Goal: Task Accomplishment & Management: Use online tool/utility

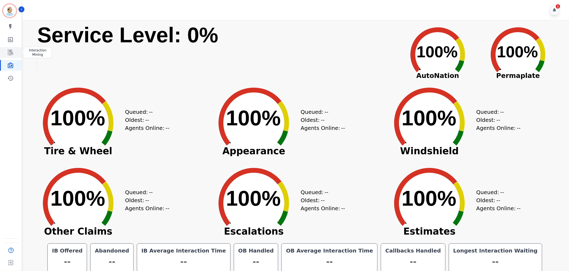
click at [11, 53] on icon "Sidebar" at bounding box center [11, 52] width 4 height 5
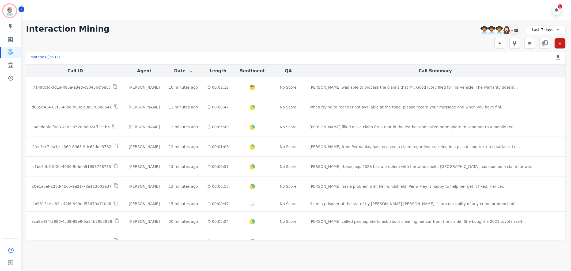
click at [160, 41] on div "Simple Search Metric Search Advanced Search Saved Rules Clear Filters" at bounding box center [296, 43] width 540 height 11
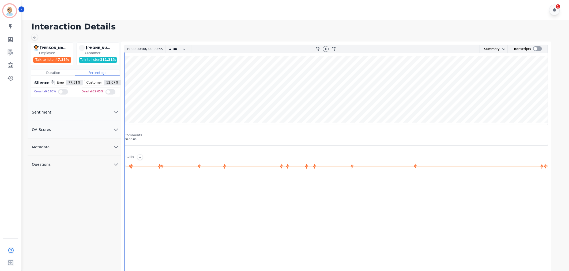
click at [106, 132] on button "QA Scores" at bounding box center [75, 129] width 94 height 17
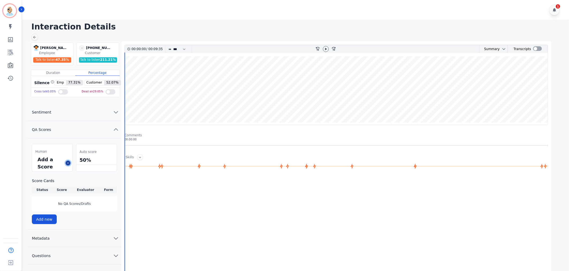
click at [67, 163] on icon at bounding box center [68, 163] width 3 height 3
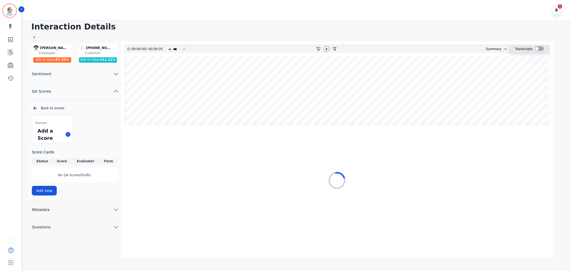
click at [536, 50] on div at bounding box center [539, 48] width 9 height 5
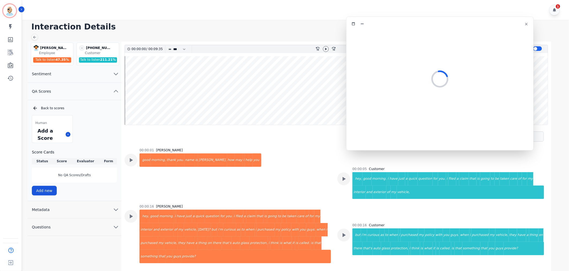
drag, startPoint x: 175, startPoint y: 31, endPoint x: 499, endPoint y: 25, distance: 323.1
click at [499, 25] on div at bounding box center [440, 24] width 181 height 8
click at [324, 50] on icon at bounding box center [326, 49] width 4 height 4
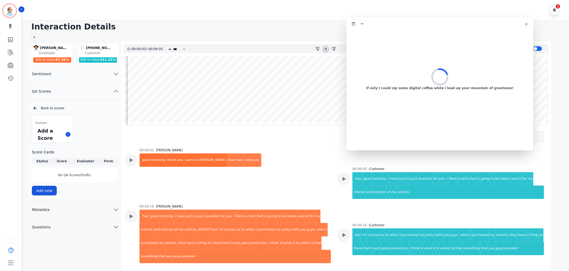
click at [325, 49] on icon at bounding box center [326, 49] width 2 height 2
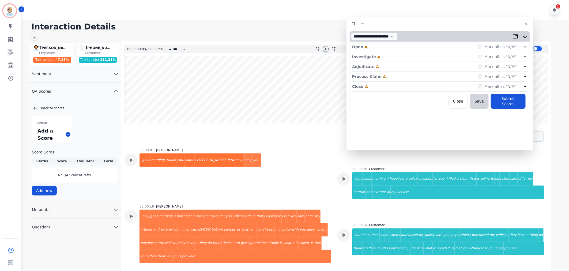
click at [398, 84] on div "Close Incomplete Mark all as "N/A"" at bounding box center [440, 87] width 176 height 10
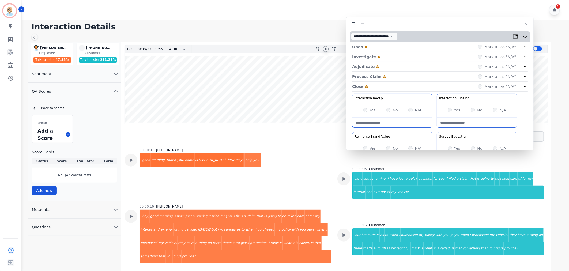
click at [397, 73] on div "Process Claim Incomplete Mark all as "N/A"" at bounding box center [440, 77] width 176 height 10
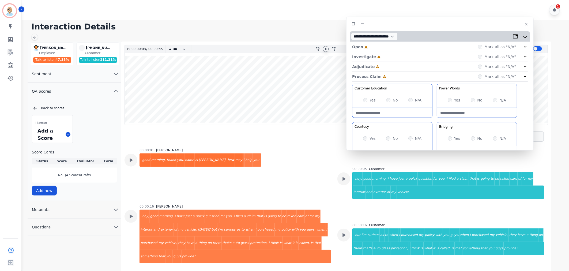
click at [395, 68] on div "Adjudicate Incomplete Mark all as "N/A"" at bounding box center [440, 67] width 176 height 10
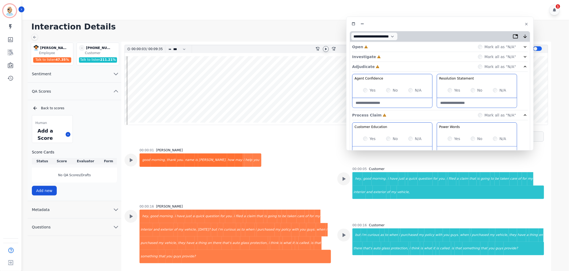
click at [388, 62] on div "Investigate Incomplete Mark all as "N/A"" at bounding box center [440, 67] width 176 height 10
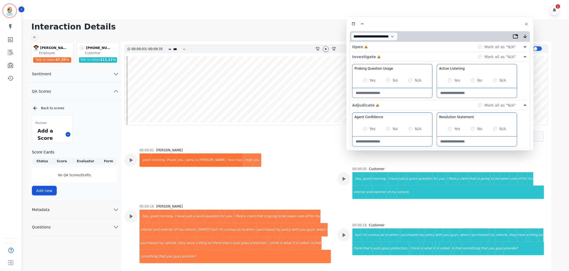
click at [386, 50] on div "Open Incomplete Mark all as "N/A"" at bounding box center [440, 47] width 176 height 10
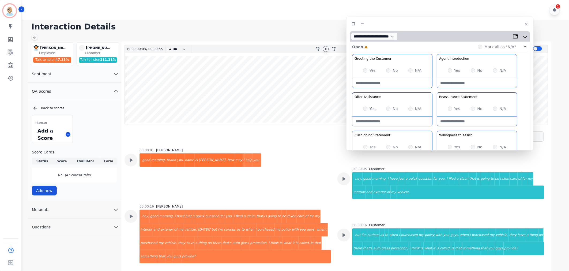
click at [325, 49] on icon at bounding box center [326, 49] width 4 height 4
click at [435, 91] on div "Greeting the Customer Welcome is where we quickly greet our customer as a known…" at bounding box center [440, 149] width 176 height 190
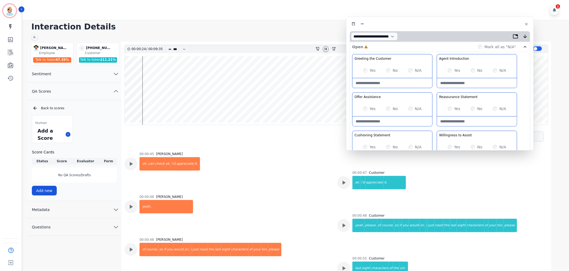
scroll to position [195, 0]
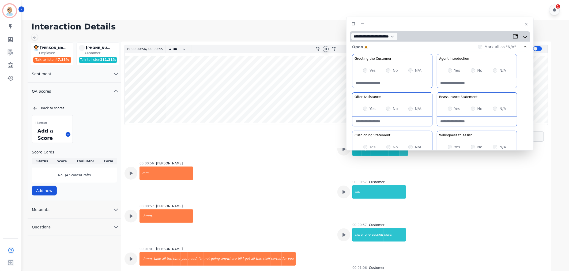
scroll to position [314, 0]
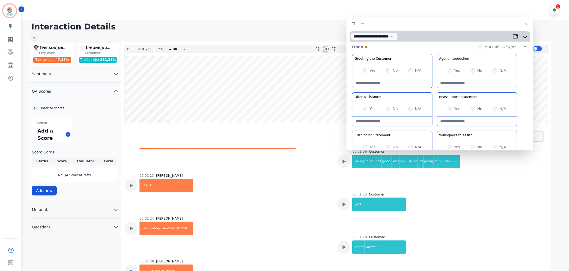
scroll to position [403, 0]
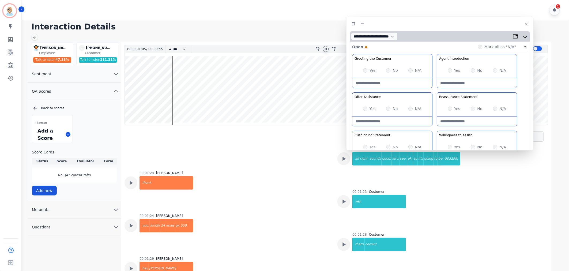
click at [433, 128] on div "Greeting the Customer Welcome is where we quickly greet our customer as a known…" at bounding box center [440, 149] width 176 height 190
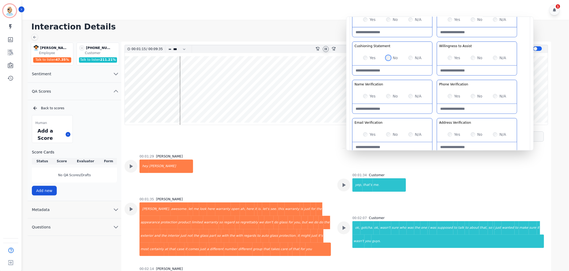
scroll to position [506, 0]
click at [391, 109] on Verification-note at bounding box center [393, 109] width 80 height 10
type Verification-note "**********"
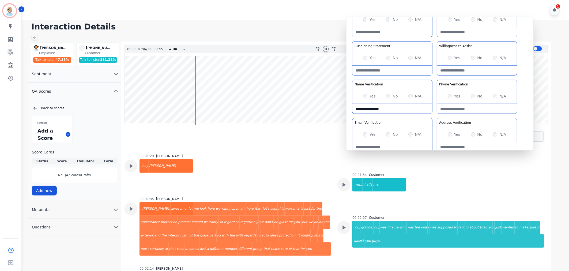
click at [434, 78] on div "Greeting the Customer Welcome is where we quickly greet our customer as a known…" at bounding box center [440, 60] width 176 height 190
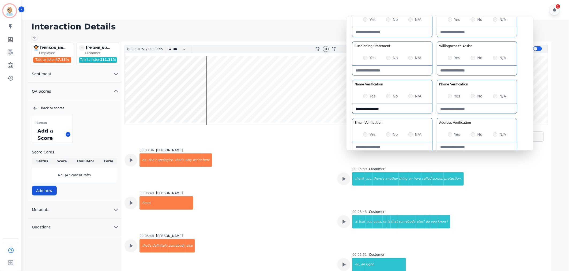
scroll to position [893, 0]
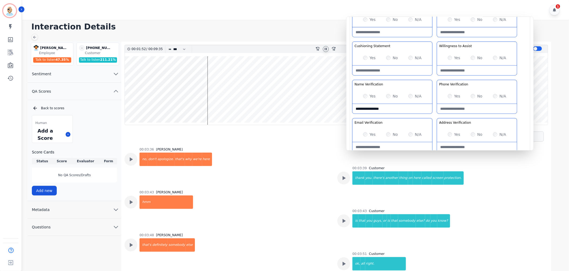
click at [325, 47] on icon at bounding box center [326, 49] width 4 height 4
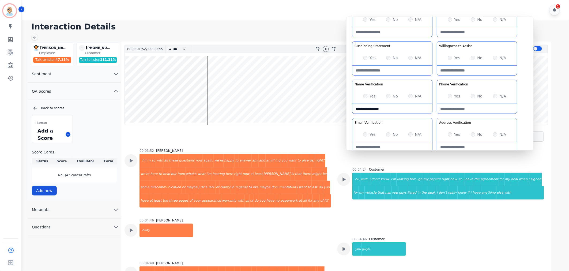
scroll to position [1042, 0]
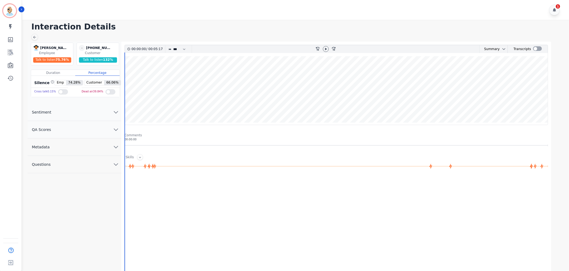
click at [98, 131] on button "QA Scores" at bounding box center [75, 129] width 94 height 17
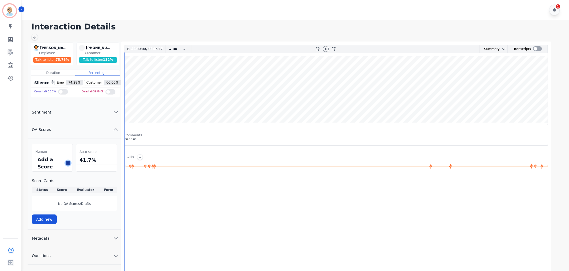
click at [70, 164] on button at bounding box center [68, 163] width 5 height 5
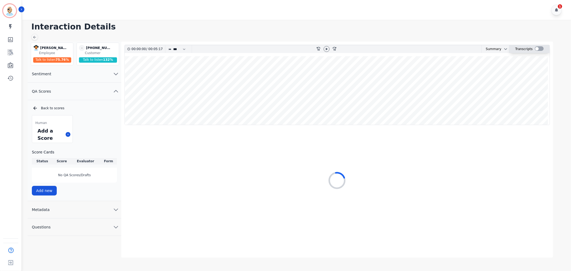
click at [536, 47] on div at bounding box center [539, 48] width 9 height 5
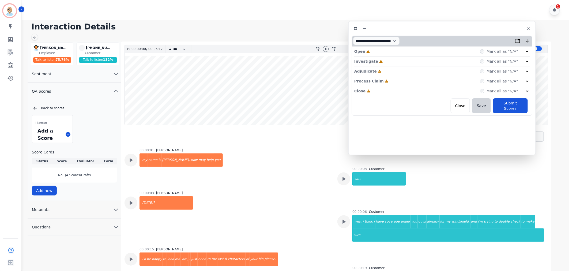
drag, startPoint x: 175, startPoint y: 35, endPoint x: 478, endPoint y: 32, distance: 303.3
click at [478, 32] on div at bounding box center [442, 29] width 181 height 8
click at [393, 88] on div "Close Incomplete Mark all as "N/A"" at bounding box center [442, 91] width 176 height 10
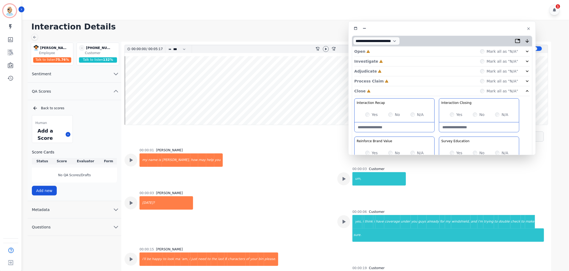
click at [395, 86] on div "Adjudicate Incomplete Mark all as "N/A"" at bounding box center [442, 91] width 176 height 10
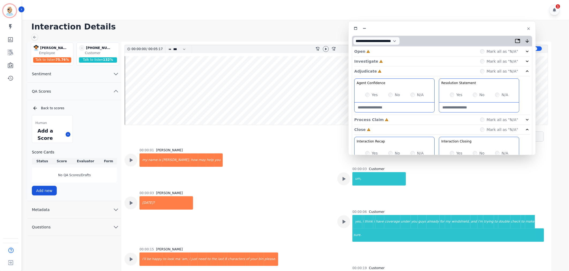
click at [387, 120] on div "Process Claim Incomplete Mark all as "N/A"" at bounding box center [442, 120] width 176 height 10
click at [392, 66] on div "Investigate Incomplete Mark all as "N/A"" at bounding box center [442, 71] width 176 height 10
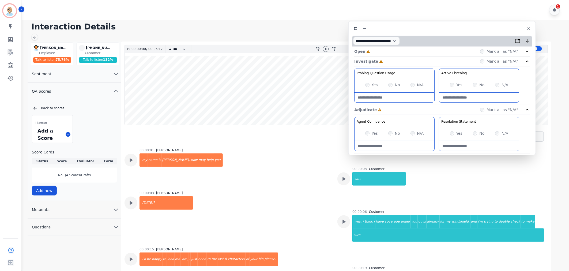
click at [390, 52] on div "Open Incomplete Mark all as "N/A"" at bounding box center [442, 52] width 176 height 10
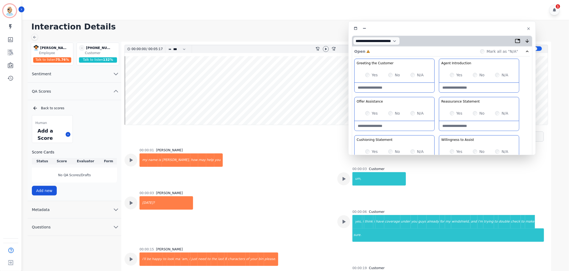
click at [323, 51] on div at bounding box center [326, 49] width 8 height 8
click at [323, 51] on div at bounding box center [326, 49] width 6 height 6
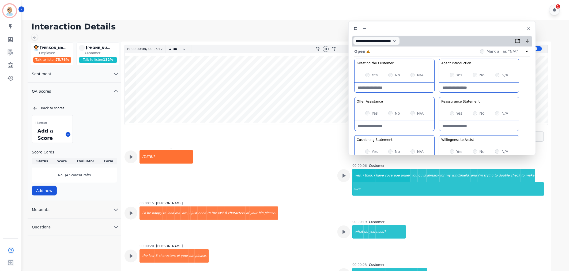
click at [437, 92] on div "Greeting the Customer Welcome is where we quickly greet our customer as a known…" at bounding box center [442, 154] width 176 height 190
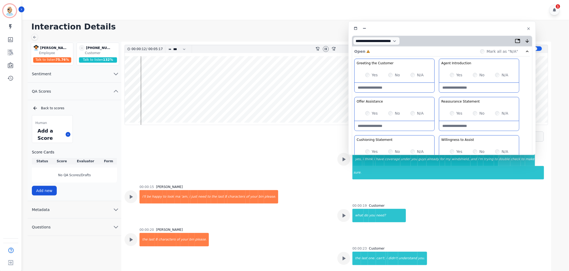
scroll to position [76, 0]
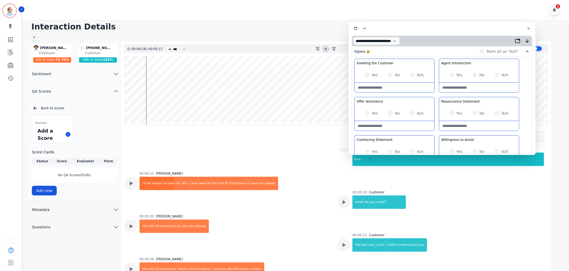
click at [439, 133] on div "Greeting the Customer Welcome is where we quickly greet our customer as a known…" at bounding box center [442, 154] width 176 height 190
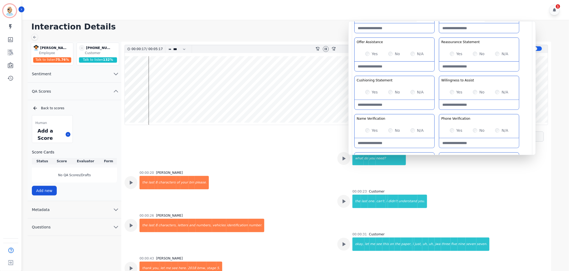
scroll to position [135, 0]
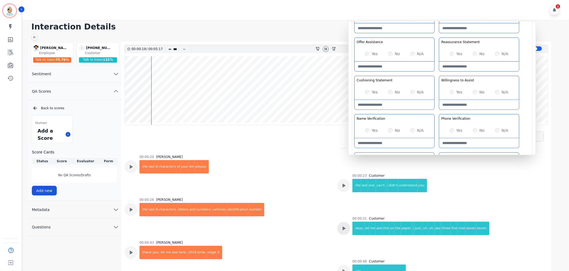
click at [343, 46] on icon at bounding box center [344, 44] width 3 height 4
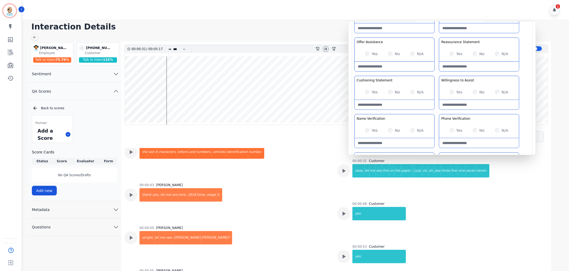
scroll to position [195, 0]
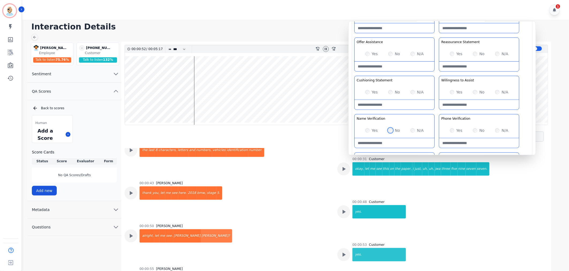
scroll to position [89, 0]
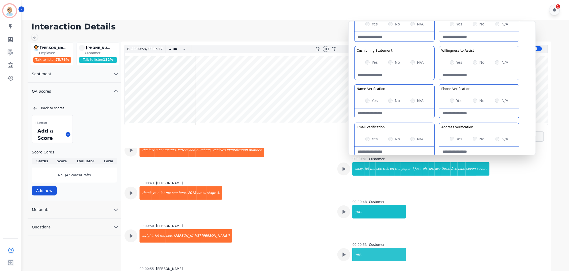
click at [386, 113] on Verification-note at bounding box center [395, 113] width 80 height 10
paste Verification-note "**********"
type Verification-note "**********"
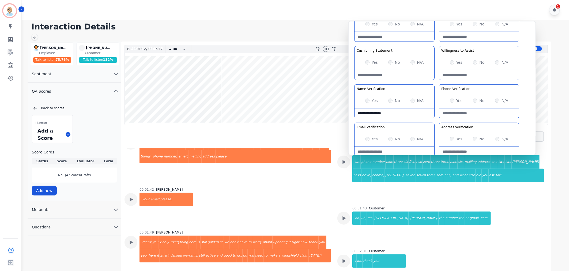
scroll to position [373, 0]
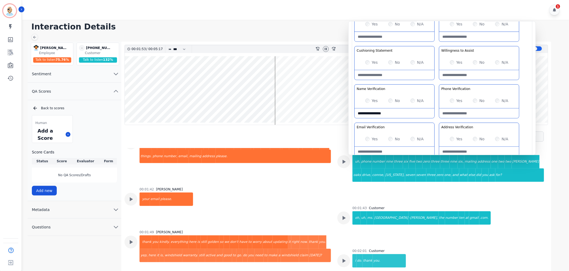
click at [438, 121] on div "Greeting the Customer Welcome is where we quickly greet our customer as a known…" at bounding box center [442, 64] width 176 height 190
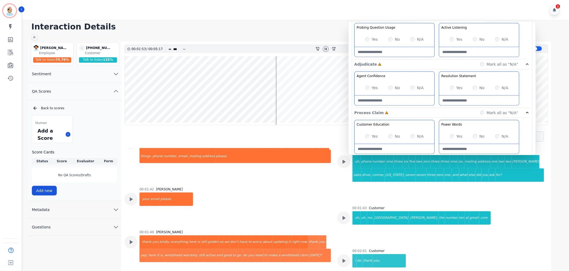
scroll to position [238, 0]
click at [436, 55] on div "Probing Question Usage Probing through asking open-ended questions will allow y…" at bounding box center [442, 41] width 176 height 36
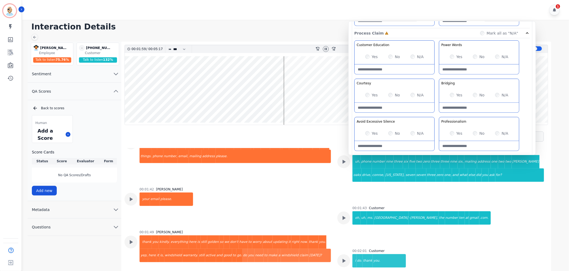
scroll to position [327, 0]
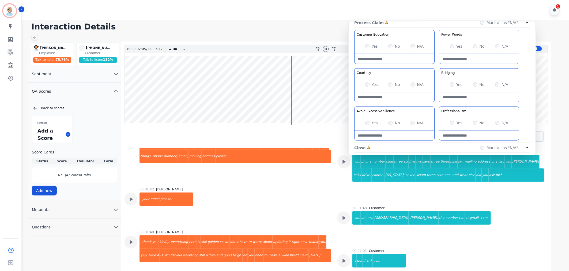
click at [437, 67] on div "Customer Education Educate your customer on how to get the information that the…" at bounding box center [442, 86] width 176 height 113
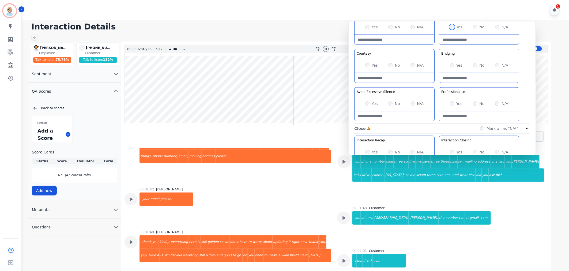
scroll to position [357, 0]
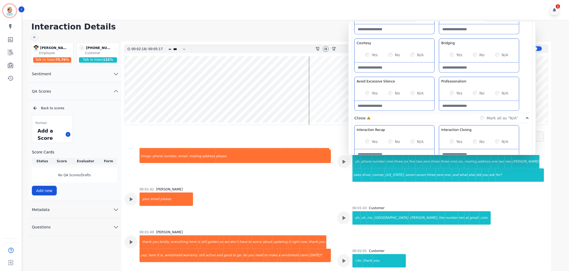
click at [439, 75] on div "Customer Education Educate your customer on how to get the information that the…" at bounding box center [442, 56] width 176 height 113
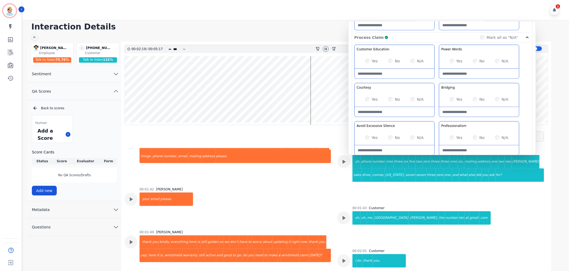
scroll to position [327, 0]
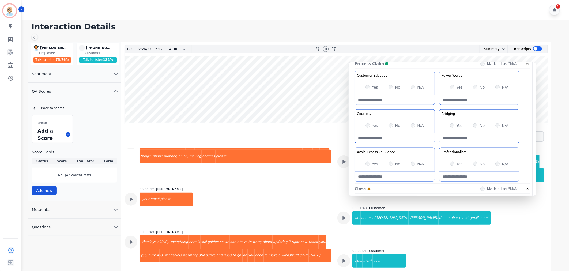
drag, startPoint x: 436, startPoint y: 65, endPoint x: 436, endPoint y: 106, distance: 41.0
click at [436, 106] on div "Customer Education Educate your customer on how to get the information that the…" at bounding box center [443, 127] width 176 height 113
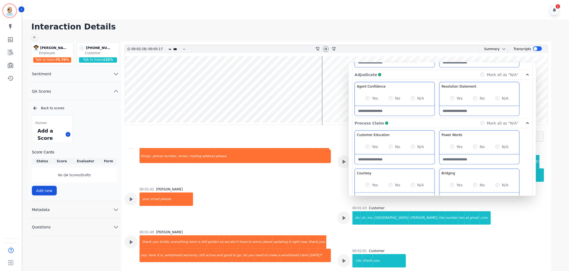
scroll to position [298, 0]
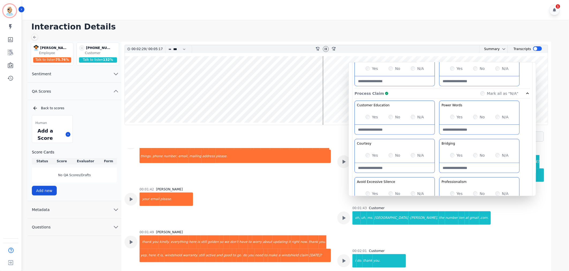
click at [437, 93] on div "Process Claim Complete Mark all as "N/A"" at bounding box center [443, 94] width 176 height 10
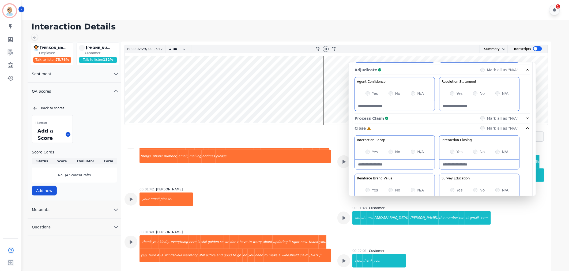
scroll to position [238, 0]
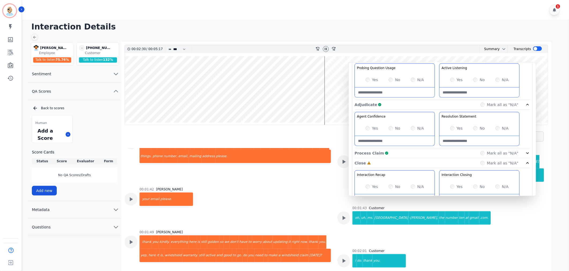
click at [433, 148] on div "Adjudicate Complete Mark all as "N/A"" at bounding box center [443, 153] width 176 height 10
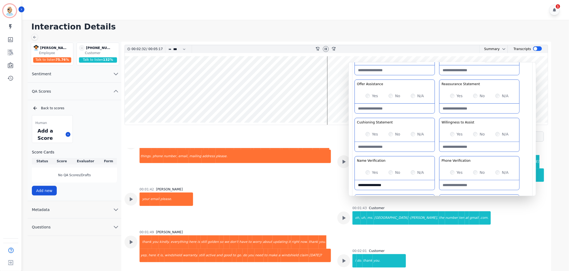
scroll to position [0, 0]
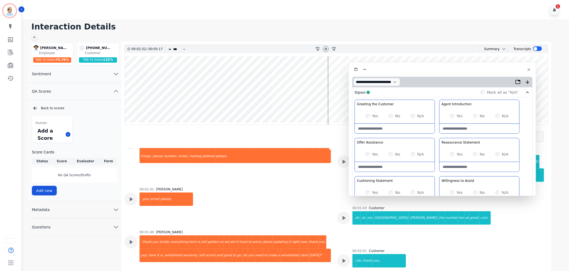
click at [427, 91] on div "Open Complete Mark all as "N/A"" at bounding box center [443, 93] width 176 height 10
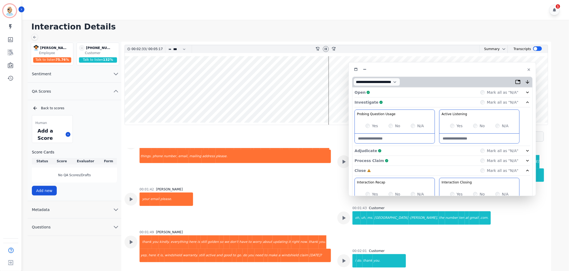
click at [423, 100] on div "Investigate Complete Mark all as "N/A"" at bounding box center [443, 103] width 176 height 10
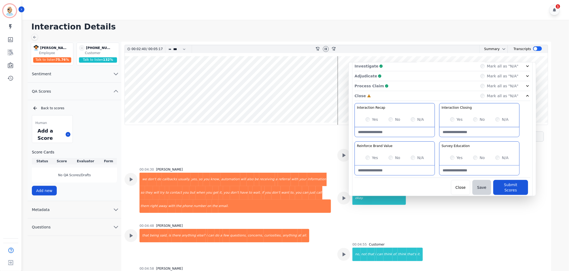
scroll to position [1321, 0]
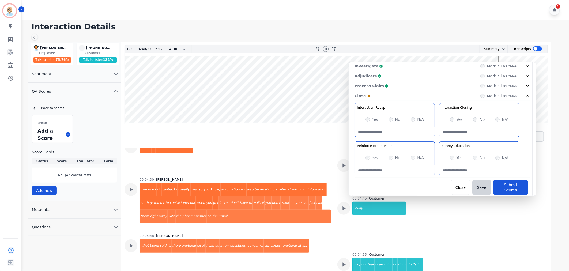
click at [436, 140] on div "Interaction Recap Effectively summarize the conversation and set expectations f…" at bounding box center [443, 140] width 176 height 75
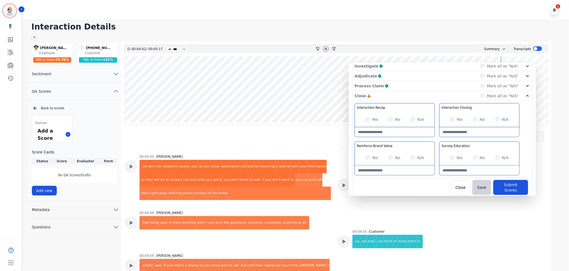
scroll to position [1410, 0]
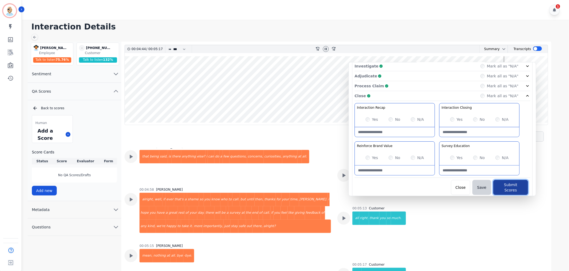
click at [501, 184] on button "Submit Scores" at bounding box center [510, 187] width 35 height 15
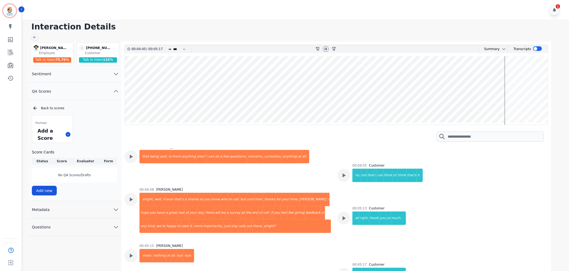
click at [302, 28] on h1 "Interaction Details" at bounding box center [297, 27] width 533 height 10
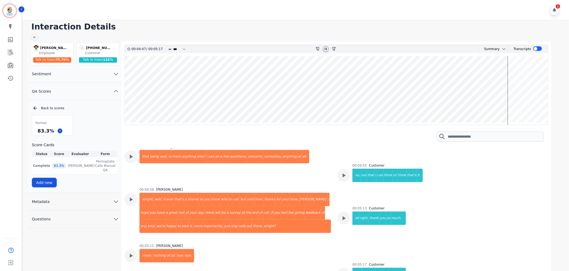
click at [326, 49] on icon at bounding box center [326, 49] width 4 height 4
drag, startPoint x: 52, startPoint y: 130, endPoint x: 39, endPoint y: 134, distance: 14.1
click at [39, 134] on div "83.3 %" at bounding box center [45, 130] width 19 height 9
copy div "83.3 %"
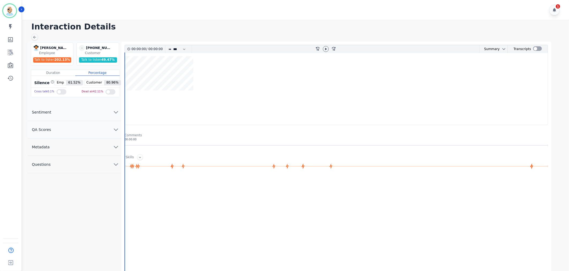
click at [86, 131] on button "QA Scores" at bounding box center [75, 129] width 94 height 17
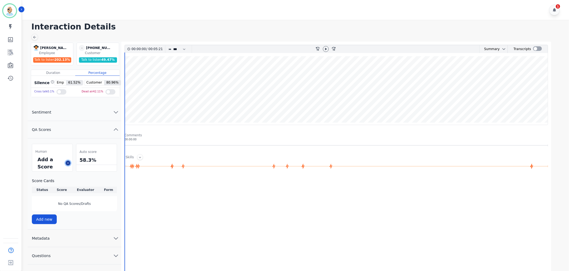
click at [69, 163] on icon at bounding box center [68, 163] width 3 height 3
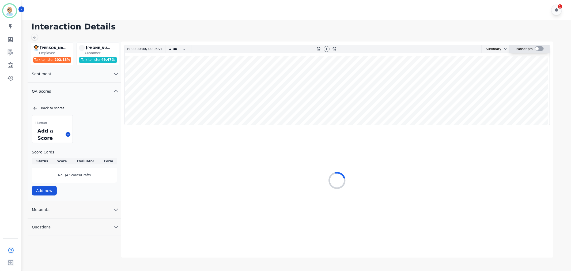
click at [538, 48] on div at bounding box center [539, 48] width 9 height 5
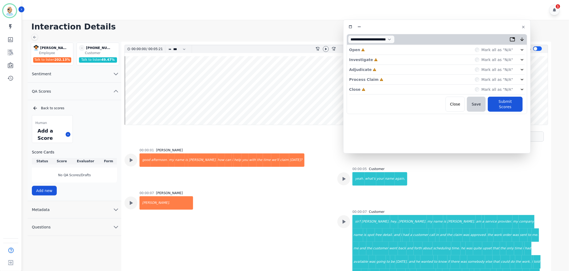
drag, startPoint x: 153, startPoint y: 31, endPoint x: 473, endPoint y: 28, distance: 320.1
click at [473, 28] on div at bounding box center [437, 27] width 181 height 8
click at [388, 89] on div "Close Incomplete Mark all as "N/A"" at bounding box center [437, 90] width 176 height 10
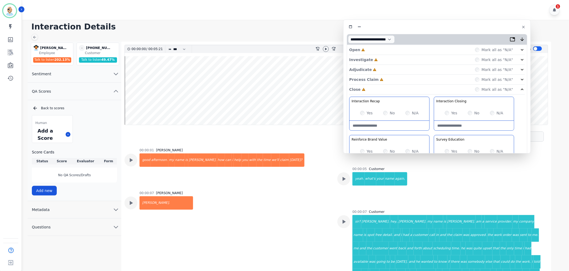
click at [389, 78] on div "Process Claim Incomplete Mark all as "N/A"" at bounding box center [437, 80] width 176 height 10
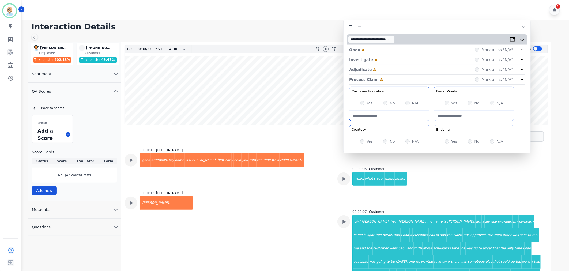
click at [389, 68] on div "Adjudicate Incomplete Mark all as "N/A"" at bounding box center [437, 70] width 176 height 10
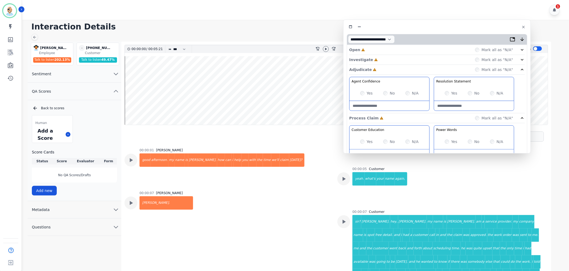
click at [392, 65] on div "Investigate Incomplete Mark all as "N/A"" at bounding box center [437, 70] width 176 height 10
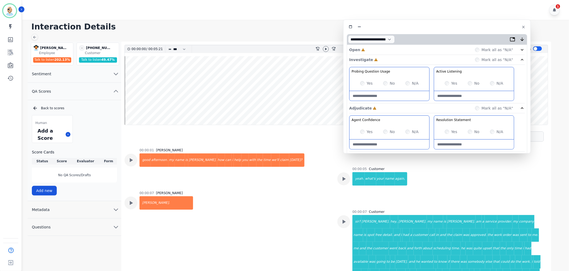
click at [392, 47] on div "Open Incomplete Mark all as "N/A"" at bounding box center [437, 50] width 176 height 10
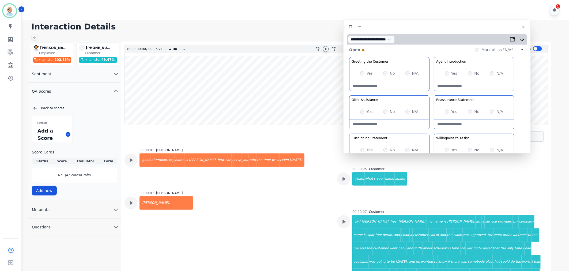
click at [326, 51] on icon at bounding box center [326, 49] width 4 height 4
click at [326, 50] on icon at bounding box center [326, 49] width 4 height 4
click at [326, 48] on icon at bounding box center [326, 49] width 2 height 2
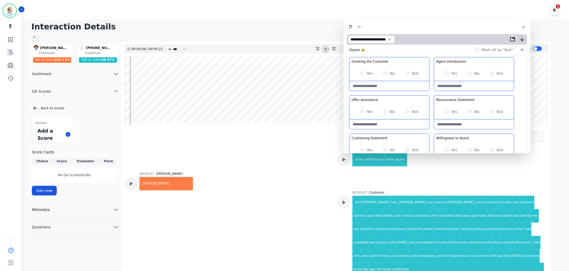
scroll to position [30, 0]
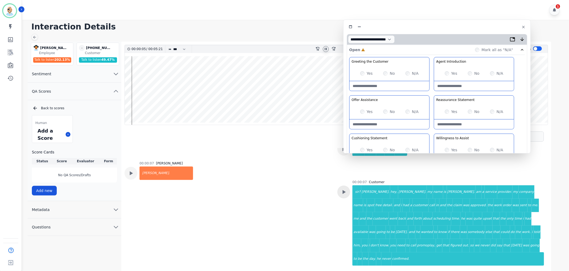
click at [344, 153] on icon at bounding box center [343, 149] width 7 height 7
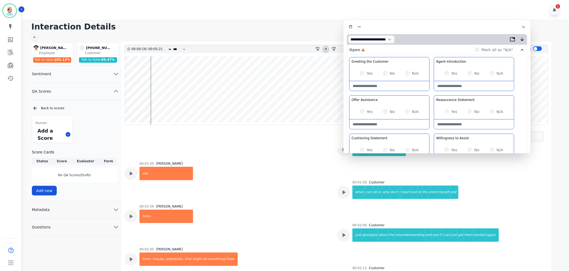
scroll to position [446, 0]
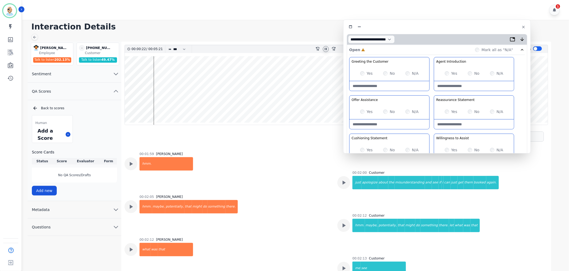
click at [325, 49] on icon at bounding box center [326, 49] width 2 height 2
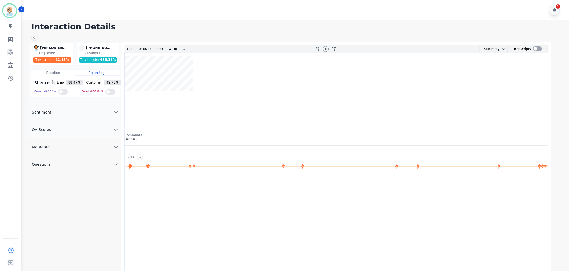
click at [87, 127] on button "QA Scores" at bounding box center [75, 129] width 94 height 17
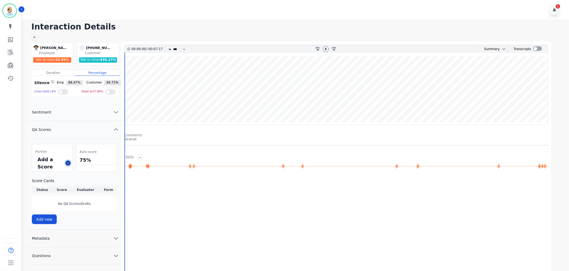
click at [68, 164] on icon at bounding box center [68, 163] width 3 height 3
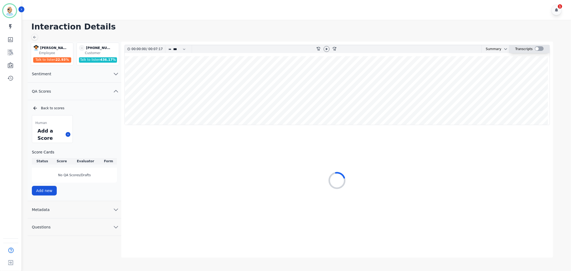
click at [539, 47] on div at bounding box center [539, 48] width 9 height 5
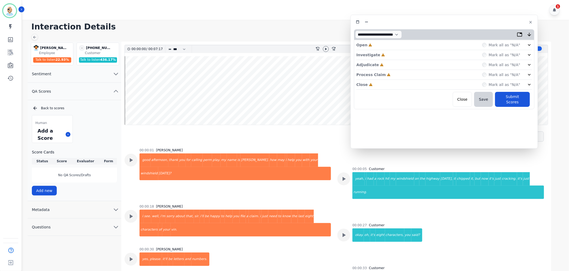
drag, startPoint x: 136, startPoint y: 27, endPoint x: 463, endPoint y: 19, distance: 327.4
click at [463, 19] on div at bounding box center [444, 22] width 181 height 8
click at [395, 83] on div "Close Incomplete Mark all as "N/A"" at bounding box center [445, 85] width 176 height 10
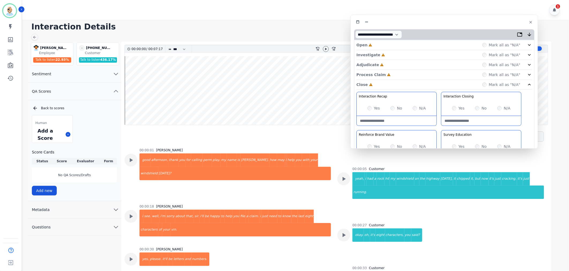
click at [396, 73] on div "Process Claim Incomplete Mark all as "N/A"" at bounding box center [445, 75] width 176 height 10
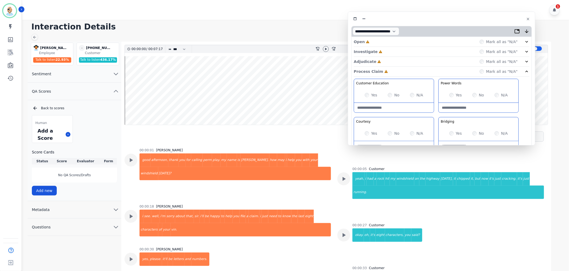
drag, startPoint x: 394, startPoint y: 68, endPoint x: 391, endPoint y: 65, distance: 4.2
click at [391, 65] on div "Adjudicate Incomplete Mark all as "N/A"" at bounding box center [442, 62] width 176 height 10
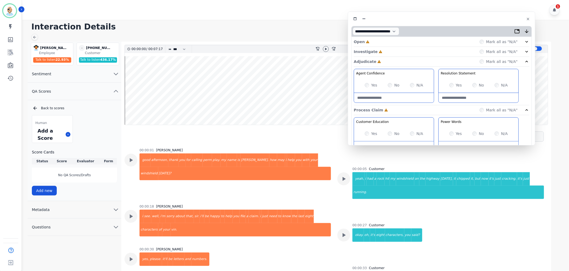
click at [387, 57] on div "Investigate Incomplete Mark all as "N/A"" at bounding box center [442, 62] width 176 height 10
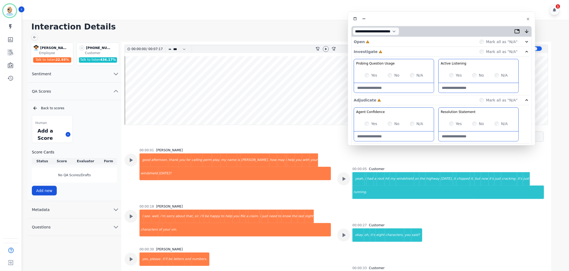
click at [388, 39] on div "Open Incomplete Mark all as "N/A"" at bounding box center [442, 42] width 176 height 10
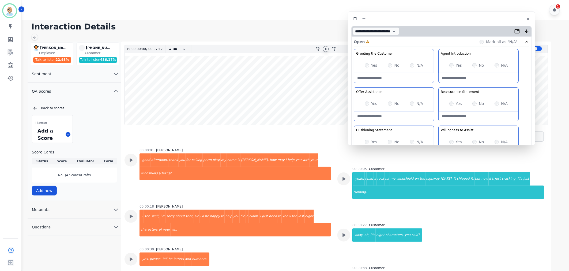
click at [325, 50] on icon at bounding box center [326, 49] width 4 height 4
click at [435, 88] on div "Greeting the Customer Welcome is where we quickly greet our customer as a known…" at bounding box center [442, 144] width 176 height 190
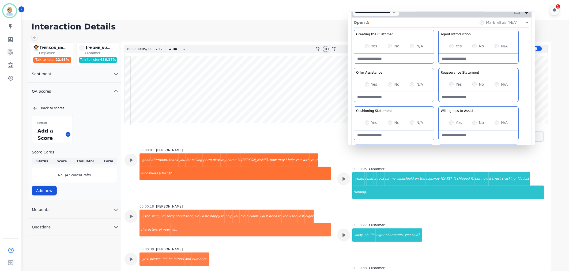
scroll to position [30, 0]
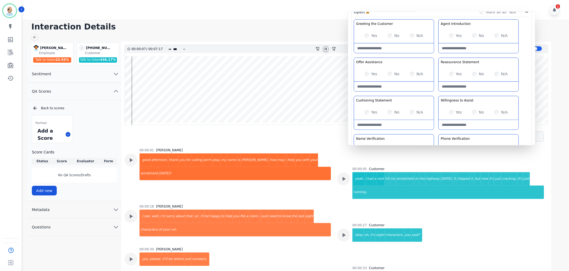
click at [436, 93] on div "Greeting the Customer Welcome is where we quickly greet our customer as a known…" at bounding box center [442, 114] width 176 height 190
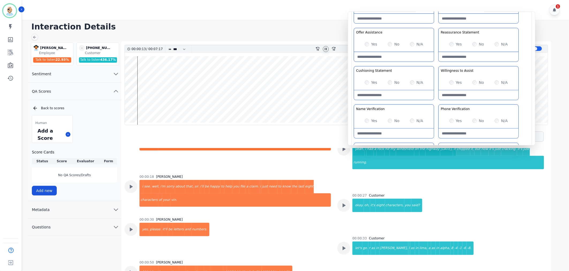
click at [435, 64] on div "Greeting the Customer Welcome is where we quickly greet our customer as a known…" at bounding box center [442, 85] width 176 height 190
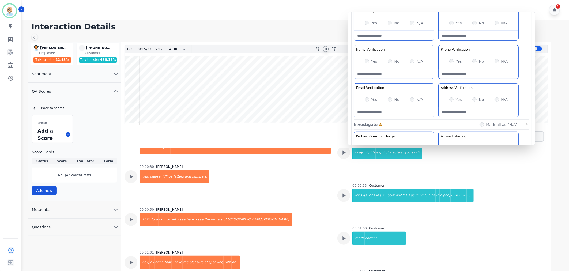
scroll to position [89, 0]
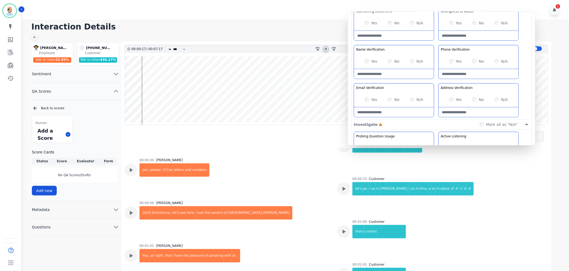
click at [385, 71] on Verification-note at bounding box center [394, 74] width 80 height 10
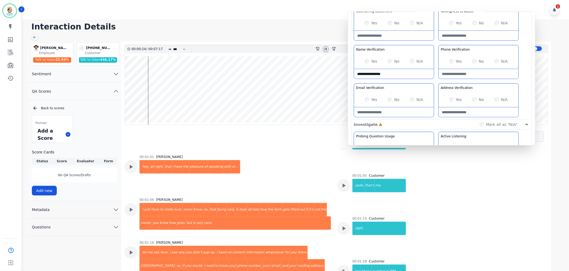
scroll to position [178, 0]
type Verification-note "**********"
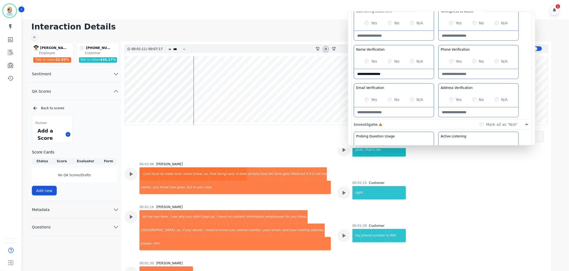
scroll to position [238, 0]
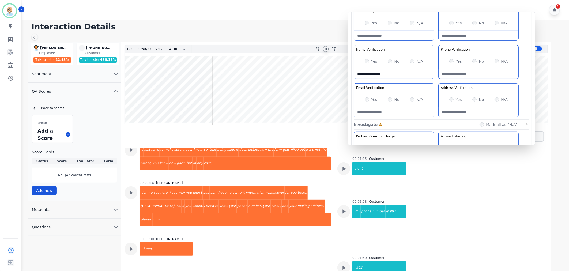
click at [449, 54] on div "Yes No N/A" at bounding box center [479, 61] width 80 height 15
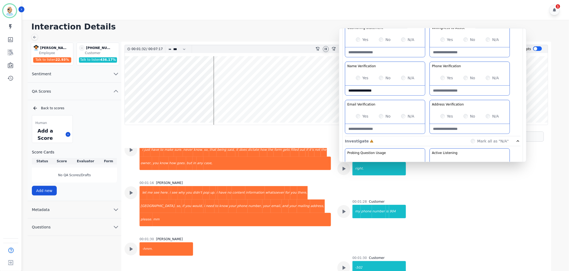
drag, startPoint x: 443, startPoint y: 70, endPoint x: 421, endPoint y: 102, distance: 38.6
click at [421, 102] on div "Greeting the Customer Welcome is where we quickly greet our customer as a known…" at bounding box center [433, 42] width 176 height 190
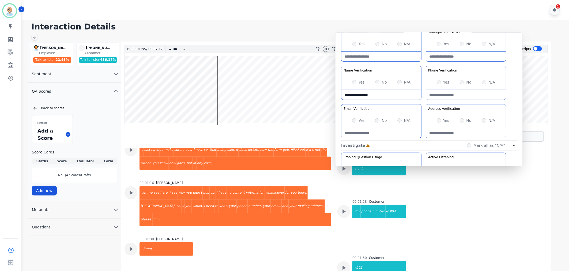
click at [424, 102] on div "Greeting the Customer Welcome is where we quickly greet our customer as a known…" at bounding box center [429, 46] width 176 height 190
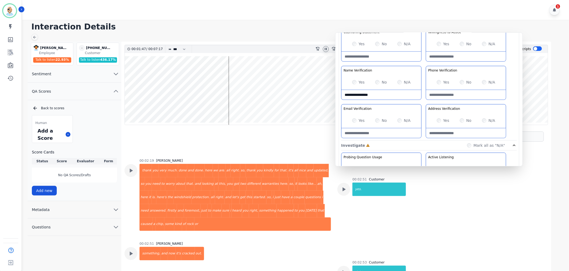
scroll to position [774, 0]
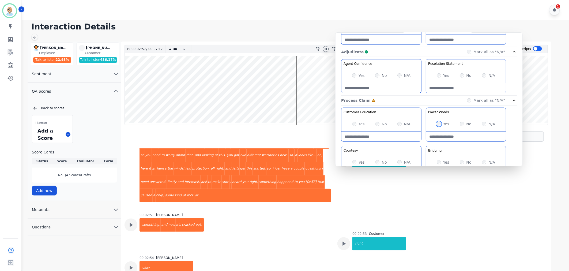
scroll to position [298, 0]
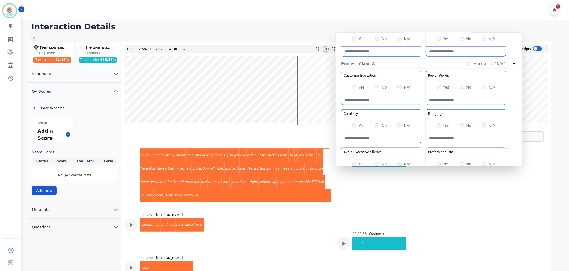
click at [352, 88] on div "Yes No N/A" at bounding box center [382, 87] width 80 height 15
click at [425, 144] on div "Customer Education Educate your customer on how to get the information that the…" at bounding box center [429, 127] width 176 height 113
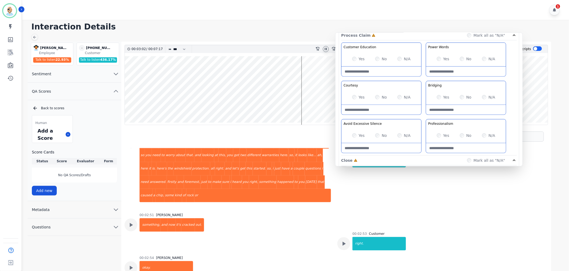
scroll to position [357, 0]
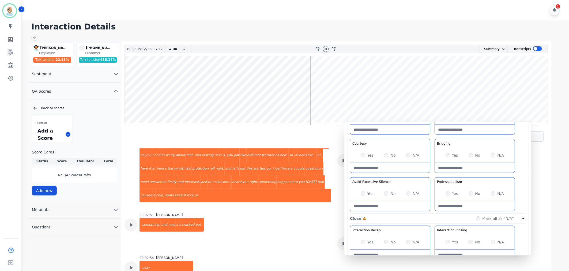
drag, startPoint x: 423, startPoint y: 48, endPoint x: 432, endPoint y: 137, distance: 89.6
click at [432, 137] on div "Customer Education Educate your customer on how to get the information that the…" at bounding box center [438, 157] width 176 height 113
click at [432, 175] on div "Customer Education Educate your customer on how to get the information that the…" at bounding box center [438, 157] width 176 height 113
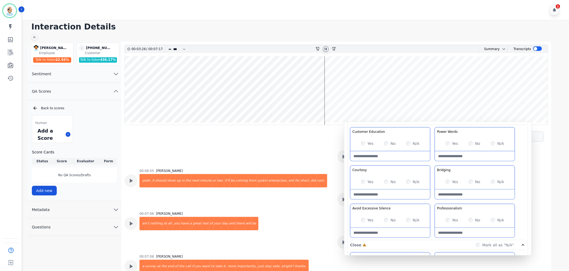
scroll to position [332, 0]
click at [435, 199] on div "Customer Education Educate your customer on how to get the information that the…" at bounding box center [438, 182] width 176 height 113
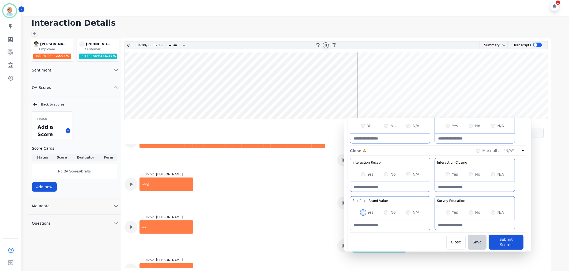
scroll to position [1951, 0]
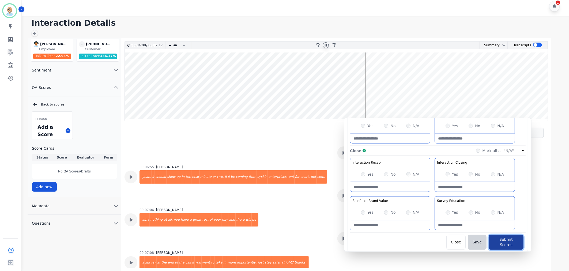
click at [497, 239] on button "Submit Scores" at bounding box center [506, 242] width 35 height 15
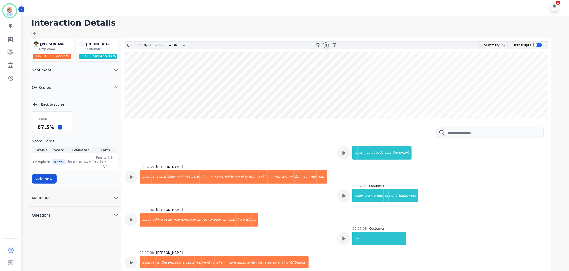
click at [324, 43] on icon at bounding box center [326, 45] width 4 height 4
drag, startPoint x: 53, startPoint y: 128, endPoint x: 35, endPoint y: 129, distance: 18.0
click at [35, 129] on div "87.5 %" at bounding box center [52, 126] width 40 height 9
copy div "87.5 %"
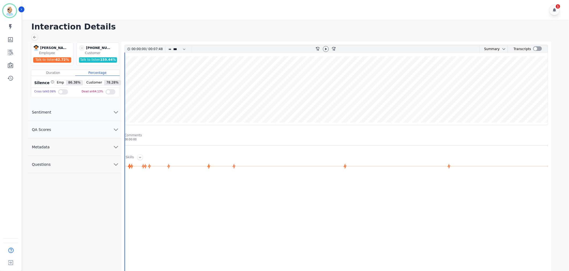
click at [69, 129] on button "QA Scores" at bounding box center [75, 129] width 94 height 17
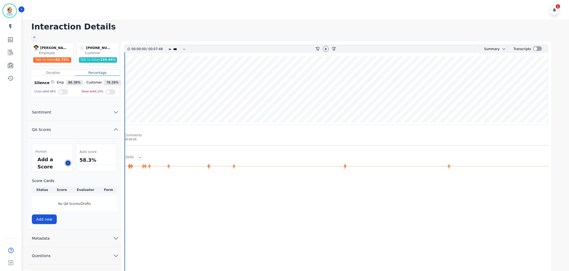
click at [67, 164] on icon at bounding box center [68, 163] width 3 height 3
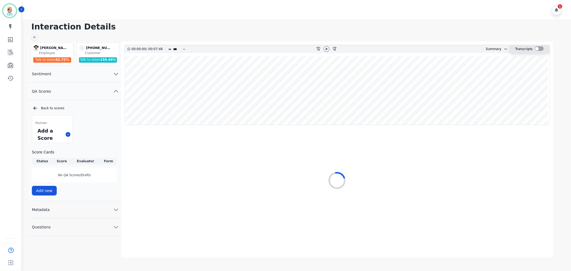
click at [537, 49] on div at bounding box center [539, 48] width 9 height 5
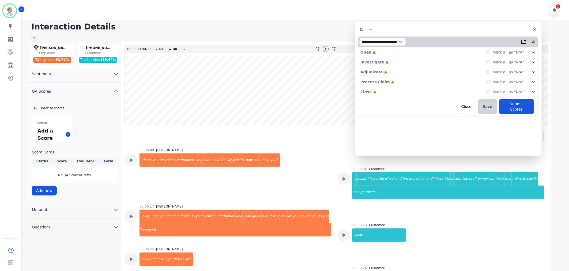
drag, startPoint x: 129, startPoint y: 31, endPoint x: 463, endPoint y: 30, distance: 334.0
click at [463, 30] on div at bounding box center [448, 29] width 181 height 8
click at [380, 92] on div "Close Incomplete Mark all as "N/A"" at bounding box center [451, 92] width 176 height 10
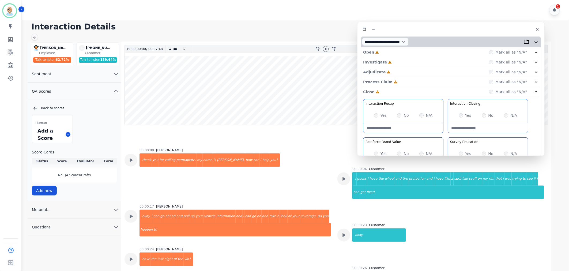
drag, startPoint x: 397, startPoint y: 85, endPoint x: 396, endPoint y: 76, distance: 9.4
click at [397, 85] on div "Process Claim Incomplete Mark all as "N/A"" at bounding box center [451, 82] width 176 height 10
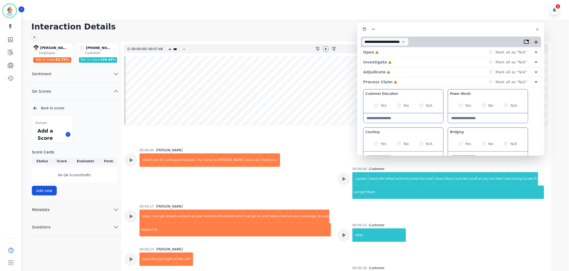
click at [397, 70] on div "Adjudicate Incomplete Mark all as "N/A"" at bounding box center [451, 72] width 176 height 10
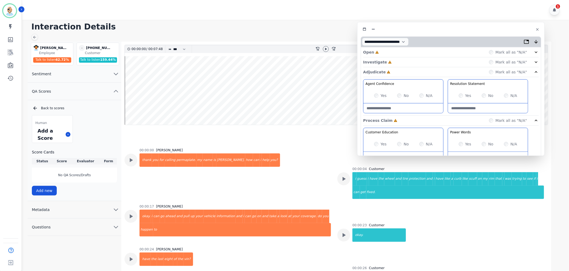
click at [397, 67] on div "Investigate Incomplete Mark all as "N/A"" at bounding box center [451, 72] width 176 height 10
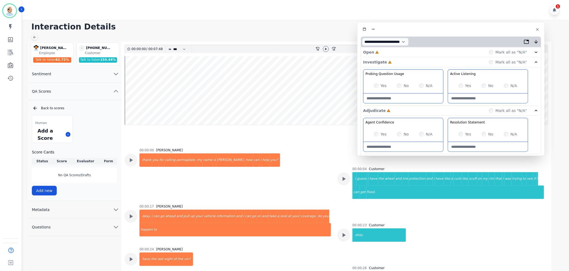
click at [397, 51] on div "Open Incomplete Mark all as "N/A"" at bounding box center [451, 52] width 176 height 10
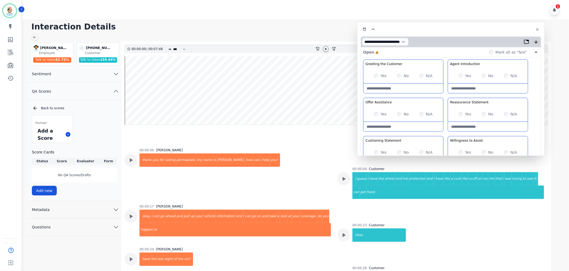
click at [326, 49] on icon at bounding box center [326, 49] width 2 height 2
click at [446, 94] on div "Greeting the Customer Welcome is where we quickly greet our customer as a known…" at bounding box center [451, 154] width 176 height 190
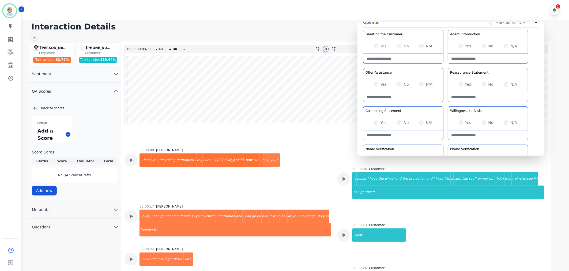
click at [462, 87] on div "Yes" at bounding box center [465, 84] width 13 height 5
click at [446, 104] on div "Greeting the Customer Welcome is where we quickly greet our customer as a known…" at bounding box center [451, 125] width 176 height 190
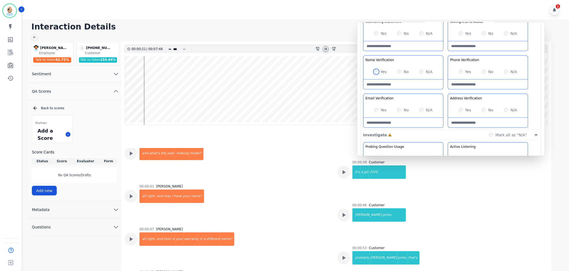
scroll to position [178, 0]
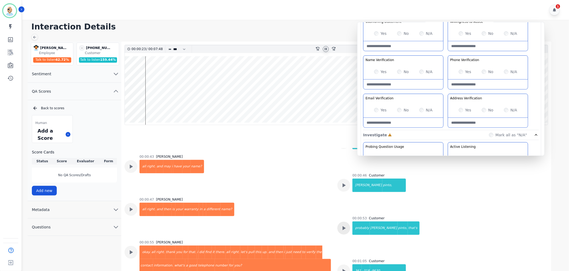
click at [343, 3] on icon at bounding box center [344, 1] width 3 height 4
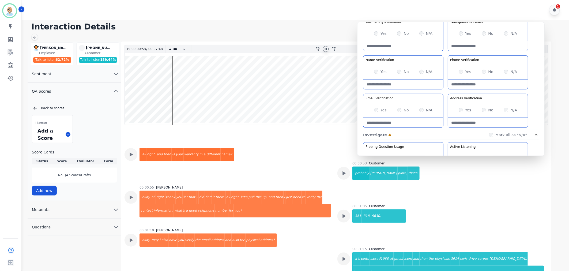
scroll to position [238, 0]
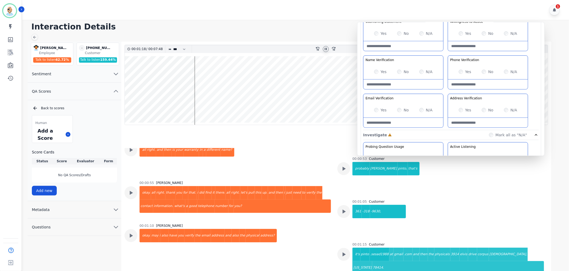
click at [445, 91] on div "Greeting the Customer Welcome is where we quickly greet our customer as a known…" at bounding box center [451, 36] width 176 height 190
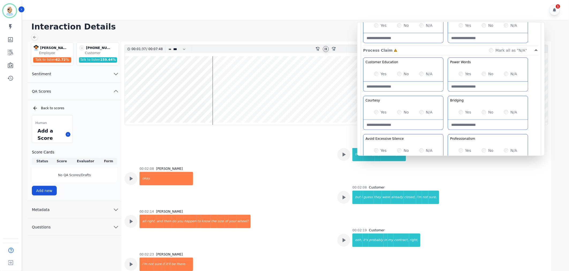
scroll to position [327, 0]
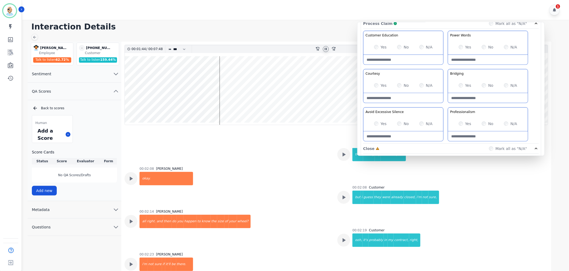
click at [446, 105] on div "Customer Education Educate your customer on how to get the information that the…" at bounding box center [451, 87] width 176 height 113
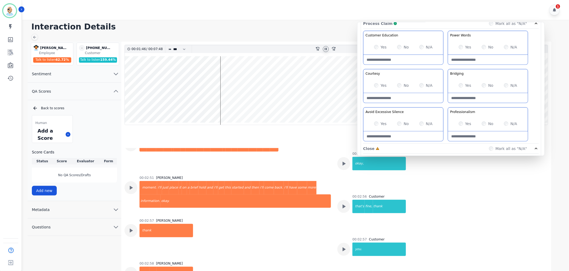
scroll to position [774, 0]
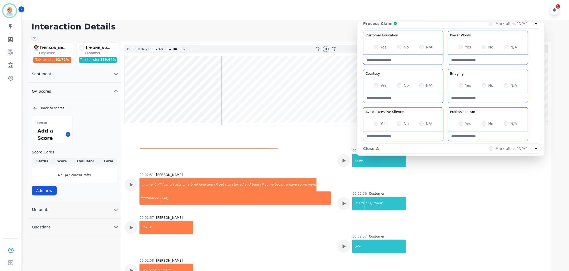
click at [304, 107] on wave at bounding box center [336, 90] width 423 height 69
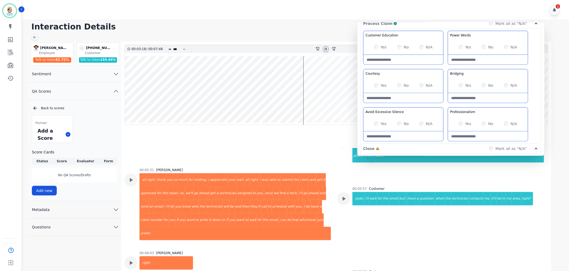
scroll to position [921, 0]
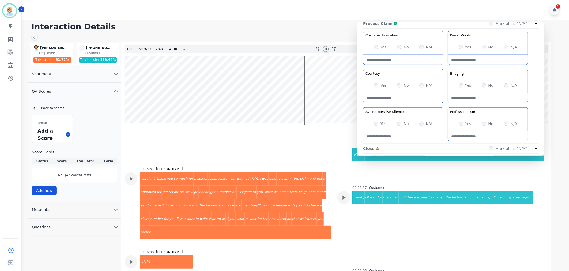
click at [289, 111] on wave at bounding box center [336, 90] width 423 height 69
click at [282, 112] on wave at bounding box center [336, 90] width 423 height 69
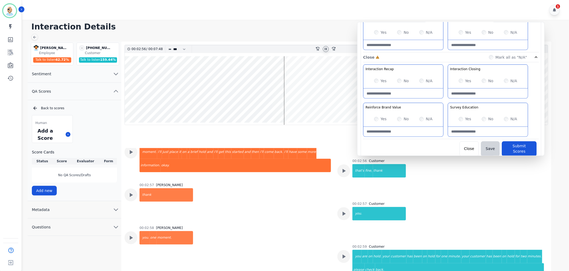
scroll to position [421, 0]
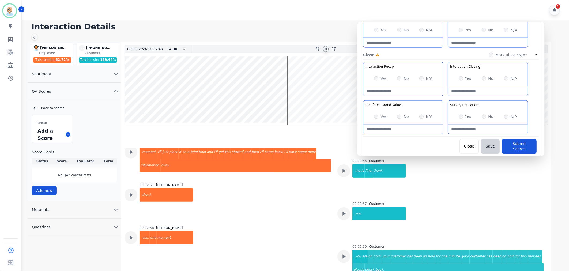
click at [445, 99] on div "Interaction Recap Effectively summarize the conversation and set expectations f…" at bounding box center [451, 99] width 176 height 75
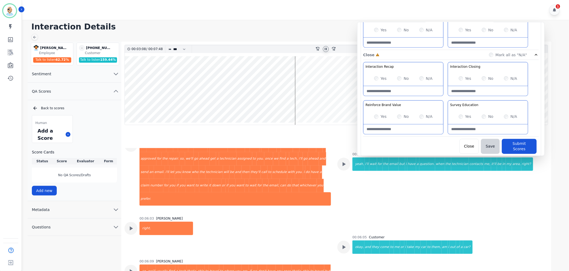
scroll to position [985, 0]
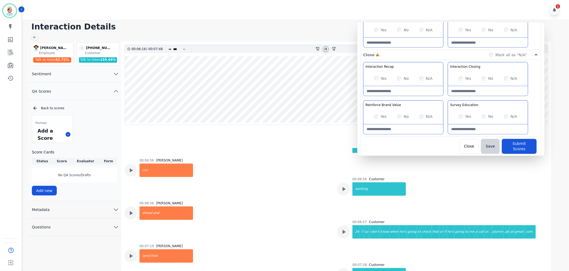
scroll to position [1225, 0]
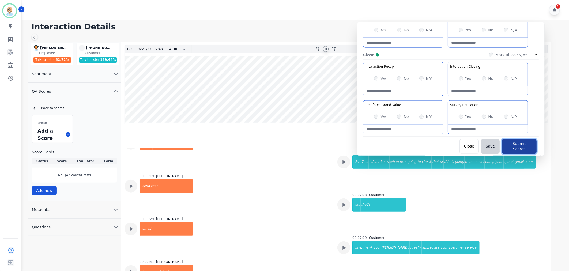
click at [511, 143] on button "Submit Scores" at bounding box center [519, 146] width 35 height 15
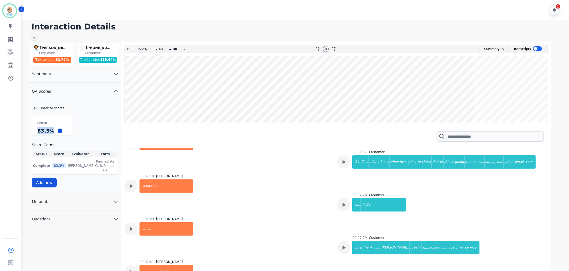
drag, startPoint x: 51, startPoint y: 131, endPoint x: 38, endPoint y: 131, distance: 12.6
click at [38, 131] on div "83.3 %" at bounding box center [45, 130] width 19 height 9
copy div "83.3 %"
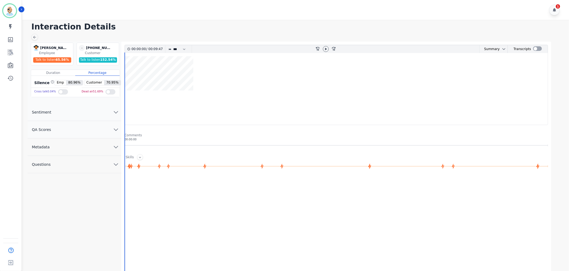
click at [99, 131] on button "QA Scores" at bounding box center [75, 129] width 94 height 17
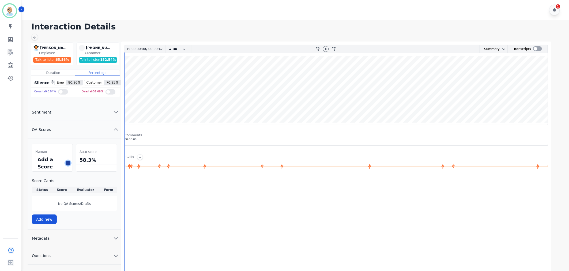
click at [68, 165] on button at bounding box center [68, 163] width 5 height 5
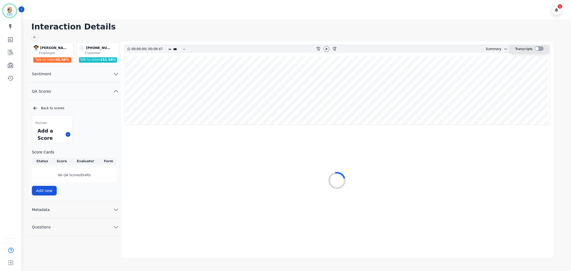
click at [535, 48] on div at bounding box center [539, 48] width 9 height 5
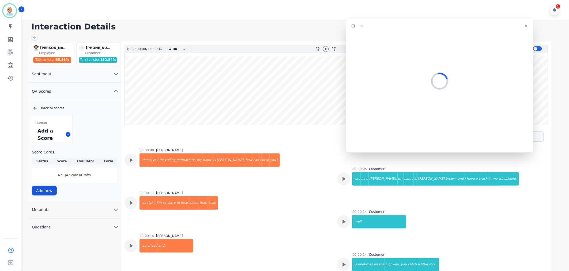
drag, startPoint x: 135, startPoint y: 32, endPoint x: 458, endPoint y: 28, distance: 322.8
click at [458, 28] on div at bounding box center [440, 26] width 181 height 8
click at [325, 48] on icon at bounding box center [326, 49] width 4 height 4
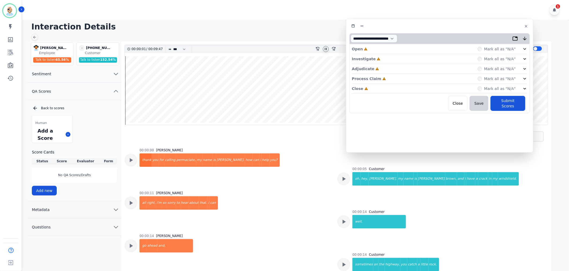
click at [386, 89] on div "Close Incomplete Mark all as "N/A"" at bounding box center [440, 89] width 176 height 10
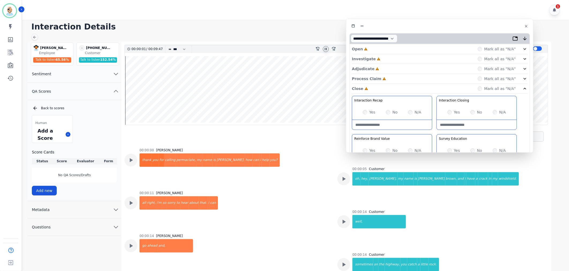
click at [385, 75] on div "Process Claim Incomplete Mark all as "N/A"" at bounding box center [440, 79] width 176 height 10
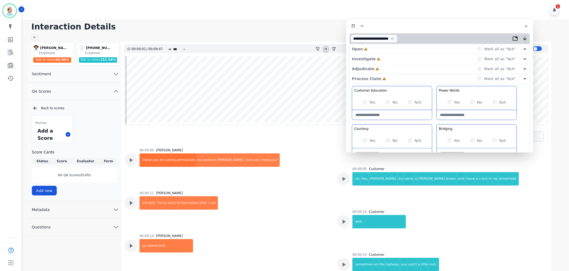
click at [388, 68] on div "Adjudicate Incomplete Mark all as "N/A"" at bounding box center [440, 69] width 176 height 10
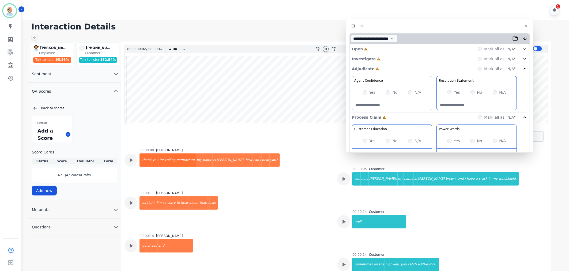
click at [391, 64] on div "Investigate Incomplete Mark all as "N/A"" at bounding box center [440, 69] width 176 height 10
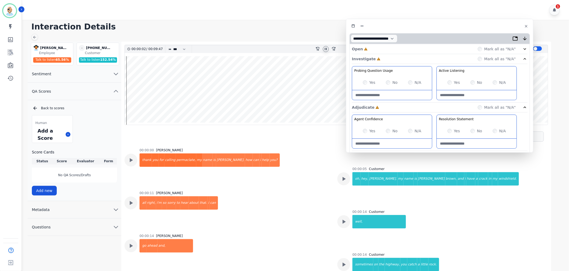
click at [392, 46] on div "Open Incomplete Mark all as "N/A"" at bounding box center [440, 49] width 176 height 10
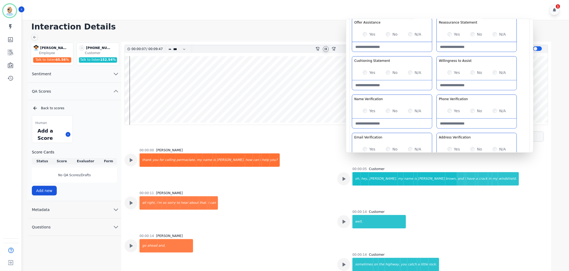
scroll to position [89, 0]
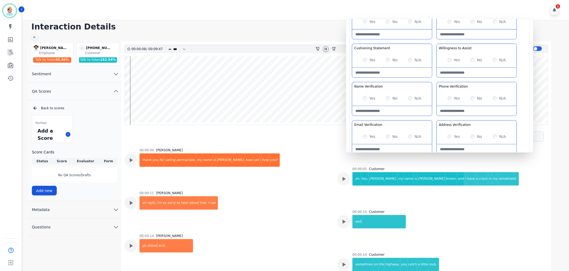
click at [365, 96] on div "Yes" at bounding box center [369, 98] width 13 height 5
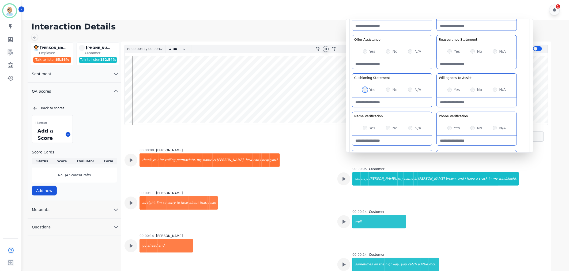
scroll to position [23, 0]
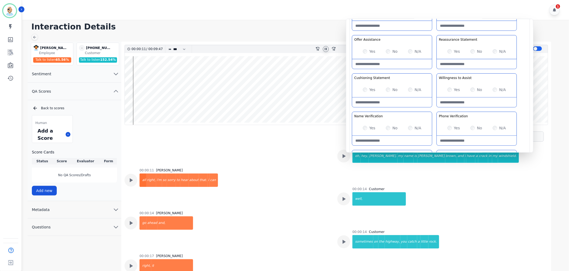
click at [434, 70] on div "Greeting the Customer Welcome is where we quickly greet our customer as a known…" at bounding box center [440, 92] width 176 height 190
click at [452, 50] on div "Yes" at bounding box center [454, 51] width 13 height 5
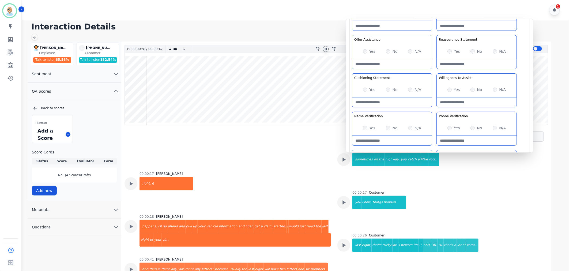
scroll to position [129, 0]
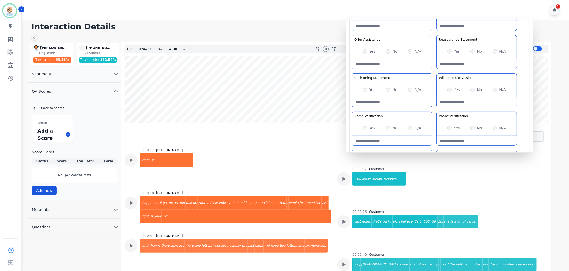
click at [433, 110] on div "Greeting the Customer Welcome is where we quickly greet our customer as a known…" at bounding box center [440, 92] width 176 height 190
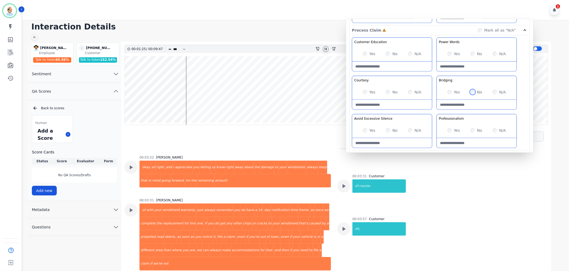
scroll to position [327, 0]
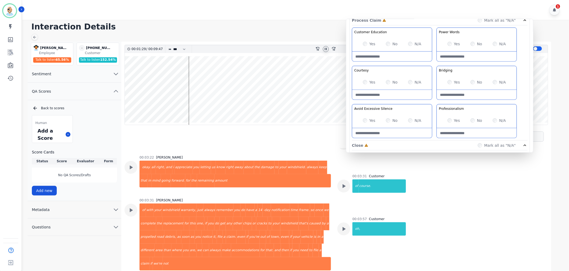
click at [433, 65] on div "Customer Education Educate your customer on how to get the information that the…" at bounding box center [440, 84] width 176 height 113
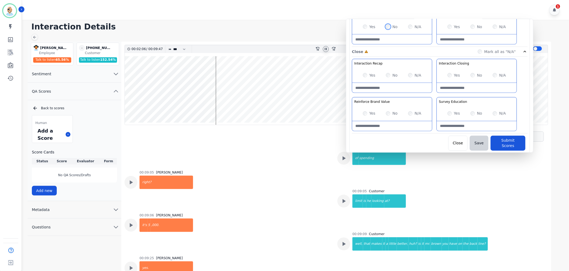
scroll to position [2553, 0]
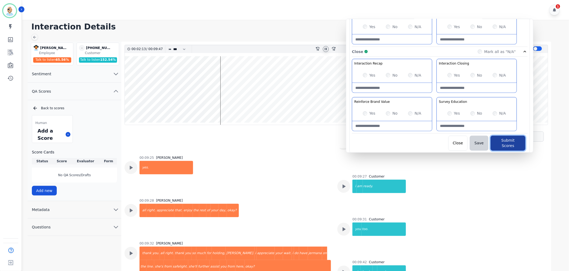
click at [498, 141] on button "Submit Scores" at bounding box center [508, 143] width 35 height 15
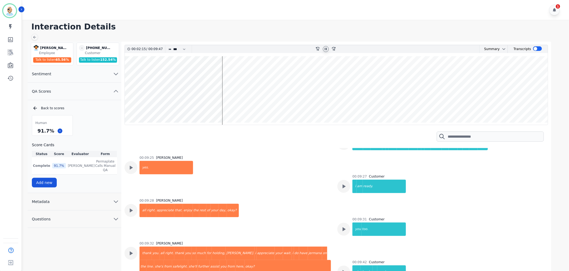
click at [326, 49] on icon at bounding box center [326, 49] width 4 height 4
click at [204, 17] on div "1" at bounding box center [296, 10] width 549 height 20
drag, startPoint x: 52, startPoint y: 131, endPoint x: 38, endPoint y: 132, distance: 13.7
click at [38, 132] on div "91.7 %" at bounding box center [45, 130] width 19 height 9
copy div "91.7 %"
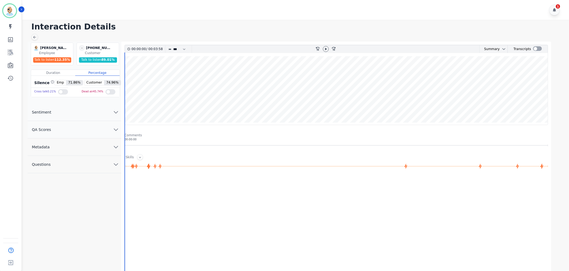
click at [86, 130] on button "QA Scores" at bounding box center [75, 129] width 94 height 17
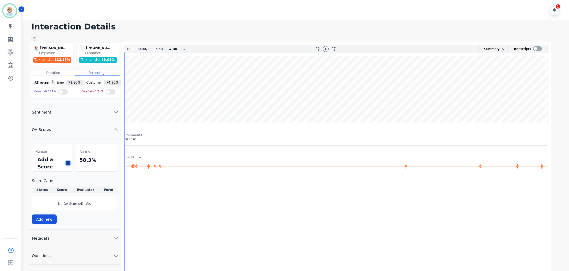
click at [68, 163] on icon at bounding box center [68, 163] width 3 height 3
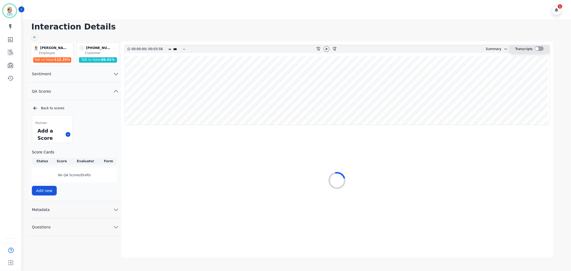
click at [536, 48] on div at bounding box center [539, 48] width 9 height 5
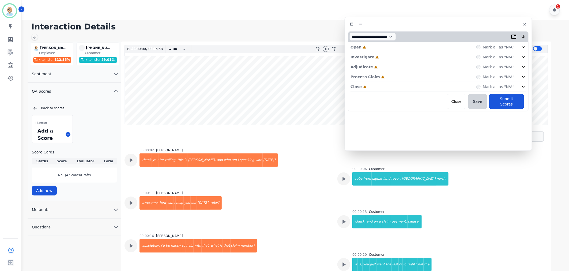
drag, startPoint x: 147, startPoint y: 32, endPoint x: 468, endPoint y: 26, distance: 321.5
click at [468, 26] on div at bounding box center [438, 24] width 181 height 8
click at [384, 86] on div "Close Incomplete Mark all as "N/A"" at bounding box center [439, 86] width 176 height 10
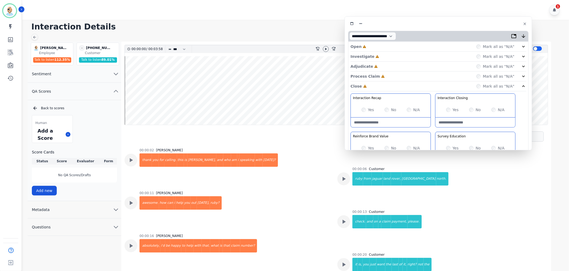
click at [385, 76] on div "Process Claim Incomplete Mark all as "N/A"" at bounding box center [439, 77] width 176 height 10
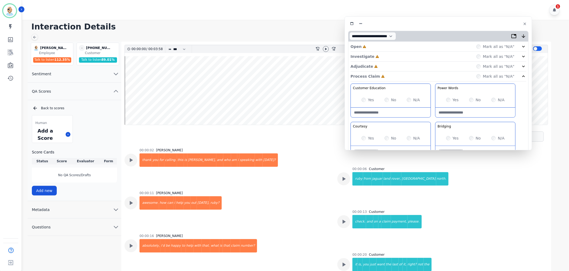
click at [385, 67] on div "Adjudicate Incomplete Mark all as "N/A"" at bounding box center [439, 67] width 176 height 10
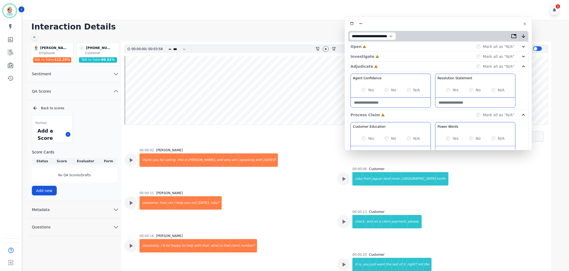
click at [384, 62] on div "Investigate Incomplete Mark all as "N/A"" at bounding box center [439, 67] width 176 height 10
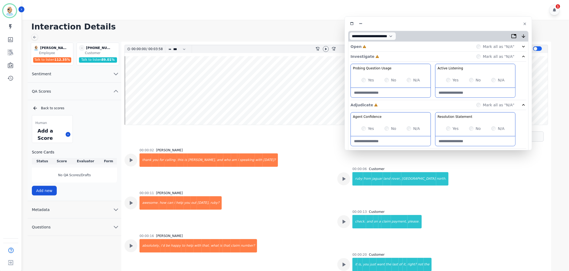
click at [382, 46] on div "Open Incomplete Mark all as "N/A"" at bounding box center [439, 47] width 176 height 10
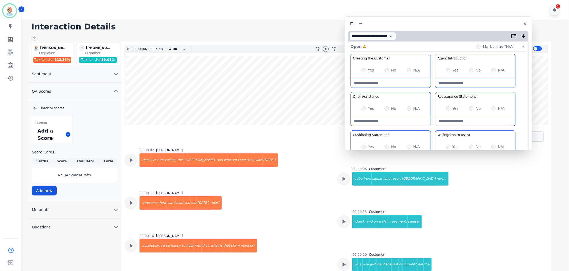
click at [328, 49] on icon at bounding box center [326, 49] width 4 height 4
click at [434, 89] on div "Greeting the Customer Welcome is where we quickly greet our customer as a known…" at bounding box center [439, 149] width 176 height 190
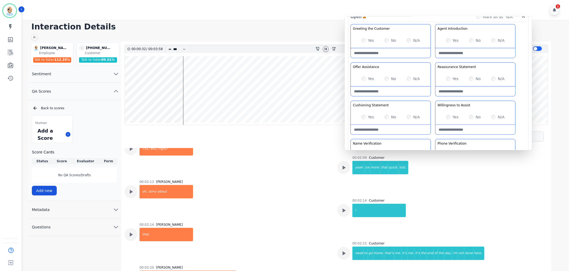
scroll to position [565, 0]
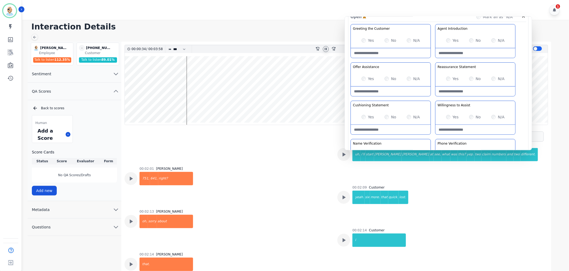
click at [325, 49] on icon at bounding box center [326, 49] width 2 height 2
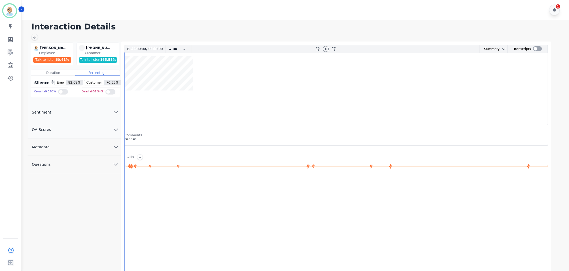
click at [61, 130] on button "QA Scores" at bounding box center [75, 129] width 94 height 17
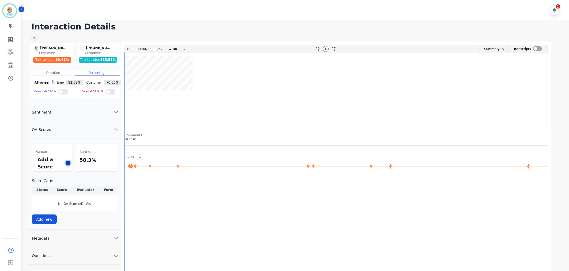
click at [69, 163] on icon at bounding box center [68, 163] width 3 height 3
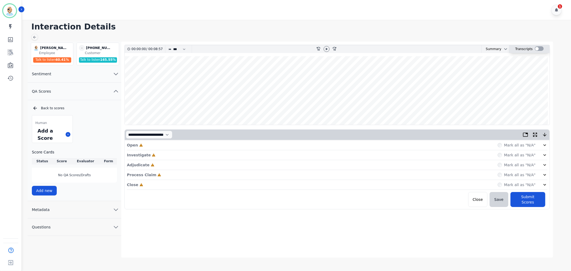
click at [540, 48] on div at bounding box center [539, 48] width 9 height 5
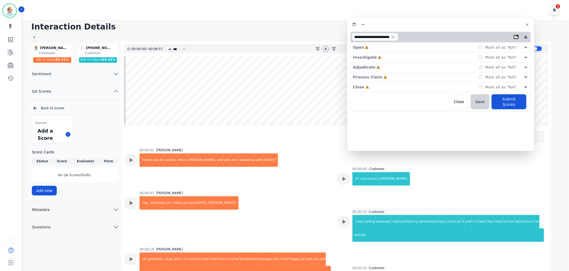
drag, startPoint x: 146, startPoint y: 31, endPoint x: 462, endPoint y: 25, distance: 316.4
click at [462, 25] on div at bounding box center [441, 25] width 181 height 8
click at [322, 48] on div at bounding box center [326, 49] width 8 height 8
click at [324, 48] on icon at bounding box center [326, 49] width 4 height 4
click at [386, 87] on div "Close Incomplete Mark all as "N/A"" at bounding box center [441, 87] width 176 height 10
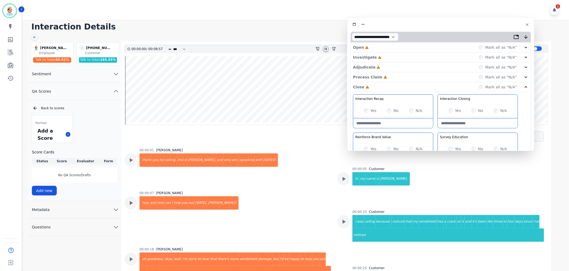
click at [387, 79] on div "Process Claim Incomplete Mark all as "N/A"" at bounding box center [441, 77] width 176 height 10
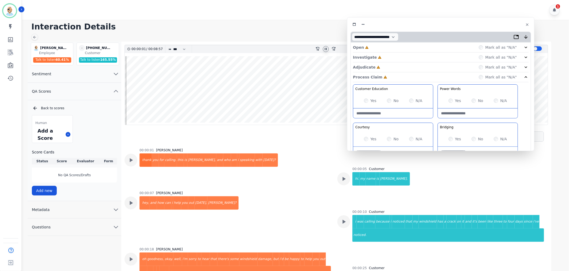
click at [387, 68] on div "Adjudicate Incomplete Mark all as "N/A"" at bounding box center [441, 67] width 176 height 10
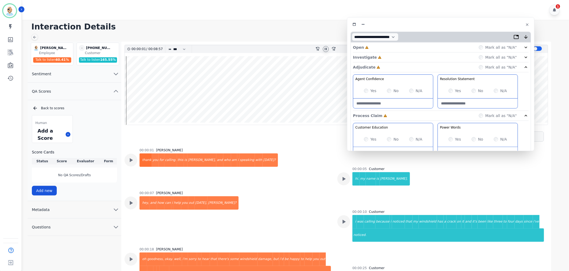
click at [386, 62] on div "Investigate Incomplete Mark all as "N/A"" at bounding box center [441, 67] width 176 height 10
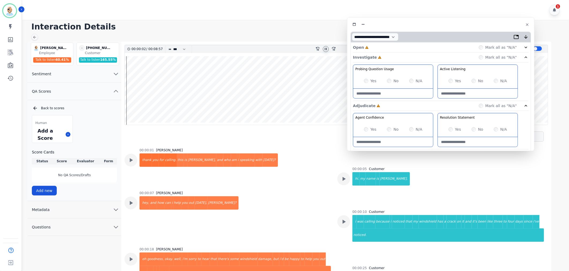
click at [379, 46] on div "Open Incomplete Mark all as "N/A"" at bounding box center [441, 48] width 176 height 10
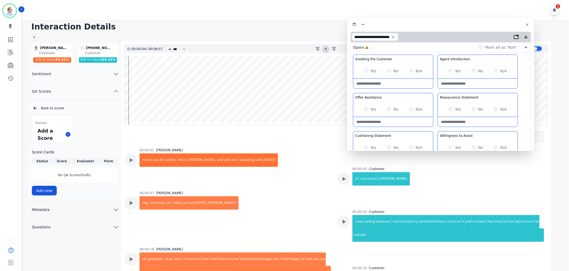
click at [434, 92] on div "Greeting the Customer Welcome is where we quickly greet our customer as a known…" at bounding box center [441, 150] width 176 height 190
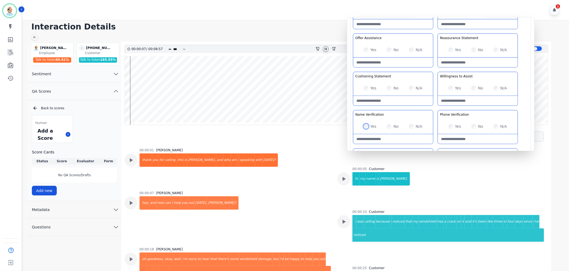
scroll to position [23, 0]
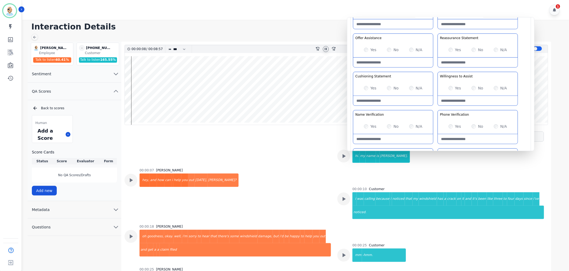
click at [437, 108] on div "Greeting the Customer Welcome is where we quickly greet our customer as a known…" at bounding box center [441, 90] width 176 height 190
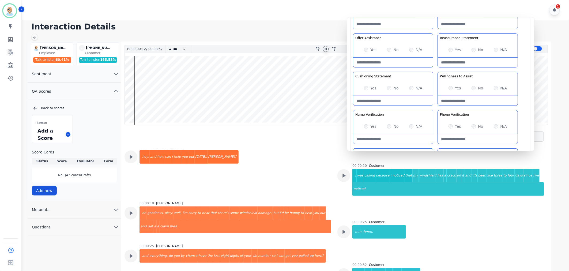
click at [436, 71] on div "Greeting the Customer Welcome is where we quickly greet our customer as a known…" at bounding box center [441, 90] width 176 height 190
click at [437, 69] on div "Greeting the Customer Welcome is where we quickly greet our customer as a known…" at bounding box center [441, 90] width 176 height 190
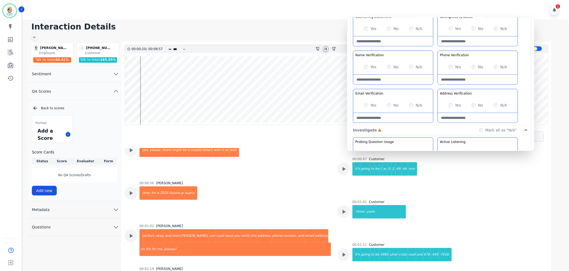
scroll to position [224, 0]
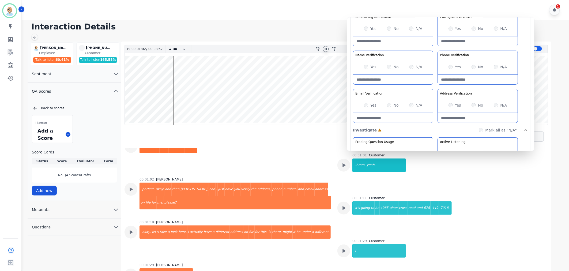
scroll to position [254, 0]
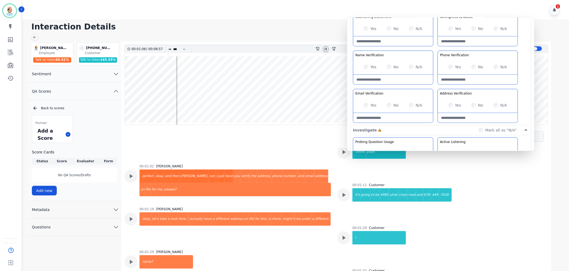
click at [436, 85] on div "Greeting the Customer Welcome is where we quickly greet our customer as a known…" at bounding box center [441, 31] width 176 height 190
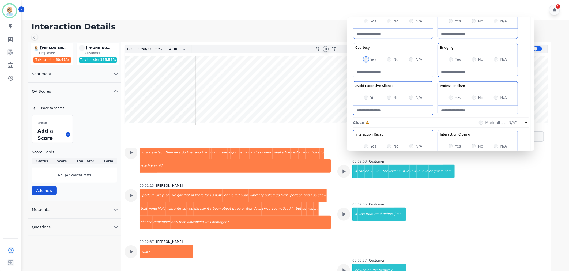
scroll to position [357, 0]
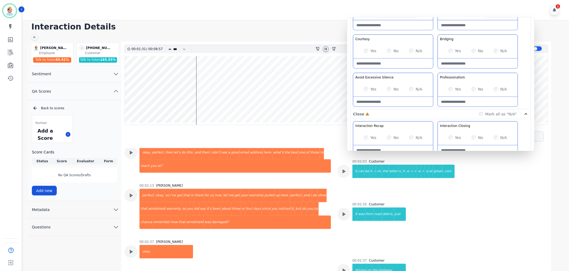
click at [435, 71] on div "Customer Education Educate your customer on how to get the information that the…" at bounding box center [441, 52] width 176 height 113
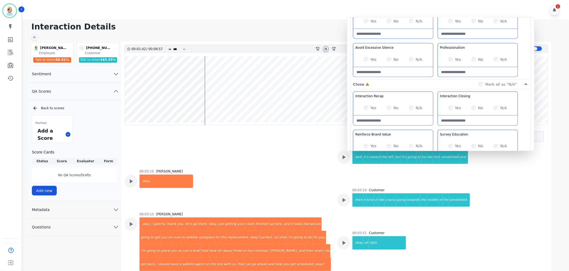
scroll to position [760, 0]
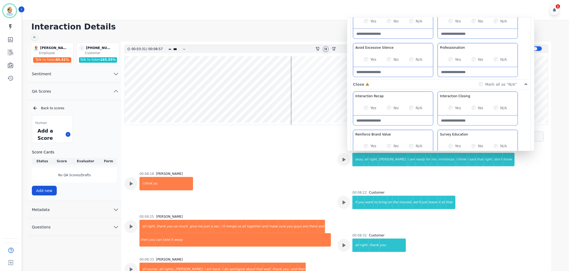
scroll to position [1670, 0]
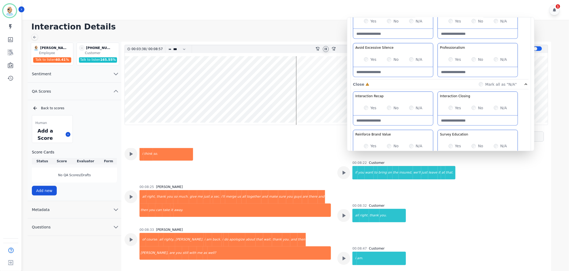
click at [314, 108] on wave at bounding box center [336, 90] width 423 height 69
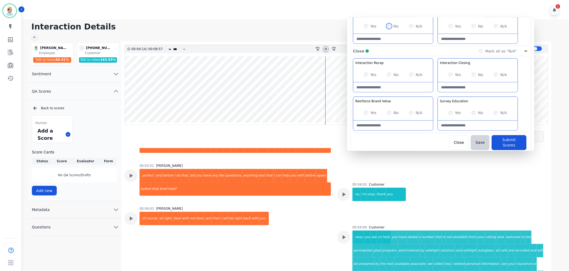
scroll to position [421, 0]
click at [513, 140] on button "Submit Scores" at bounding box center [509, 141] width 35 height 15
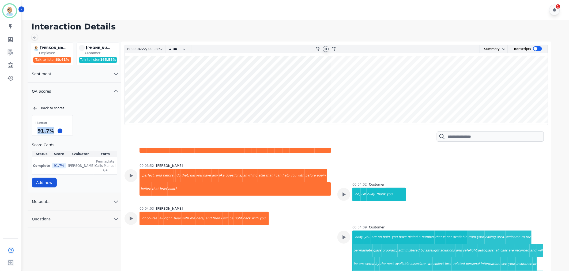
drag, startPoint x: 51, startPoint y: 131, endPoint x: 37, endPoint y: 132, distance: 14.8
click at [37, 132] on div "91.7 %" at bounding box center [45, 130] width 19 height 9
copy div "91.7 %"
click at [324, 47] on icon at bounding box center [326, 49] width 4 height 4
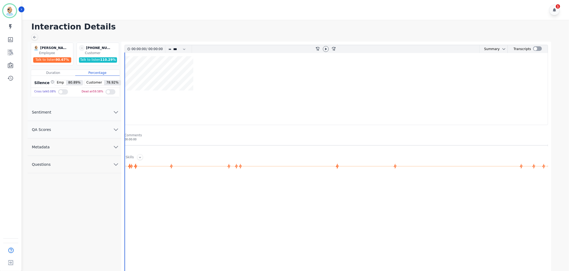
click at [70, 129] on button "QA Scores" at bounding box center [75, 129] width 94 height 17
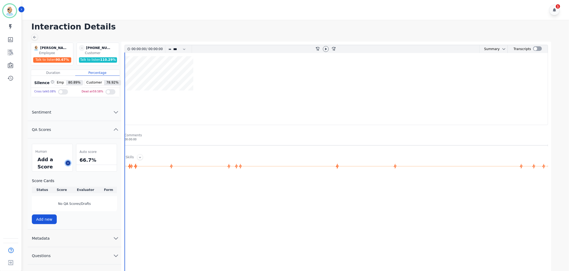
click at [68, 161] on button at bounding box center [68, 163] width 5 height 5
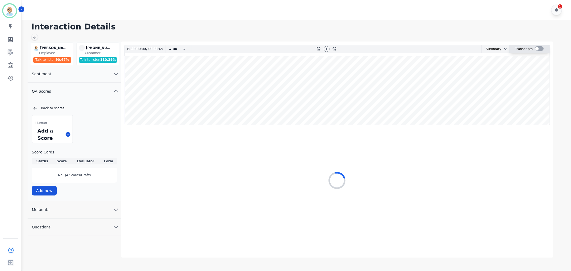
click at [539, 50] on div at bounding box center [539, 48] width 9 height 5
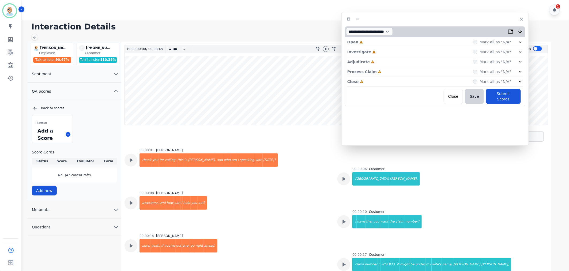
drag, startPoint x: 162, startPoint y: 32, endPoint x: 480, endPoint y: 21, distance: 318.4
click at [480, 21] on div at bounding box center [435, 19] width 181 height 8
click at [395, 83] on div "Close Incomplete Mark all as "N/A"" at bounding box center [435, 82] width 176 height 10
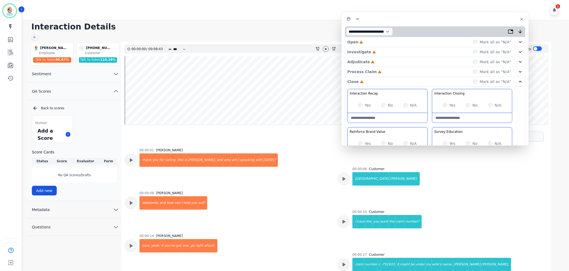
click at [391, 69] on div "Process Claim Incomplete Mark all as "N/A"" at bounding box center [435, 72] width 176 height 10
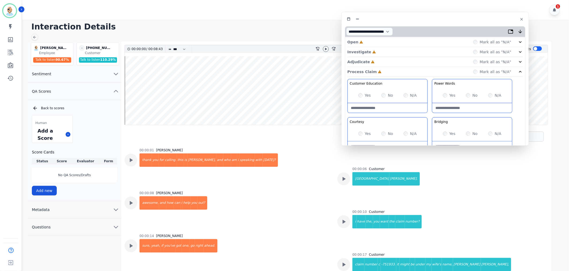
click at [389, 60] on div "Adjudicate Incomplete Mark all as "N/A"" at bounding box center [435, 62] width 176 height 10
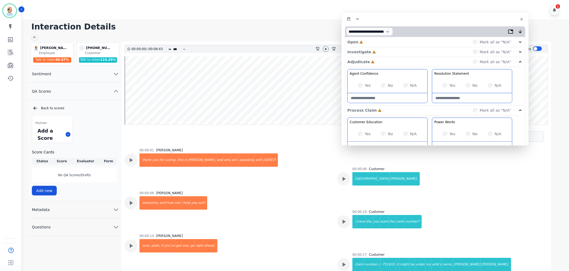
click at [387, 57] on div "Investigate Incomplete Mark all as "N/A"" at bounding box center [435, 62] width 176 height 10
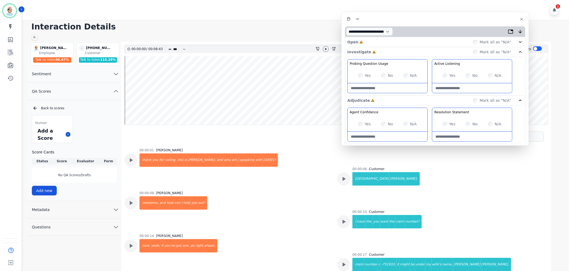
click at [381, 38] on div "Open Incomplete Mark all as "N/A"" at bounding box center [435, 42] width 176 height 10
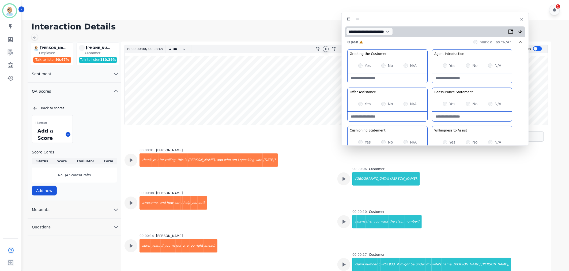
click at [325, 49] on icon at bounding box center [326, 49] width 2 height 2
click at [430, 85] on div "Greeting the Customer Welcome is where we quickly greet our customer as a known…" at bounding box center [435, 144] width 176 height 190
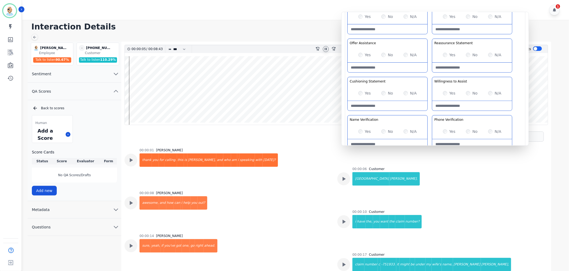
scroll to position [59, 0]
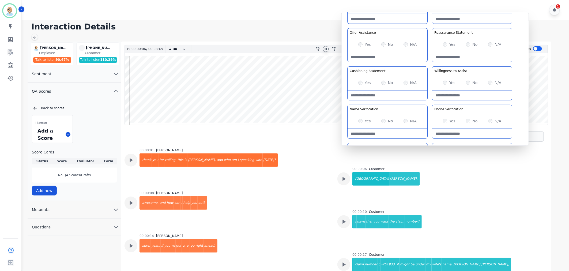
click at [430, 103] on div "Greeting the Customer Welcome is where we quickly greet our customer as a known…" at bounding box center [435, 85] width 176 height 190
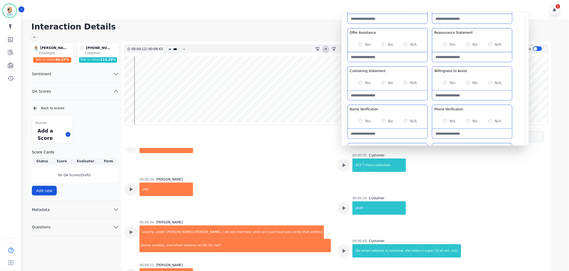
scroll to position [149, 0]
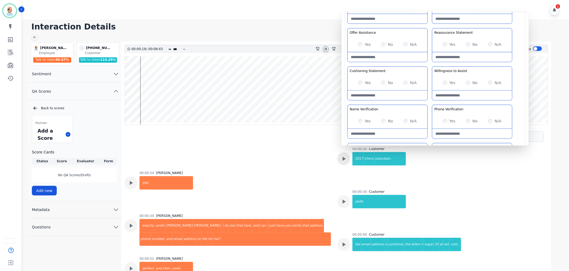
click at [342, 37] on div at bounding box center [344, 30] width 13 height 13
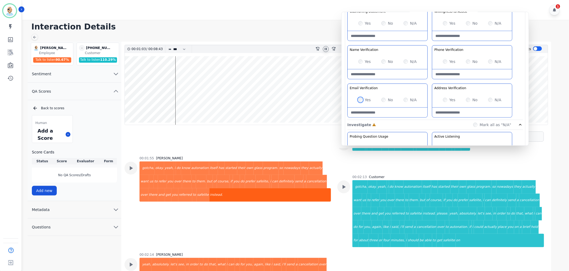
scroll to position [565, 0]
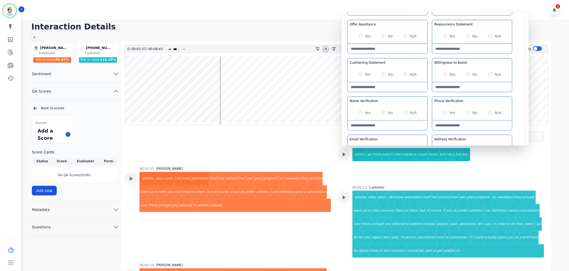
scroll to position [59, 0]
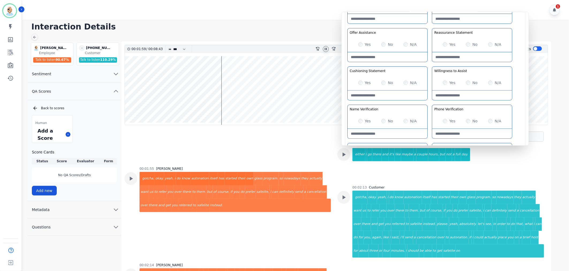
click at [430, 66] on div "Greeting the Customer Welcome is where we quickly greet our customer as a known…" at bounding box center [435, 85] width 176 height 190
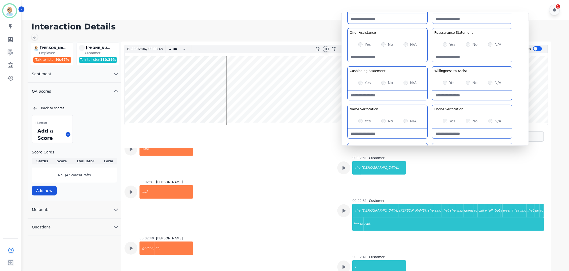
scroll to position [1658, 0]
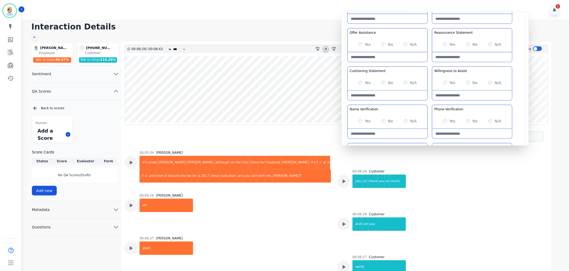
click at [324, 48] on icon at bounding box center [326, 49] width 4 height 4
click at [282, 28] on h1 "Interaction Details" at bounding box center [297, 27] width 533 height 10
click at [294, 236] on div "00:06:27 Clint Hudson yeah," at bounding box center [228, 254] width 207 height 36
click at [446, 41] on div "Yes No N/A" at bounding box center [472, 44] width 80 height 15
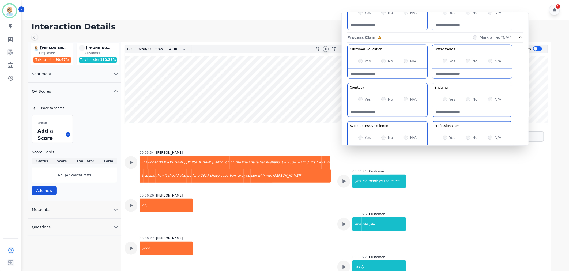
scroll to position [298, 0]
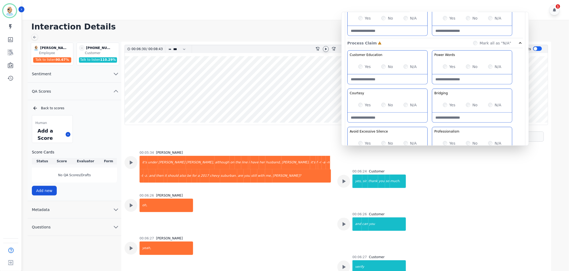
click at [464, 102] on div "Yes No N/A" at bounding box center [472, 105] width 80 height 15
click at [432, 127] on div "Customer Education Educate your customer on how to get the information that the…" at bounding box center [435, 106] width 176 height 113
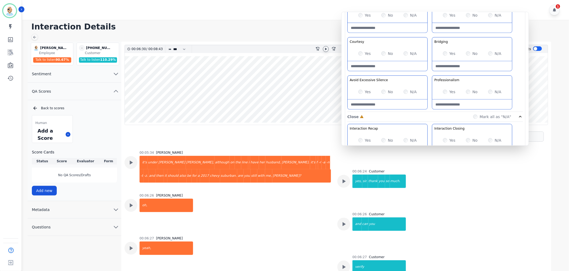
scroll to position [357, 0]
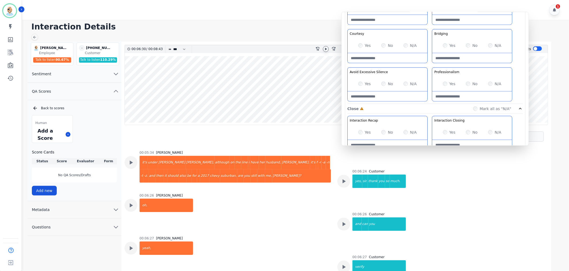
click at [430, 101] on div "Customer Education Educate your customer on how to get the information that the…" at bounding box center [435, 47] width 176 height 113
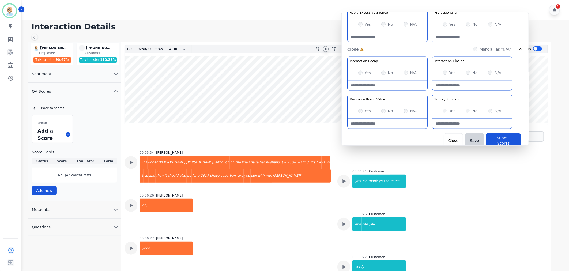
scroll to position [421, 0]
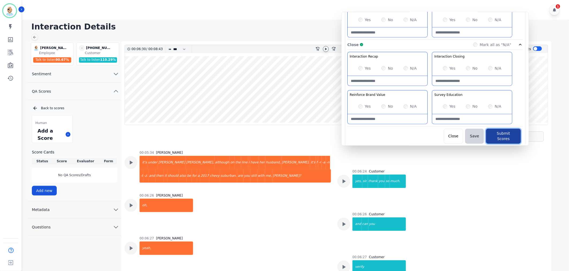
click at [502, 133] on button "Submit Scores" at bounding box center [503, 136] width 35 height 15
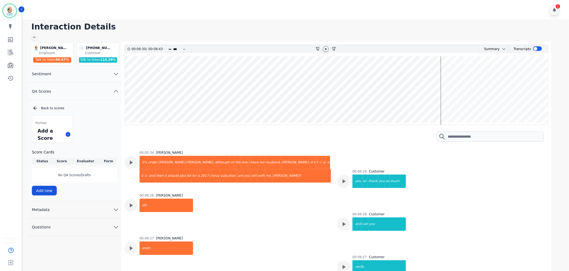
click at [295, 18] on div "1" at bounding box center [296, 10] width 549 height 20
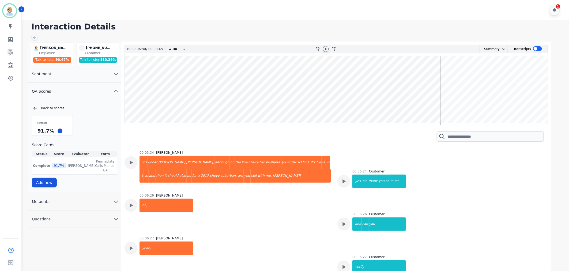
click at [97, 119] on div "Human 91.7 % Score Cards Status Score Evaluator Form Complete 91.7 % Clint Huds…" at bounding box center [74, 151] width 85 height 72
drag, startPoint x: 51, startPoint y: 132, endPoint x: 38, endPoint y: 132, distance: 13.7
click at [38, 132] on div "91.7 %" at bounding box center [45, 130] width 19 height 9
copy div "91.7 %"
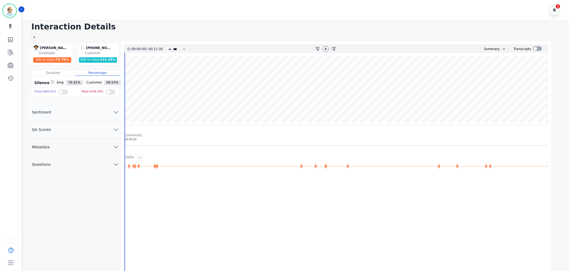
click at [71, 125] on button "QA Scores" at bounding box center [75, 129] width 94 height 17
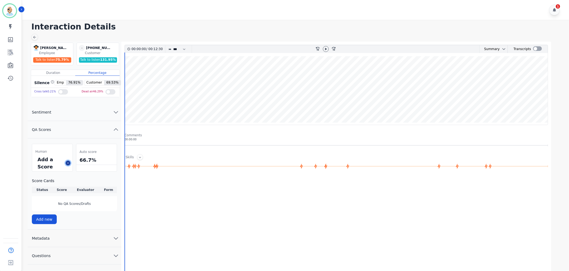
click at [69, 162] on icon at bounding box center [68, 163] width 3 height 3
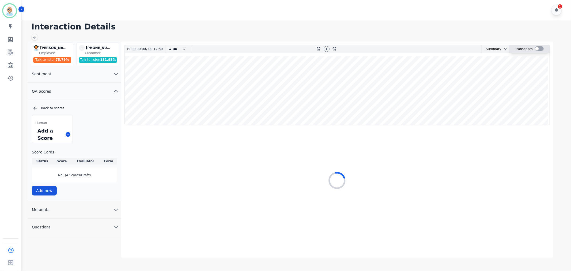
click at [539, 48] on div at bounding box center [539, 48] width 9 height 5
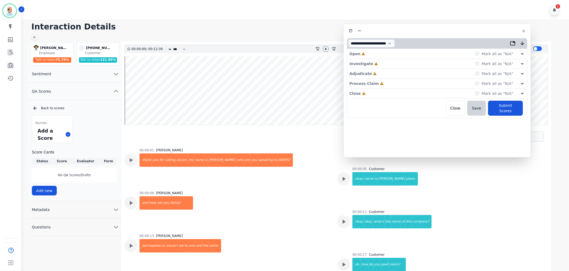
drag, startPoint x: 156, startPoint y: 31, endPoint x: 476, endPoint y: 32, distance: 320.4
click at [476, 32] on div at bounding box center [437, 31] width 181 height 8
click at [394, 92] on div "Close Incomplete Mark all as "N/A"" at bounding box center [438, 94] width 176 height 10
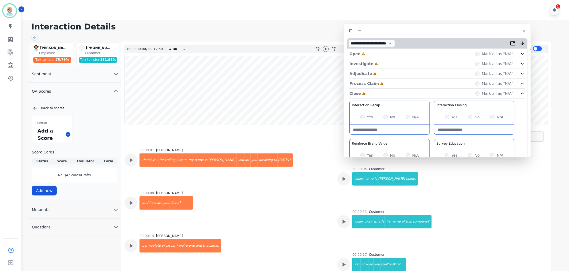
click at [391, 82] on div "Process Claim Incomplete Mark all as "N/A"" at bounding box center [438, 84] width 176 height 10
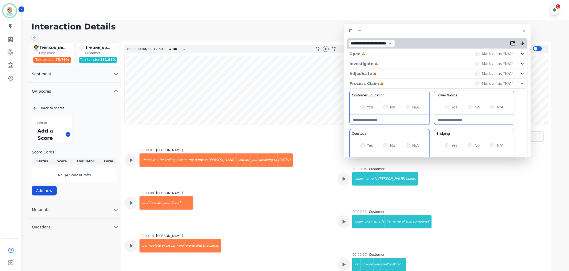
click at [392, 74] on div "Adjudicate Incomplete Mark all as "N/A"" at bounding box center [438, 74] width 176 height 10
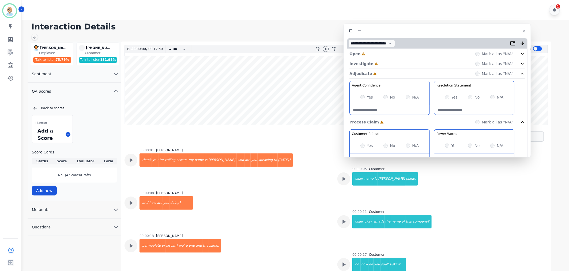
click at [394, 69] on div "Investigate Incomplete Mark all as "N/A"" at bounding box center [438, 74] width 176 height 10
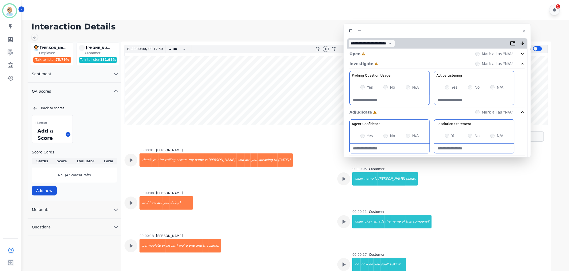
click at [391, 54] on div "Open Incomplete Mark all as "N/A"" at bounding box center [438, 54] width 176 height 10
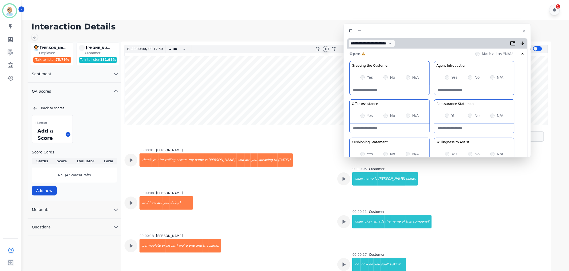
click at [325, 47] on icon at bounding box center [326, 49] width 4 height 4
click at [445, 78] on div "Yes No N/A" at bounding box center [474, 77] width 80 height 15
click at [430, 99] on div "Greeting the Customer Welcome is where we quickly greet our customer as a known…" at bounding box center [438, 156] width 176 height 190
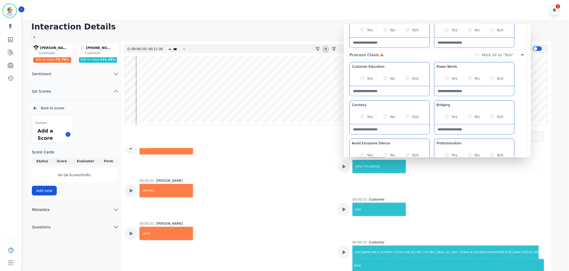
scroll to position [211, 0]
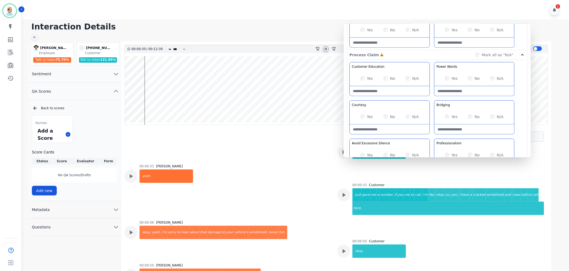
scroll to position [271, 0]
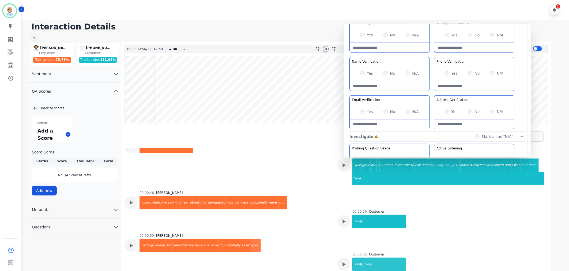
scroll to position [89, 0]
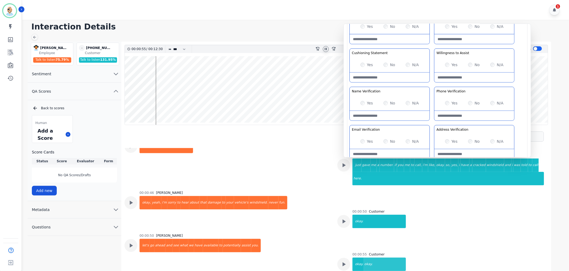
click at [430, 85] on div "Greeting the Customer Welcome is where we quickly greet our customer as a known…" at bounding box center [438, 67] width 176 height 190
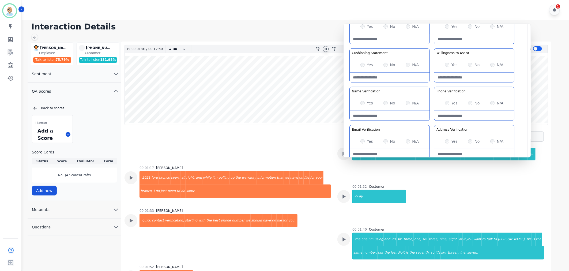
scroll to position [479, 0]
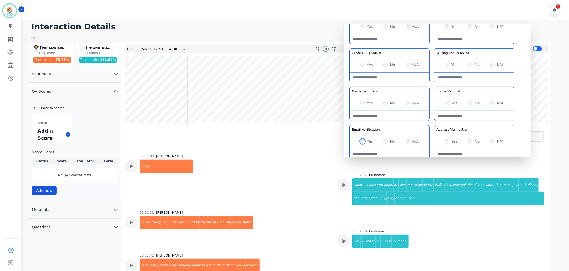
scroll to position [687, 0]
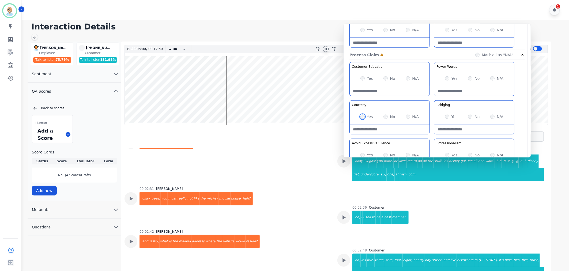
scroll to position [327, 0]
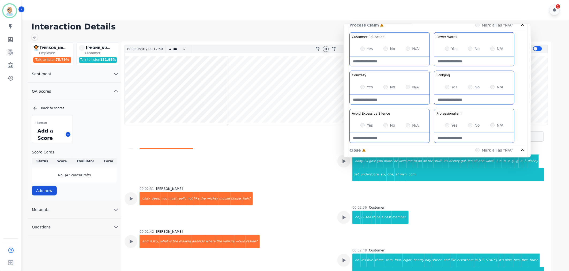
click at [431, 105] on div "Customer Education Educate your customer on how to get the information that the…" at bounding box center [438, 88] width 176 height 113
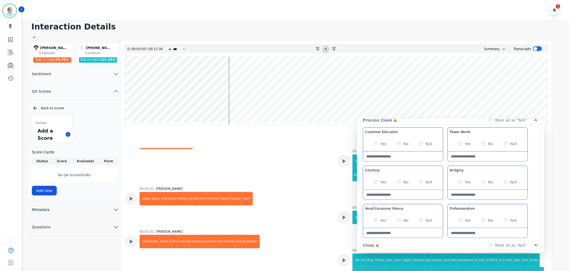
drag, startPoint x: 432, startPoint y: 107, endPoint x: 445, endPoint y: 202, distance: 96.0
click at [445, 202] on div "Customer Education Educate your customer on how to get the information that the…" at bounding box center [451, 184] width 176 height 113
click at [241, 108] on wave at bounding box center [336, 90] width 423 height 69
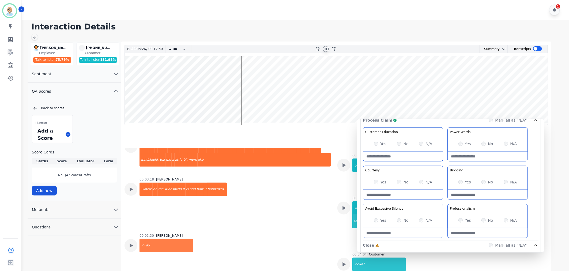
scroll to position [921, 0]
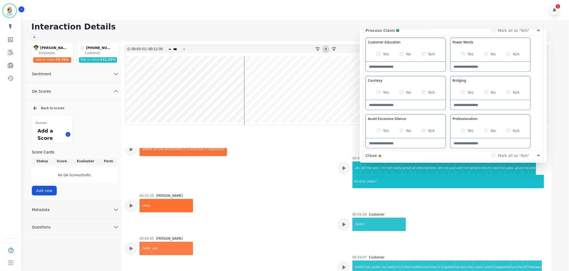
drag, startPoint x: 445, startPoint y: 164, endPoint x: 447, endPoint y: 74, distance: 89.8
click at [447, 74] on div "Customer Education Educate your customer on how to get the information that the…" at bounding box center [454, 94] width 176 height 113
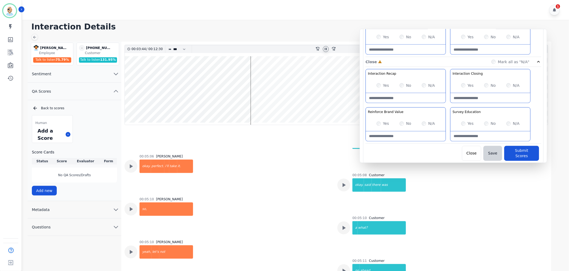
scroll to position [1368, 0]
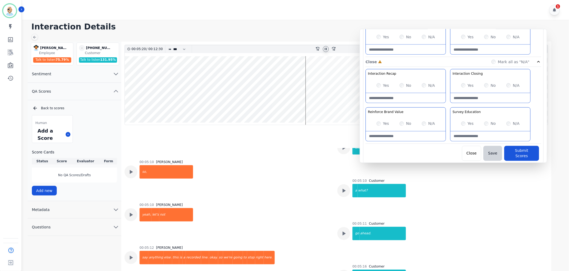
click at [322, 51] on div at bounding box center [326, 49] width 8 height 8
click at [323, 50] on div at bounding box center [326, 49] width 6 height 6
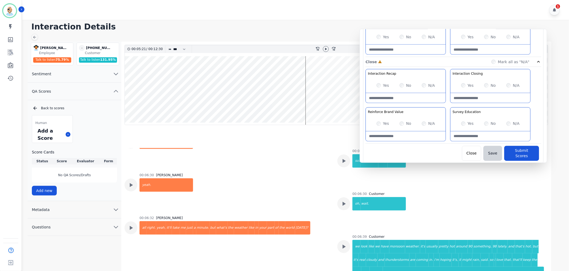
scroll to position [2082, 0]
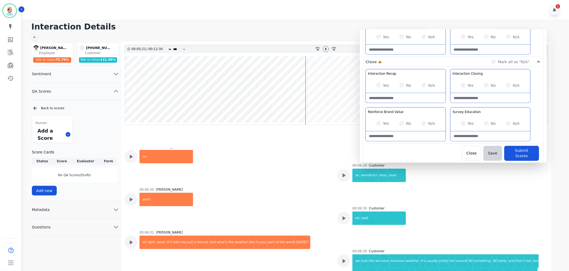
click at [308, 230] on div "00:06:32 Cody Gurney all right. yeah, it'll take me just a minute. but what's t…" at bounding box center [228, 261] width 207 height 63
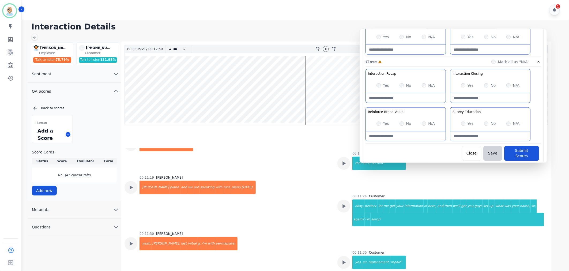
scroll to position [4654, 0]
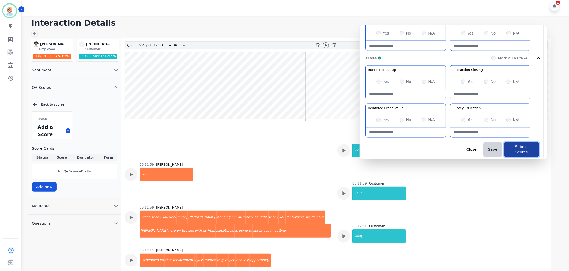
click at [522, 147] on button "Submit Scores" at bounding box center [521, 149] width 35 height 15
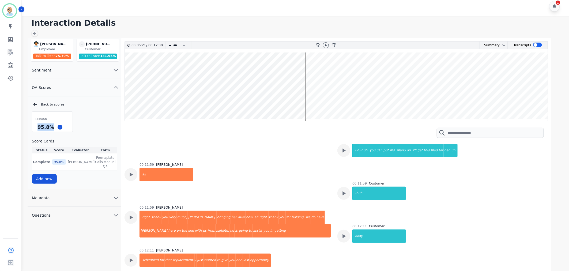
drag, startPoint x: 53, startPoint y: 128, endPoint x: 38, endPoint y: 127, distance: 14.5
click at [38, 127] on div "95.8 %" at bounding box center [45, 126] width 19 height 9
copy div "95.8 %"
click at [76, 117] on div "Human 95.8 % Score Cards Status Score Evaluator Form Complete 95.8 % Clint Huds…" at bounding box center [74, 147] width 85 height 72
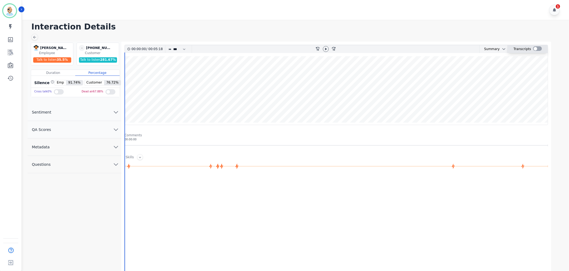
click at [537, 49] on div at bounding box center [537, 48] width 9 height 5
click at [93, 127] on button "QA Scores" at bounding box center [75, 129] width 94 height 17
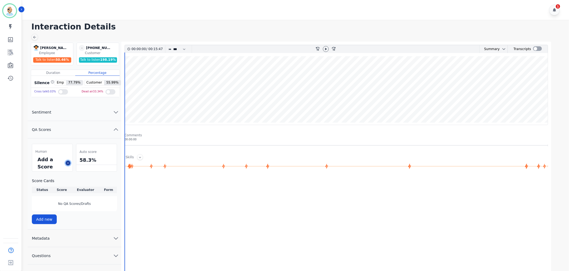
click at [68, 162] on icon at bounding box center [68, 163] width 3 height 3
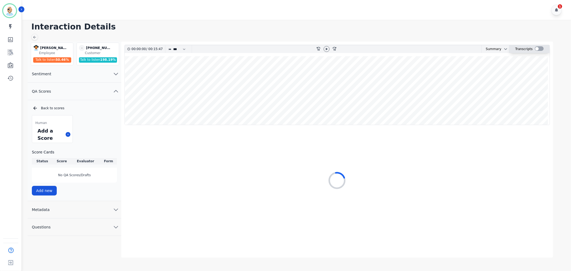
click at [541, 49] on div at bounding box center [539, 48] width 9 height 5
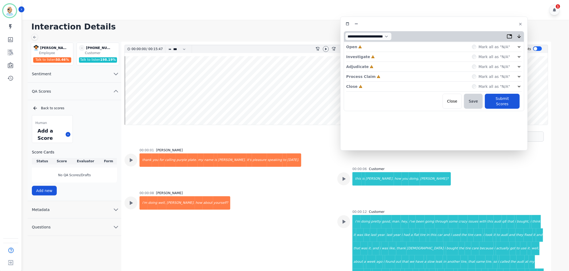
drag, startPoint x: 170, startPoint y: 30, endPoint x: 471, endPoint y: 27, distance: 301.4
click at [471, 27] on div at bounding box center [434, 24] width 181 height 8
click at [389, 85] on div "Close Incomplete Mark all as "N/A"" at bounding box center [438, 86] width 176 height 10
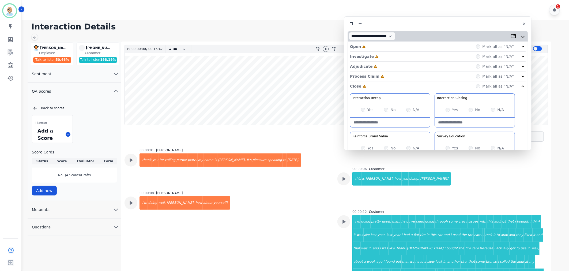
click at [387, 72] on div "Process Claim Incomplete Mark all as "N/A"" at bounding box center [438, 77] width 176 height 10
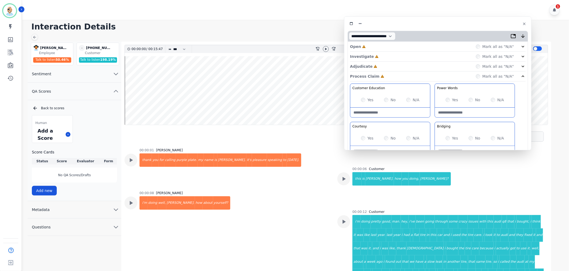
click at [387, 63] on div "Adjudicate Incomplete Mark all as "N/A"" at bounding box center [438, 67] width 176 height 10
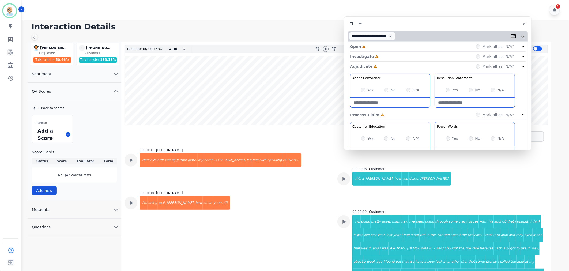
click at [387, 62] on div "Investigate Incomplete Mark all as "N/A"" at bounding box center [438, 67] width 176 height 10
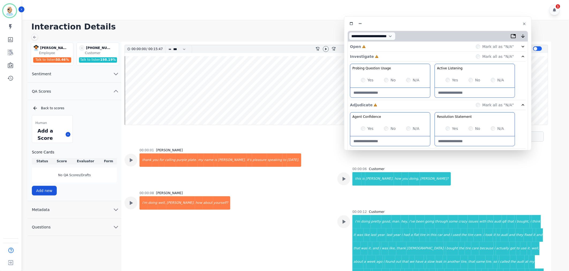
click at [386, 47] on div "Open Incomplete Mark all as "N/A"" at bounding box center [438, 47] width 176 height 10
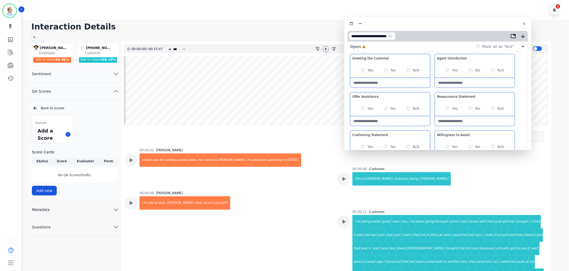
click at [326, 46] on div at bounding box center [326, 49] width 6 height 6
click at [365, 107] on div "Yes" at bounding box center [367, 108] width 13 height 5
click at [431, 89] on div "Greeting the Customer Welcome is where we quickly greet our customer as a known…" at bounding box center [438, 149] width 176 height 190
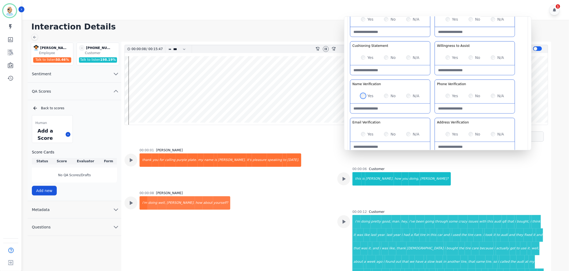
scroll to position [23, 0]
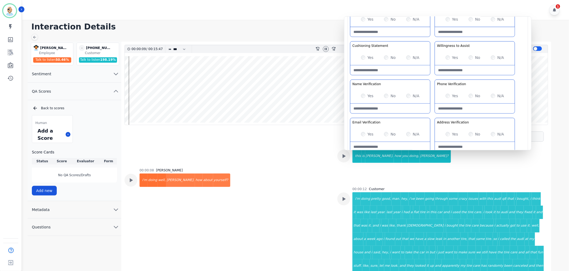
click at [431, 78] on div "Greeting the Customer Welcome is where we quickly greet our customer as a known…" at bounding box center [438, 60] width 176 height 190
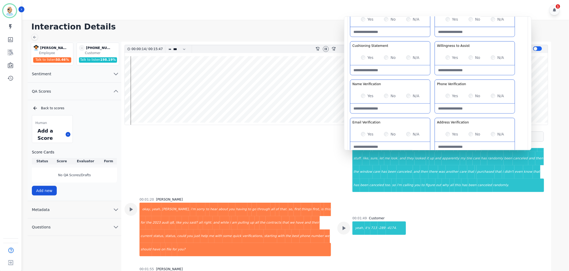
scroll to position [135, 0]
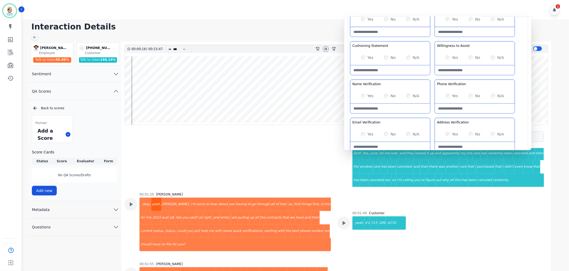
drag, startPoint x: 130, startPoint y: 191, endPoint x: 150, endPoint y: 185, distance: 20.8
click at [130, 27] on icon at bounding box center [131, 25] width 3 height 4
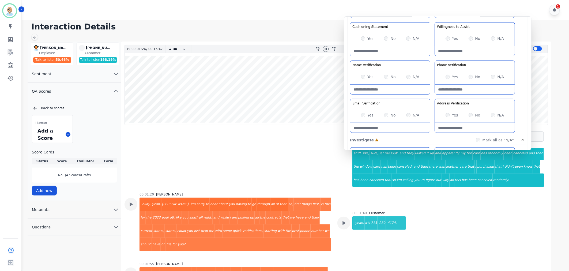
scroll to position [119, 0]
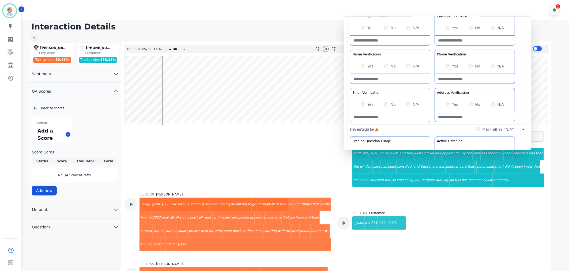
click at [432, 47] on div "Greeting the Customer Welcome is where we quickly greet our customer as a known…" at bounding box center [438, 30] width 176 height 190
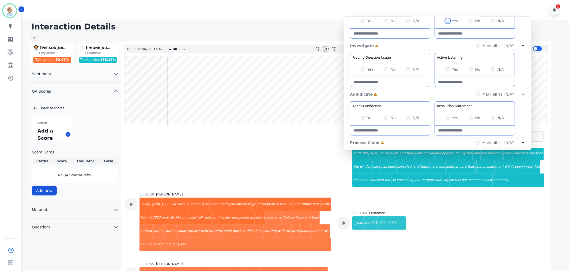
scroll to position [208, 0]
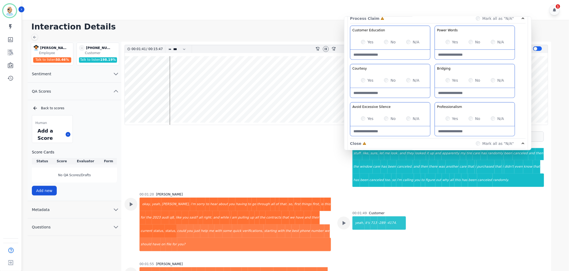
scroll to position [327, 0]
click at [433, 61] on div "Customer Education Educate your customer on how to get the information that the…" at bounding box center [438, 81] width 176 height 113
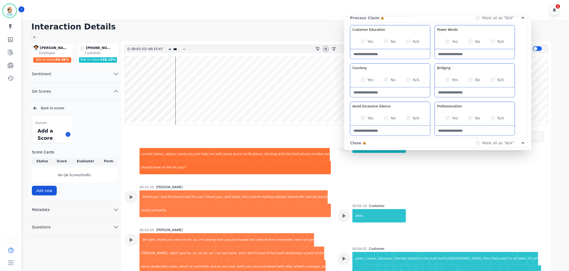
scroll to position [224, 0]
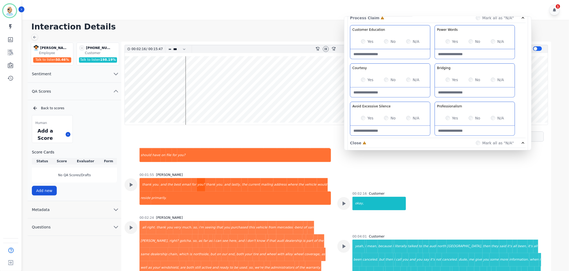
click at [197, 178] on div "you?" at bounding box center [201, 184] width 9 height 13
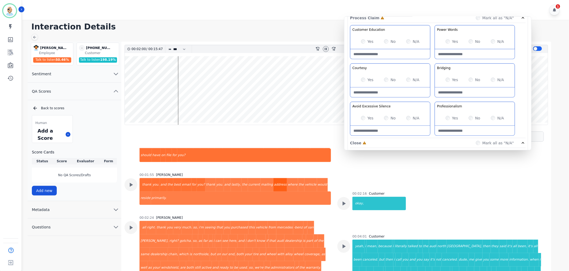
click at [274, 178] on div "address" at bounding box center [281, 184] width 14 height 13
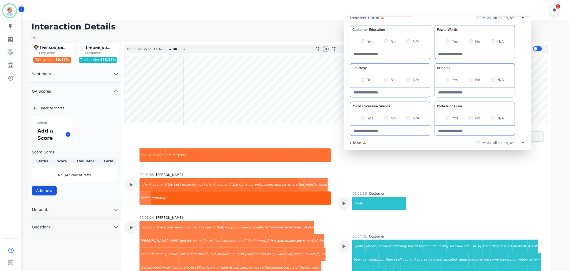
click at [322, 192] on div "primarily." at bounding box center [241, 198] width 180 height 13
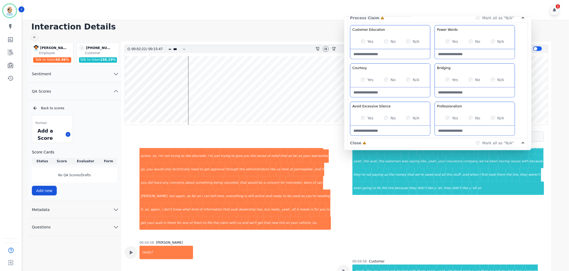
scroll to position [373, 0]
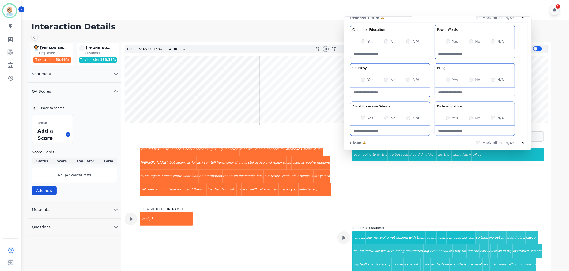
scroll to position [403, 0]
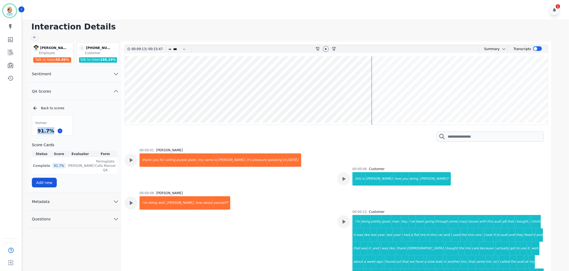
scroll to position [2085, 0]
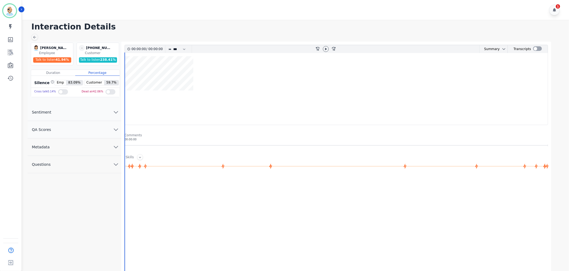
click at [83, 132] on button "QA Scores" at bounding box center [75, 129] width 94 height 17
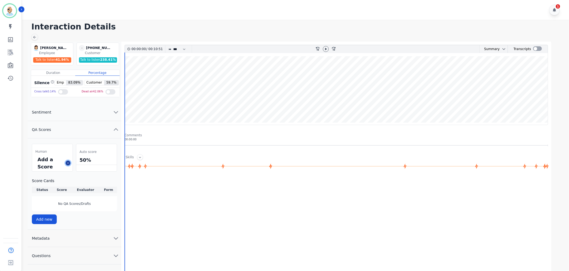
click at [69, 164] on icon at bounding box center [68, 163] width 3 height 3
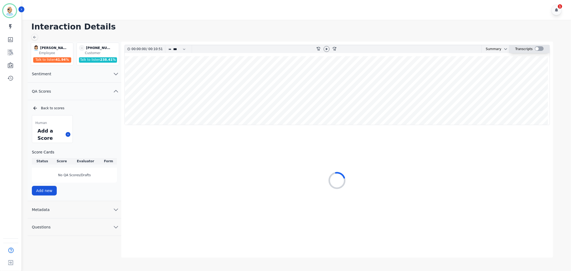
click at [536, 50] on div at bounding box center [539, 48] width 9 height 5
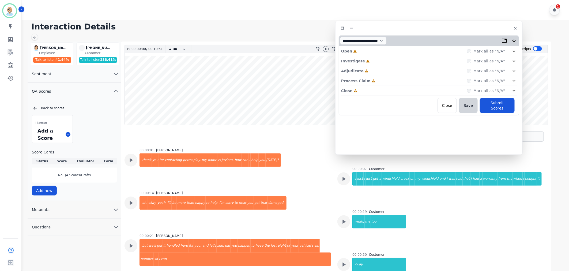
drag, startPoint x: 132, startPoint y: 30, endPoint x: 444, endPoint y: 29, distance: 312.1
click at [444, 29] on div at bounding box center [429, 28] width 181 height 8
click at [371, 88] on div "Close Incomplete Mark all as "N/A"" at bounding box center [429, 91] width 176 height 10
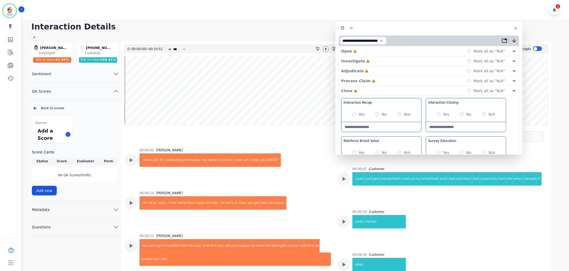
click at [373, 80] on div "Process Claim Incomplete Mark all as "N/A"" at bounding box center [429, 81] width 176 height 10
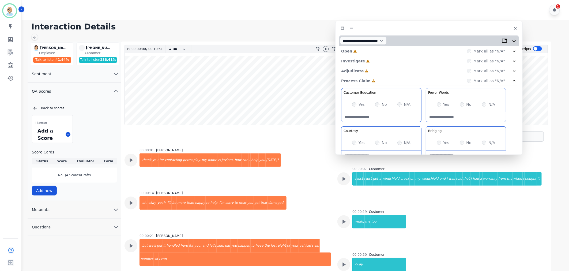
click at [373, 72] on div "Adjudicate Incomplete Mark all as "N/A"" at bounding box center [429, 71] width 176 height 10
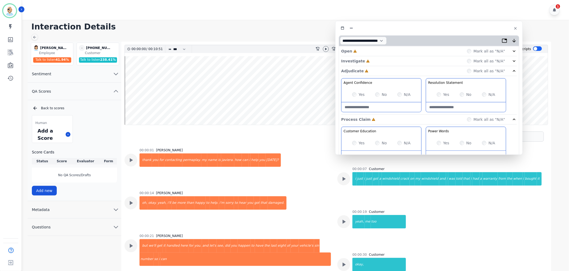
click at [371, 66] on div "Investigate Incomplete Mark all as "N/A"" at bounding box center [429, 71] width 176 height 10
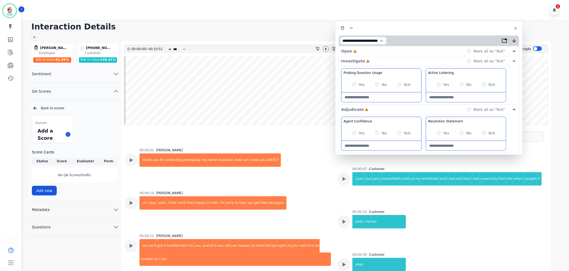
click at [370, 57] on div "Investigate Incomplete Mark all as "N/A"" at bounding box center [429, 61] width 176 height 10
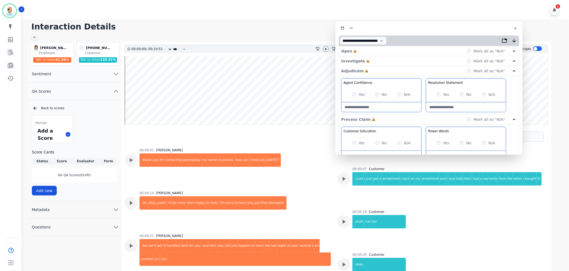
click at [370, 66] on div "Investigate Incomplete Mark all as "N/A"" at bounding box center [429, 71] width 176 height 10
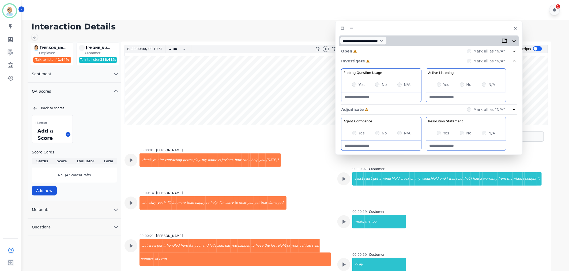
click at [368, 52] on div "Open Incomplete Mark all as "N/A"" at bounding box center [429, 51] width 176 height 10
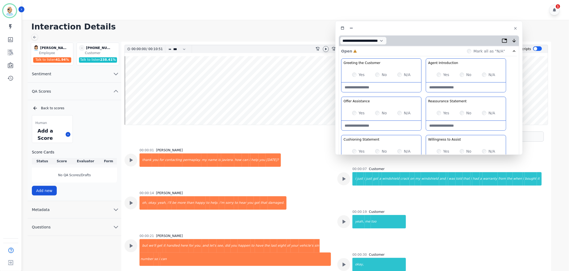
click at [324, 48] on icon at bounding box center [326, 49] width 4 height 4
click at [422, 95] on div "Greeting the Customer Welcome is where we quickly greet our customer as a known…" at bounding box center [429, 153] width 176 height 190
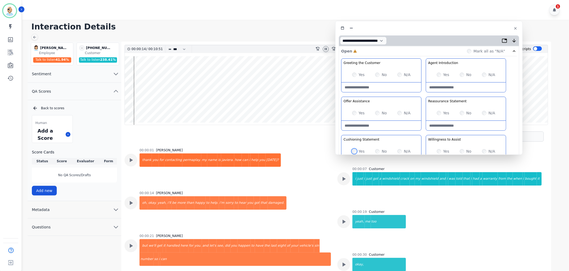
scroll to position [23, 0]
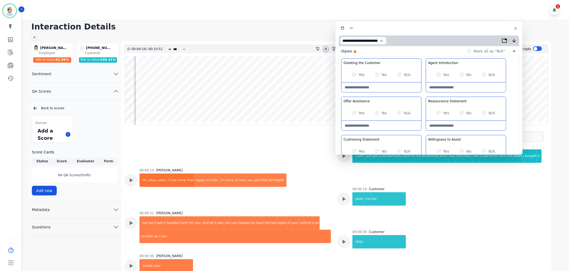
click at [425, 133] on div "Greeting the Customer Welcome is where we quickly greet our customer as a known…" at bounding box center [429, 153] width 176 height 190
click at [426, 134] on div "Greeting the Customer Welcome is where we quickly greet our customer as a known…" at bounding box center [429, 153] width 176 height 190
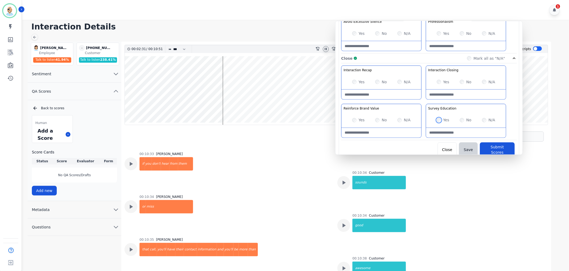
scroll to position [4710, 0]
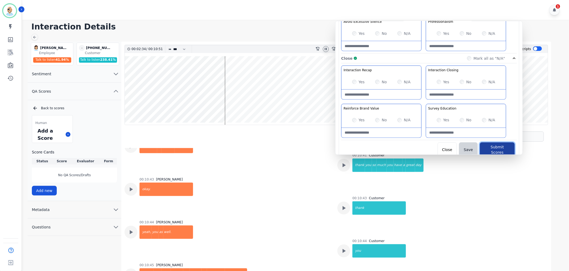
click at [503, 148] on button "Submit Scores" at bounding box center [497, 150] width 35 height 15
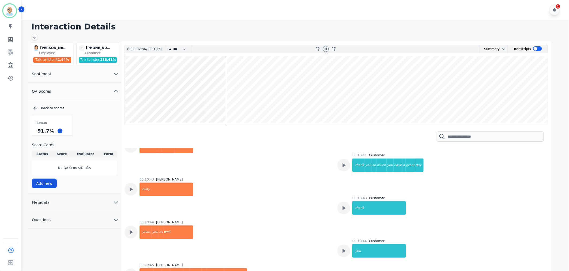
click at [325, 49] on icon at bounding box center [326, 49] width 2 height 2
drag, startPoint x: 52, startPoint y: 132, endPoint x: 37, endPoint y: 132, distance: 15.5
click at [37, 132] on div "91.7 %" at bounding box center [45, 130] width 19 height 9
copy div "91.7 %"
drag, startPoint x: 204, startPoint y: 53, endPoint x: 237, endPoint y: 12, distance: 53.1
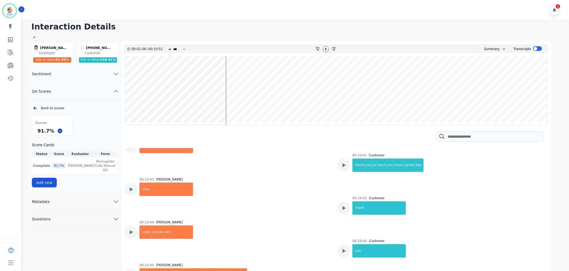
click at [237, 12] on div "1" at bounding box center [296, 10] width 549 height 20
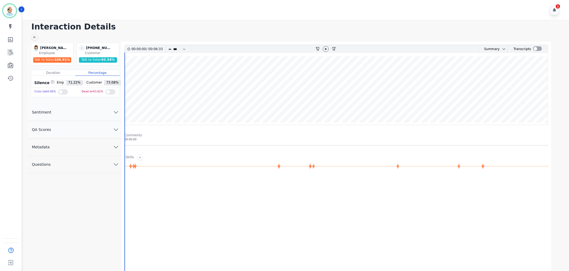
click at [91, 132] on button "QA Scores" at bounding box center [75, 129] width 94 height 17
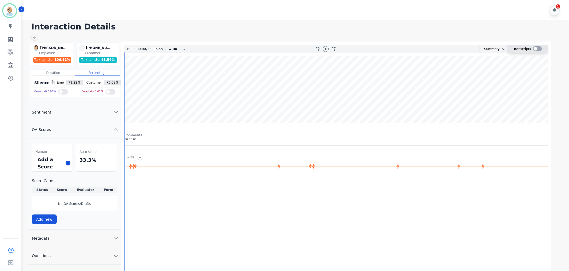
click at [537, 48] on div at bounding box center [537, 48] width 9 height 5
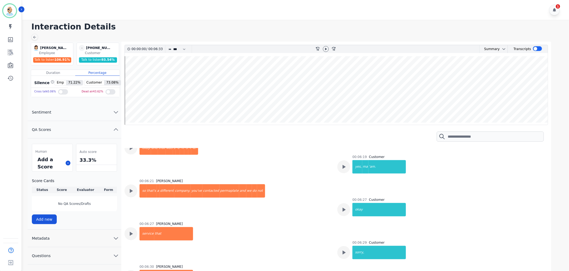
scroll to position [1680, 0]
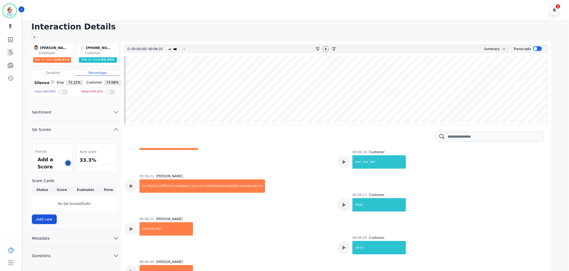
click at [66, 162] on button at bounding box center [68, 163] width 5 height 5
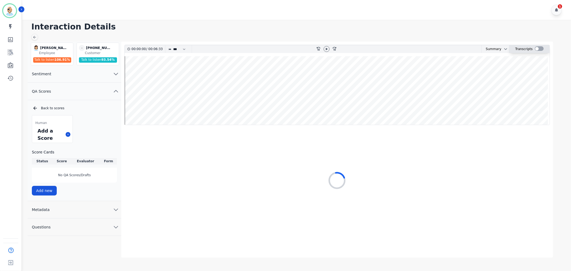
click at [536, 49] on div at bounding box center [539, 48] width 9 height 5
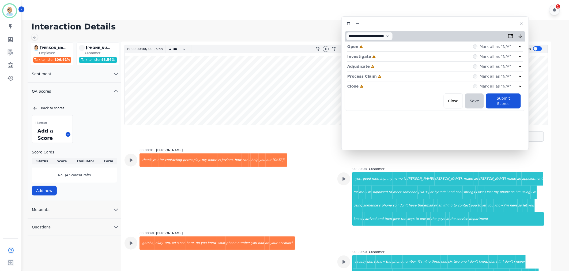
drag, startPoint x: 156, startPoint y: 28, endPoint x: 475, endPoint y: 22, distance: 319.4
click at [475, 22] on div at bounding box center [435, 24] width 181 height 8
drag, startPoint x: 388, startPoint y: 84, endPoint x: 387, endPoint y: 77, distance: 7.5
click at [388, 84] on div "Close Incomplete Mark all as "N/A"" at bounding box center [437, 86] width 176 height 10
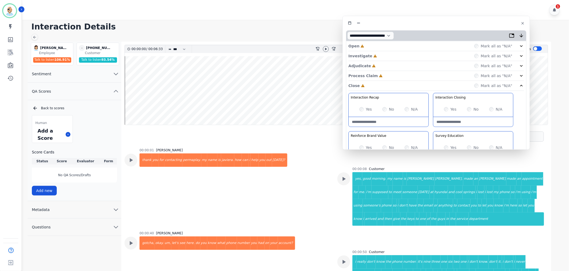
click at [387, 74] on div "Process Claim Incomplete Mark all as "N/A"" at bounding box center [437, 76] width 176 height 10
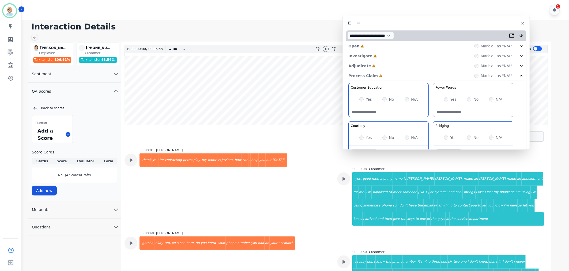
click at [387, 65] on div "Adjudicate Incomplete Mark all as "N/A"" at bounding box center [437, 66] width 176 height 10
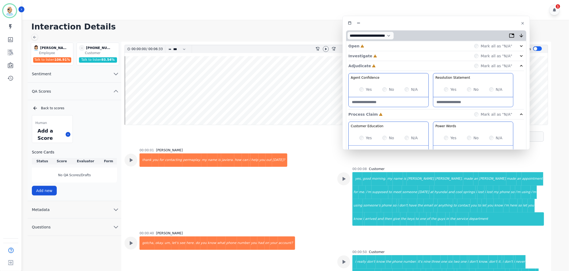
click at [387, 61] on div "Investigate Incomplete Mark all as "N/A"" at bounding box center [437, 66] width 176 height 10
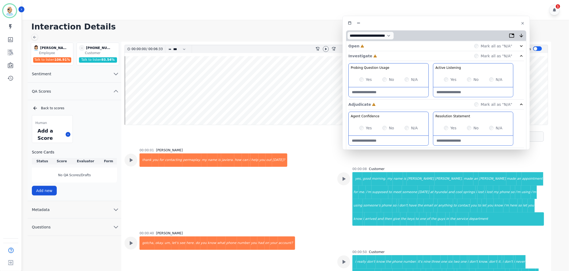
click at [386, 45] on div "Open Incomplete Mark all as "N/A"" at bounding box center [437, 46] width 176 height 10
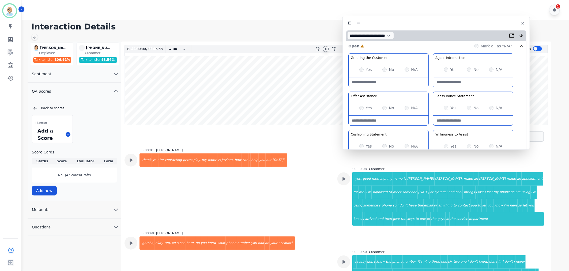
click at [327, 50] on icon at bounding box center [326, 49] width 4 height 4
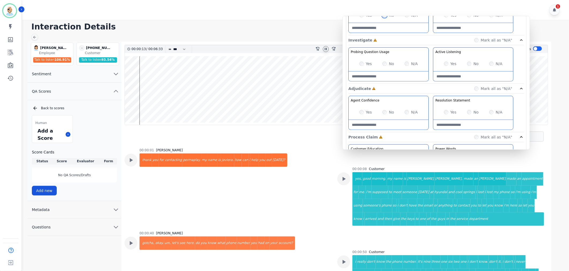
scroll to position [208, 0]
click at [363, 65] on div "Yes" at bounding box center [365, 63] width 13 height 5
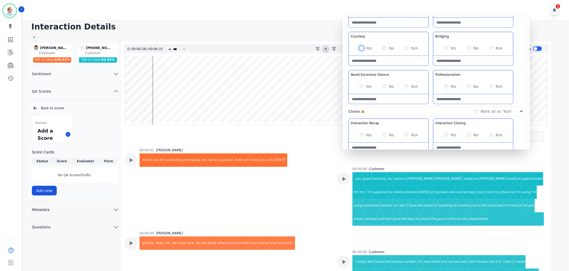
scroll to position [387, 0]
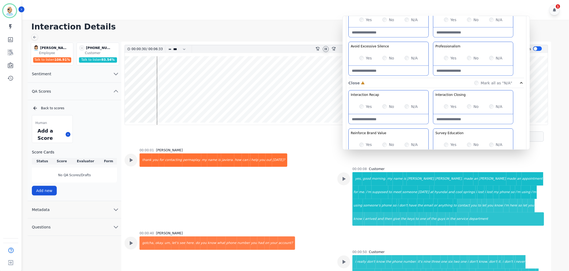
click at [328, 109] on wave at bounding box center [336, 90] width 423 height 69
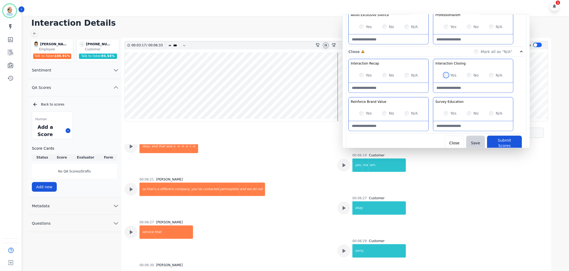
scroll to position [1680, 0]
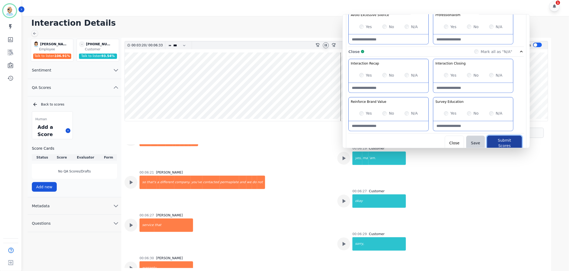
click at [499, 143] on button "Submit Scores" at bounding box center [504, 143] width 35 height 15
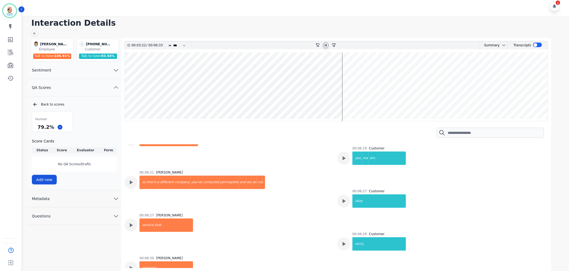
click at [309, 24] on h1 "Interaction Details" at bounding box center [297, 23] width 533 height 10
click at [97, 115] on div "Human 79.2 % Score Cards Status Score Evaluator Form Complete 79.2 % Clint Huds…" at bounding box center [74, 147] width 85 height 72
click at [325, 46] on icon at bounding box center [326, 45] width 2 height 2
click at [218, 12] on div "1" at bounding box center [296, 6] width 549 height 20
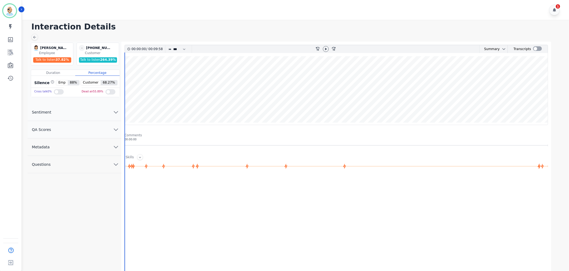
click at [74, 127] on button "QA Scores" at bounding box center [75, 129] width 94 height 17
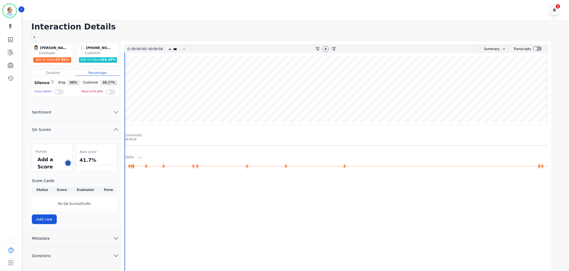
click at [68, 161] on button at bounding box center [68, 163] width 5 height 5
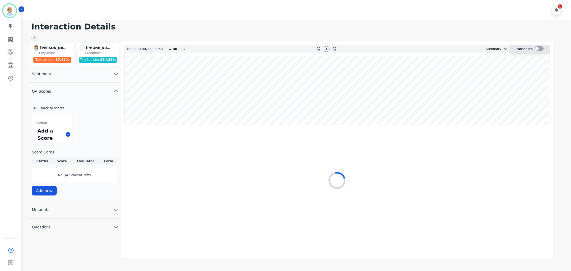
click at [538, 49] on div at bounding box center [539, 48] width 9 height 5
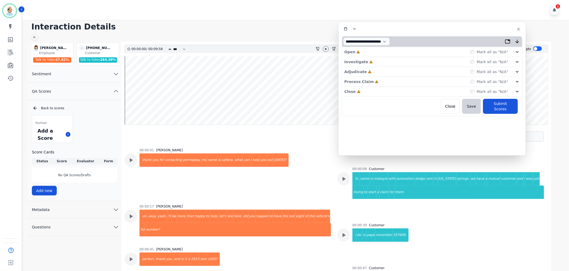
drag, startPoint x: 133, startPoint y: 35, endPoint x: 448, endPoint y: 34, distance: 315.3
click at [448, 34] on div "**********" at bounding box center [433, 89] width 188 height 134
click at [326, 48] on icon at bounding box center [326, 49] width 4 height 4
click at [379, 89] on div "Close Incomplete Mark all as "N/A"" at bounding box center [432, 92] width 176 height 10
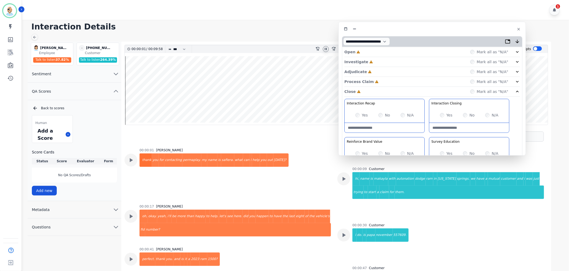
click at [379, 81] on div "Process Claim Incomplete Mark all as "N/A"" at bounding box center [432, 82] width 176 height 10
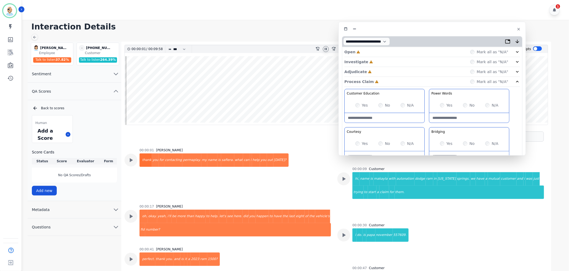
click at [379, 68] on div "Adjudicate Incomplete Mark all as "N/A"" at bounding box center [432, 72] width 176 height 10
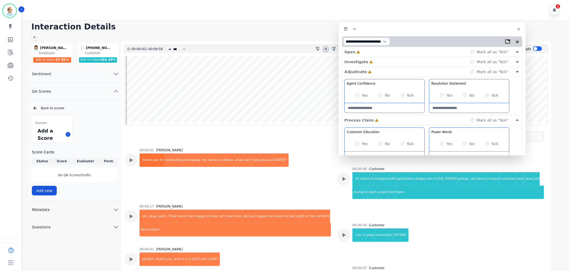
click at [378, 67] on div "Investigate Incomplete Mark all as "N/A"" at bounding box center [432, 72] width 176 height 10
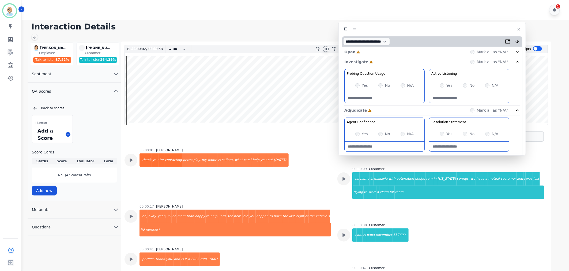
click at [376, 48] on div "Open Incomplete Mark all as "N/A"" at bounding box center [432, 52] width 176 height 10
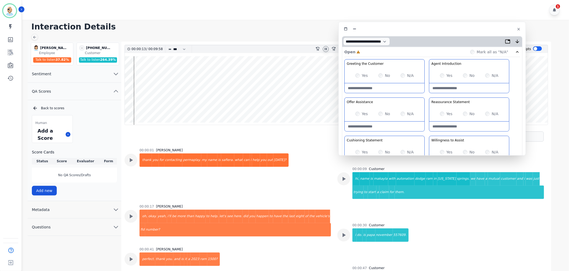
click at [327, 49] on icon at bounding box center [326, 49] width 2 height 2
click at [323, 50] on div at bounding box center [326, 49] width 6 height 6
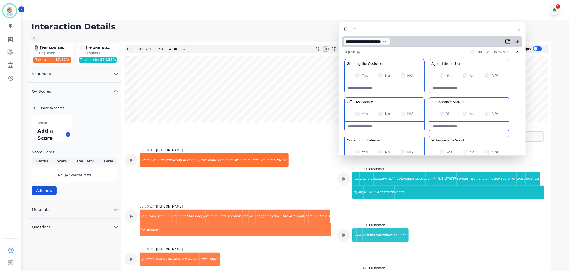
click at [426, 98] on div "Greeting the Customer Welcome is where we quickly greet our customer as a known…" at bounding box center [432, 154] width 176 height 190
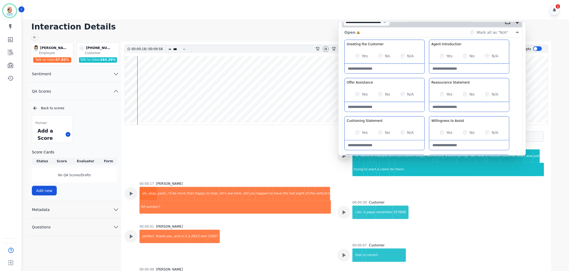
scroll to position [30, 0]
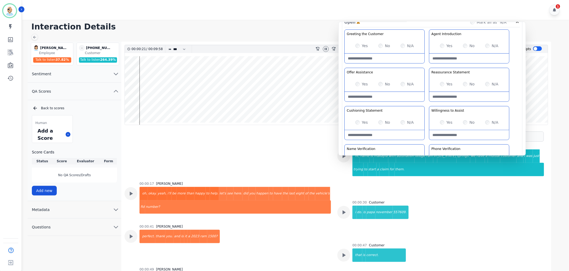
click at [426, 104] on div "Greeting the Customer Welcome is where we quickly greet our customer as a known…" at bounding box center [432, 124] width 176 height 190
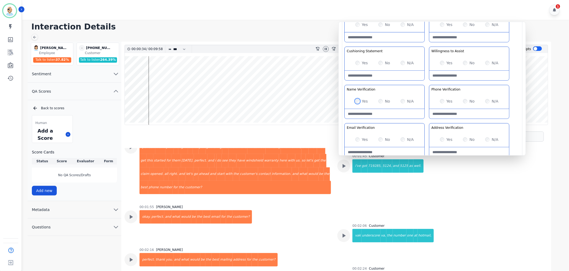
scroll to position [261, 0]
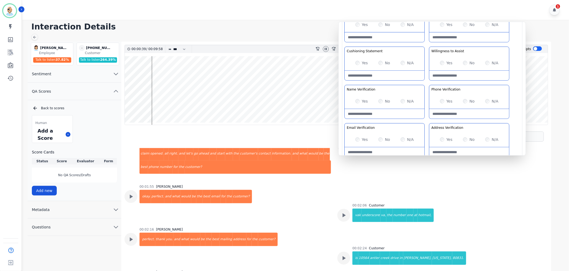
click at [445, 139] on div "Yes" at bounding box center [446, 139] width 13 height 5
click at [428, 122] on div "Greeting the Customer Welcome is where we quickly greet our customer as a known…" at bounding box center [432, 65] width 176 height 190
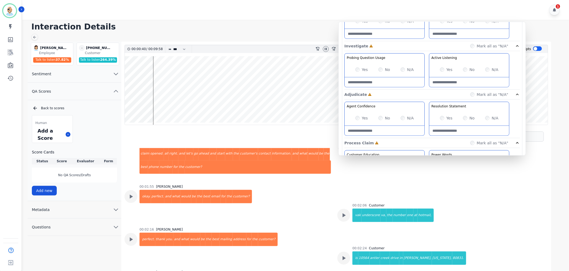
scroll to position [208, 0]
click at [427, 150] on div "Agent Confidence Gain your customers trust by being knowledgeable and confident…" at bounding box center [432, 206] width 176 height 113
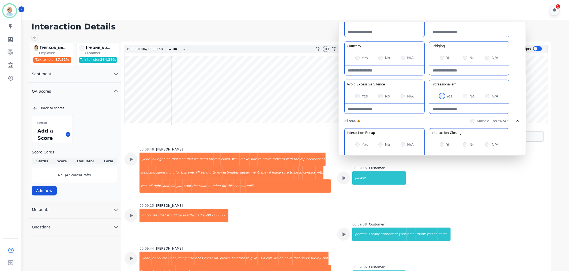
scroll to position [421, 0]
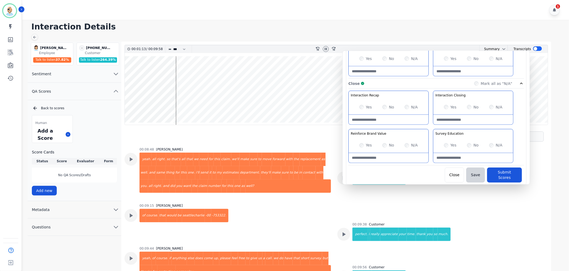
drag, startPoint x: 426, startPoint y: 98, endPoint x: 430, endPoint y: 127, distance: 29.2
click at [430, 127] on div "Interaction Recap Effectively summarize the conversation and set expectations f…" at bounding box center [437, 128] width 176 height 75
click at [507, 175] on button "Submit Scores" at bounding box center [504, 175] width 35 height 15
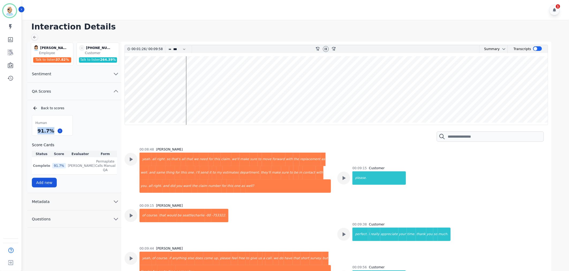
drag, startPoint x: 50, startPoint y: 130, endPoint x: 38, endPoint y: 133, distance: 13.3
click at [38, 133] on div "91.7 %" at bounding box center [45, 130] width 19 height 9
copy div "91.7 %"
click at [325, 47] on icon at bounding box center [326, 49] width 4 height 4
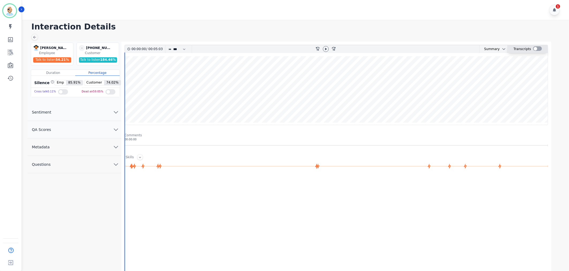
click at [535, 50] on div at bounding box center [537, 48] width 9 height 5
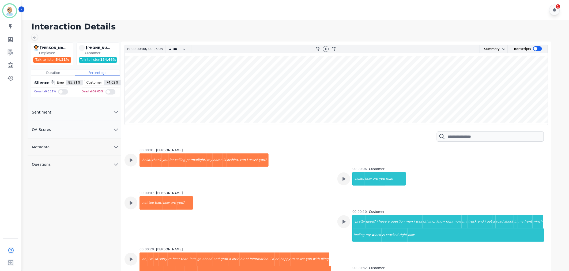
click at [281, 205] on div "00:00:07 [PERSON_NAME] not too bad. how are you?" at bounding box center [228, 216] width 207 height 50
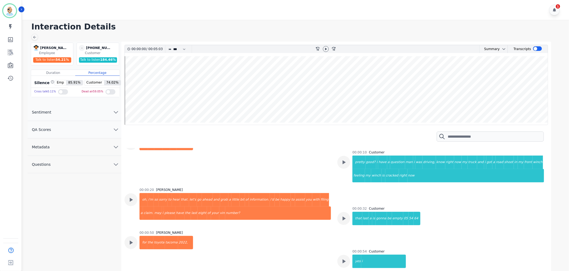
scroll to position [30, 0]
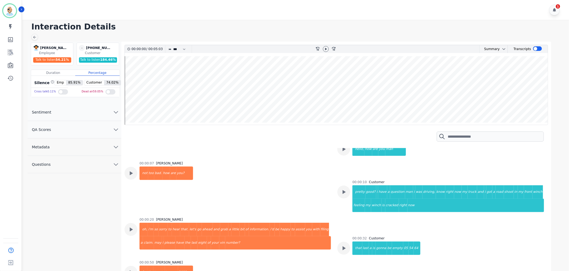
click at [65, 135] on button "QA Scores" at bounding box center [75, 129] width 94 height 17
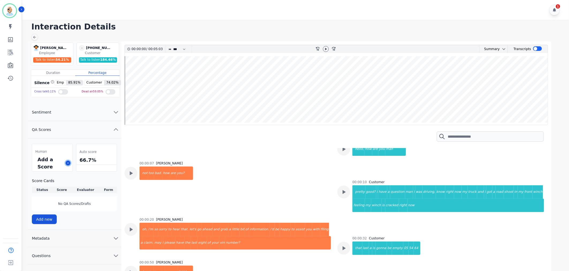
click at [66, 164] on button at bounding box center [68, 163] width 5 height 5
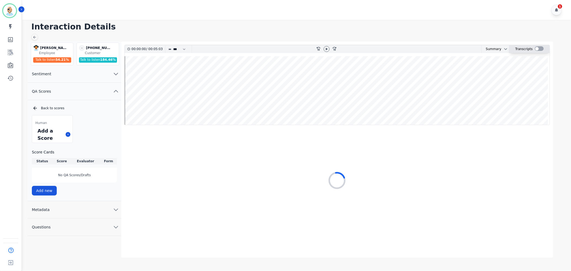
click at [540, 50] on div at bounding box center [539, 48] width 9 height 5
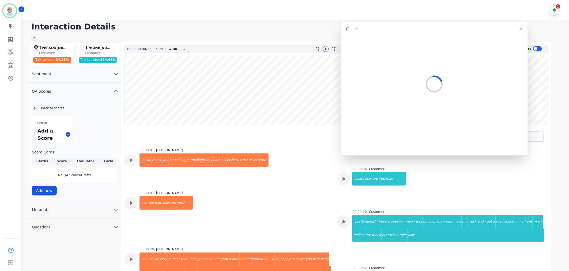
drag, startPoint x: 97, startPoint y: 28, endPoint x: 415, endPoint y: 28, distance: 317.4
click at [415, 28] on div at bounding box center [434, 29] width 181 height 8
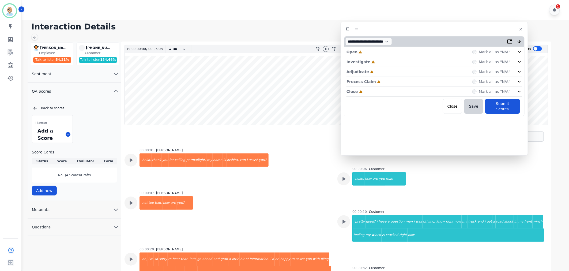
click at [389, 92] on div "Close Incomplete Mark all as "N/A"" at bounding box center [435, 92] width 176 height 10
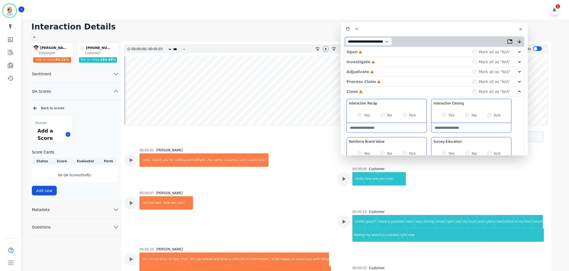
click at [388, 81] on div "Process Claim Incomplete Mark all as "N/A"" at bounding box center [435, 82] width 176 height 10
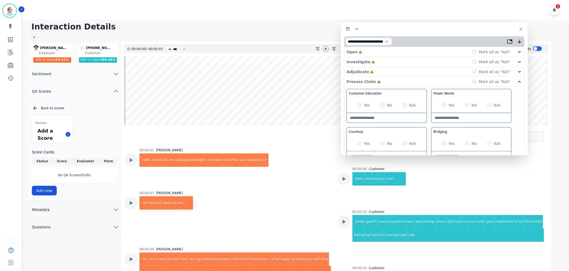
click at [386, 70] on div "Adjudicate Incomplete Mark all as "N/A"" at bounding box center [435, 72] width 176 height 10
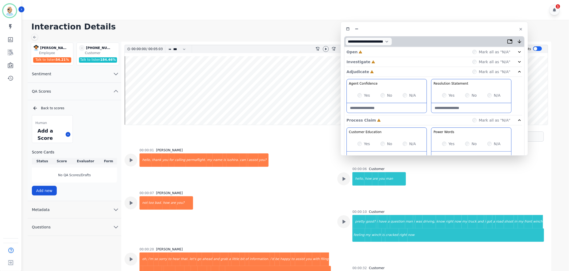
click at [383, 67] on div "Investigate Incomplete Mark all as "N/A"" at bounding box center [435, 72] width 176 height 10
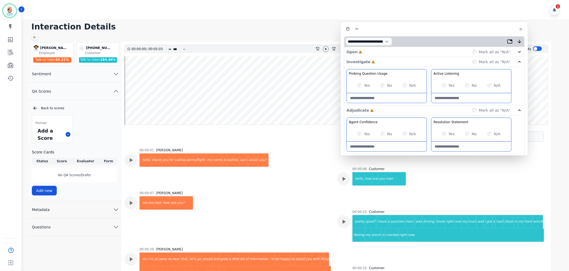
click at [381, 53] on div "Open Incomplete Mark all as "N/A"" at bounding box center [435, 52] width 176 height 10
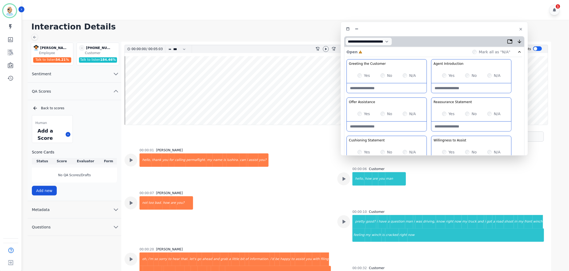
click at [432, 95] on div "Greeting the Customer Welcome is where we quickly greet our customer as a known…" at bounding box center [435, 154] width 176 height 190
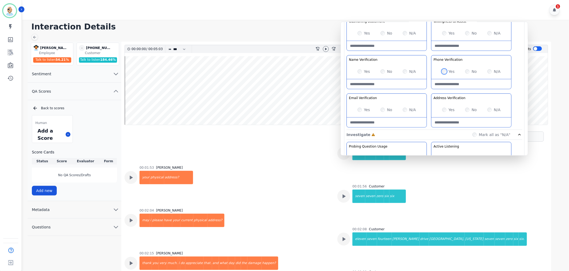
scroll to position [357, 0]
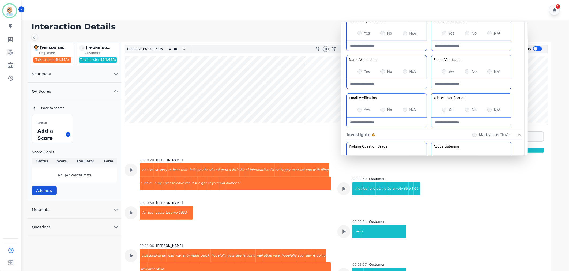
scroll to position [0, 0]
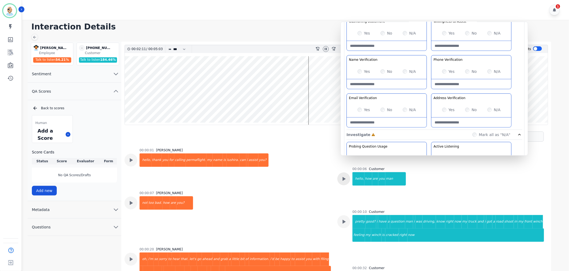
click at [343, 179] on icon at bounding box center [344, 179] width 3 height 4
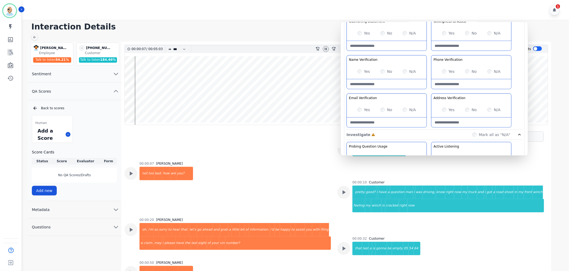
scroll to position [30, 0]
click at [345, 153] on icon at bounding box center [343, 149] width 7 height 7
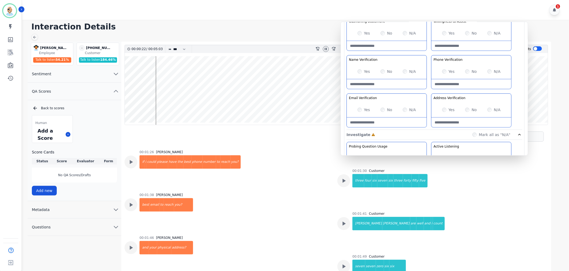
scroll to position [298, 0]
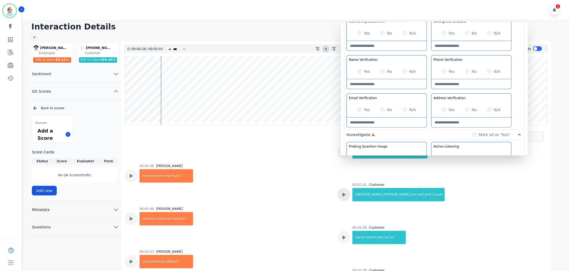
click at [428, 53] on div "Greeting the Customer Welcome is where we quickly greet our customer as a known…" at bounding box center [435, 35] width 176 height 190
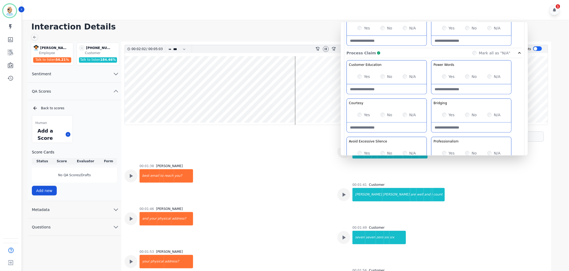
click at [432, 98] on div "Customer Education Educate your customer on how to get the information that the…" at bounding box center [435, 116] width 176 height 113
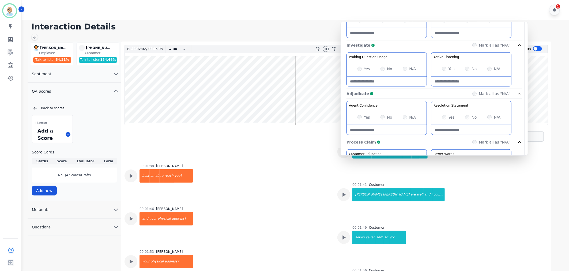
scroll to position [208, 0]
click at [325, 49] on icon at bounding box center [326, 49] width 4 height 4
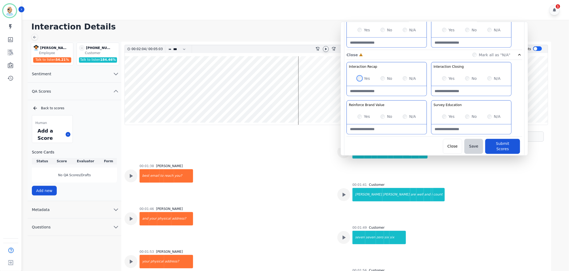
scroll to position [421, 0]
click at [427, 98] on div "Interaction Recap Effectively summarize the conversation and set expectations f…" at bounding box center [435, 99] width 176 height 75
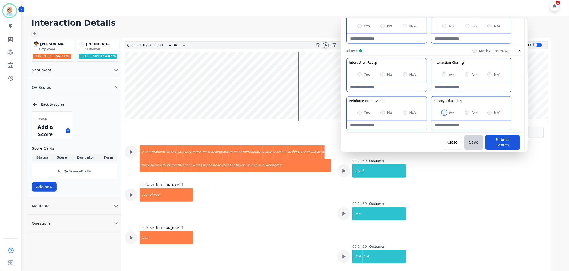
scroll to position [1458, 0]
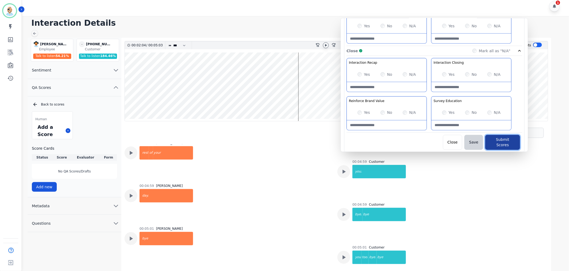
click at [491, 140] on button "Submit Scores" at bounding box center [502, 142] width 35 height 15
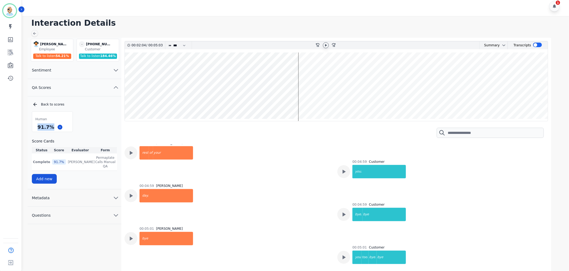
drag, startPoint x: 50, startPoint y: 128, endPoint x: 37, endPoint y: 129, distance: 13.4
click at [37, 129] on div "91.7 %" at bounding box center [45, 126] width 19 height 9
copy div "91.7 %"
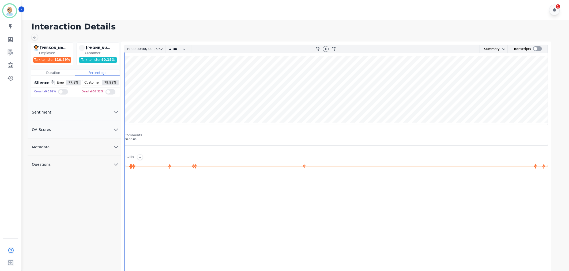
click at [102, 131] on button "QA Scores" at bounding box center [75, 129] width 94 height 17
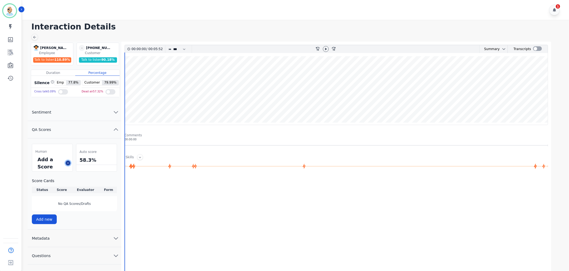
click at [69, 163] on icon at bounding box center [68, 163] width 3 height 3
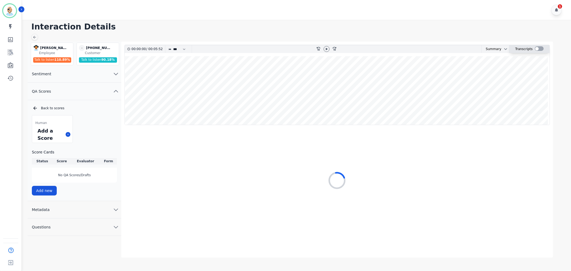
click at [541, 48] on div at bounding box center [539, 48] width 9 height 5
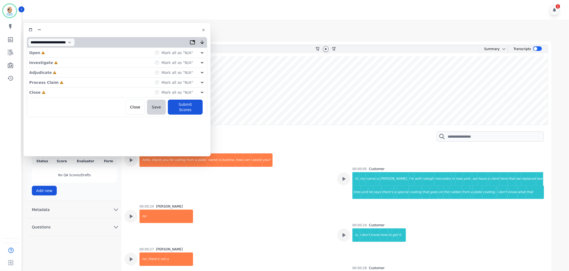
click at [326, 49] on icon at bounding box center [326, 49] width 2 height 2
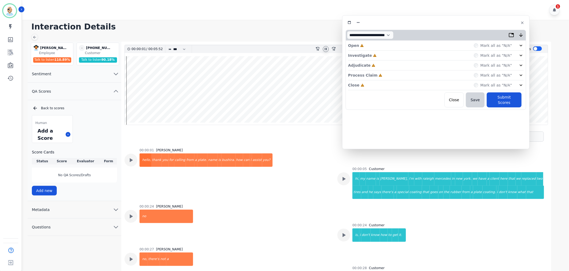
drag, startPoint x: 154, startPoint y: 31, endPoint x: 473, endPoint y: 24, distance: 319.1
click at [473, 24] on div at bounding box center [436, 23] width 181 height 8
click at [409, 84] on div "Close Incomplete Mark all as "N/A"" at bounding box center [436, 85] width 176 height 10
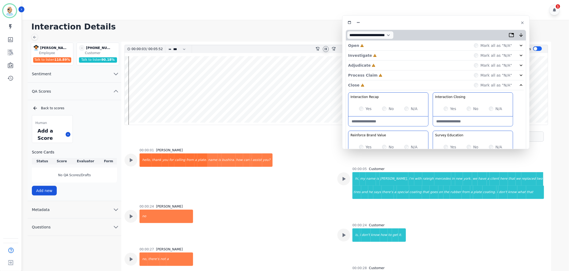
click at [406, 75] on div "Process Claim Incomplete Mark all as "N/A"" at bounding box center [436, 75] width 176 height 10
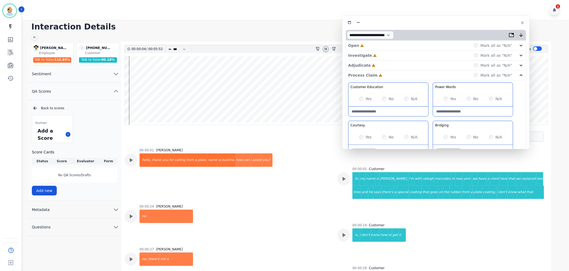
click at [395, 64] on div "Adjudicate Incomplete Mark all as "N/A"" at bounding box center [436, 66] width 176 height 10
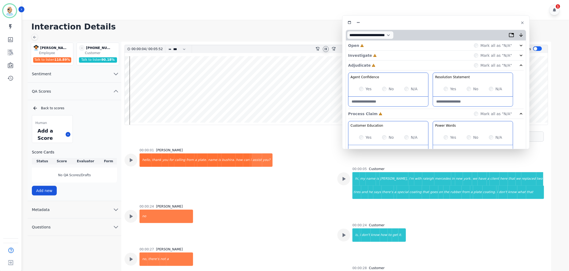
click at [392, 61] on div "Investigate Incomplete Mark all as "N/A"" at bounding box center [436, 66] width 176 height 10
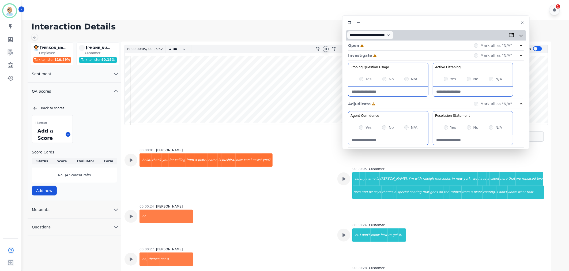
click at [388, 43] on div "Open Incomplete Mark all as "N/A"" at bounding box center [436, 46] width 176 height 10
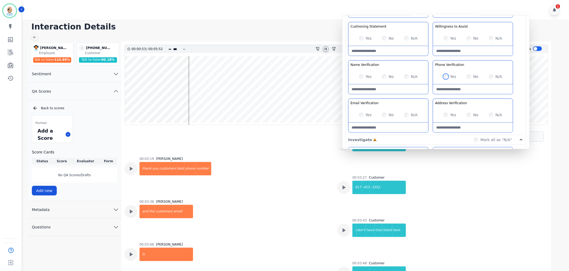
scroll to position [119, 0]
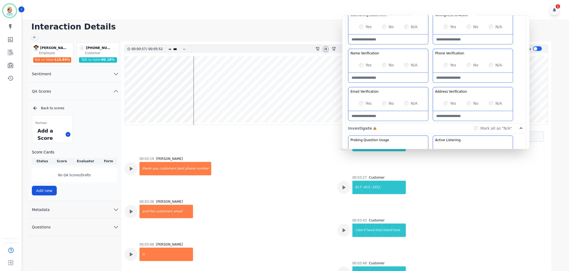
click at [430, 85] on div "Greeting the Customer Welcome is where we quickly greet our customer as a known…" at bounding box center [436, 29] width 176 height 190
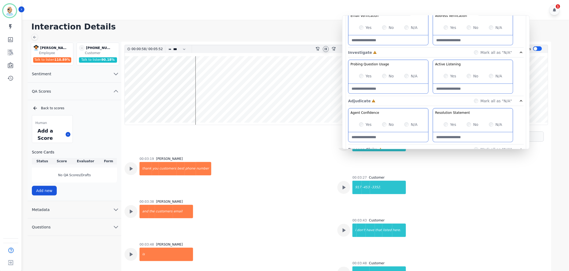
scroll to position [208, 0]
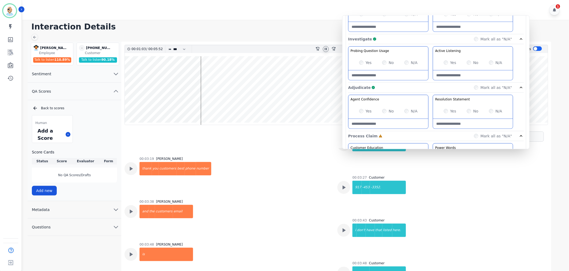
click at [432, 143] on div "Agent Confidence Gain your customers trust by being knowledgeable and confident…" at bounding box center [436, 199] width 176 height 113
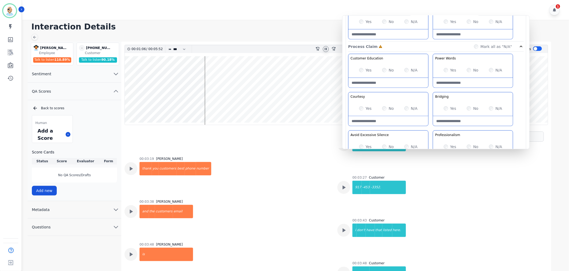
click at [362, 111] on div "Yes" at bounding box center [365, 108] width 13 height 5
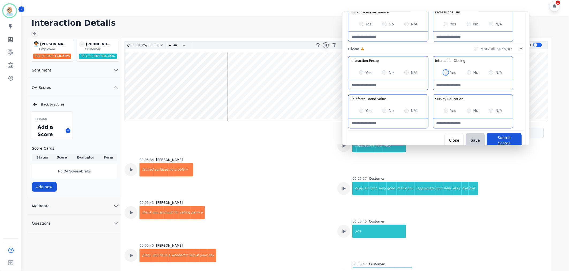
scroll to position [1538, 0]
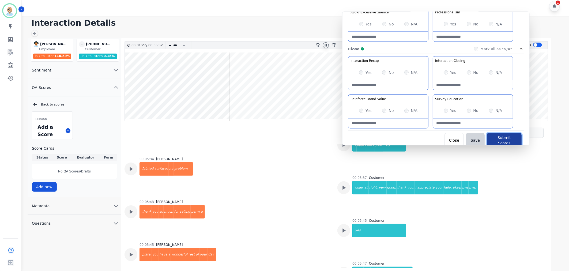
click at [504, 137] on button "Submit Scores" at bounding box center [504, 140] width 35 height 15
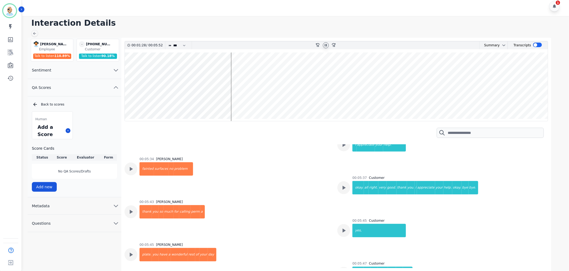
click at [258, 28] on div "Interaction Details Lushera Harris Lushera Harris Employee Talk to listen 110.8…" at bounding box center [295, 143] width 549 height 255
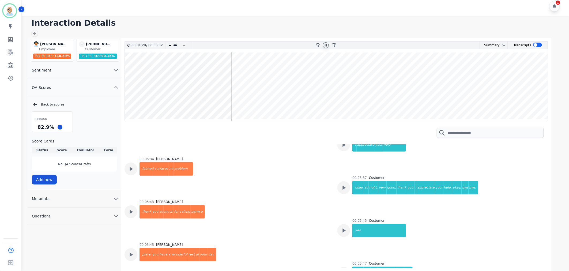
click at [325, 43] on icon at bounding box center [326, 45] width 4 height 4
drag, startPoint x: 51, startPoint y: 127, endPoint x: 35, endPoint y: 127, distance: 15.8
click at [35, 127] on div "82.9 %" at bounding box center [52, 126] width 40 height 9
copy div "82.9 %"
click at [276, 29] on div "Interaction Details Lushera Harris Lushera Harris Employee Talk to listen 110.8…" at bounding box center [295, 143] width 549 height 255
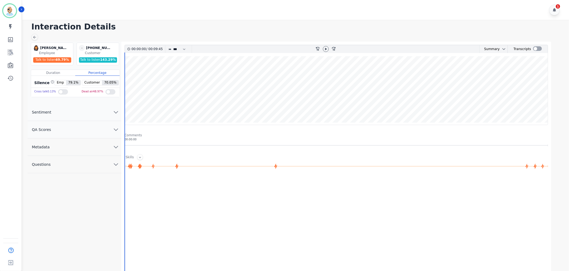
click at [86, 133] on button "QA Scores" at bounding box center [75, 129] width 94 height 17
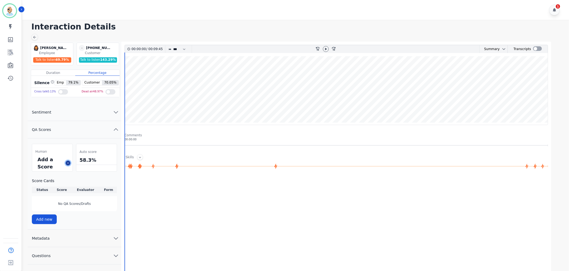
click at [67, 162] on button at bounding box center [68, 163] width 5 height 5
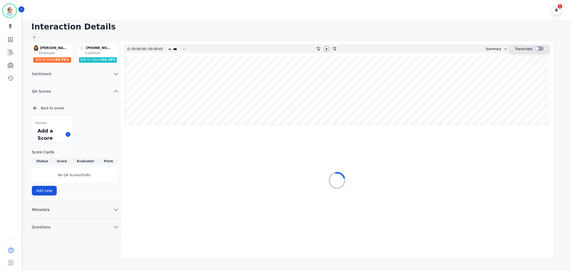
click at [538, 48] on div at bounding box center [539, 48] width 9 height 5
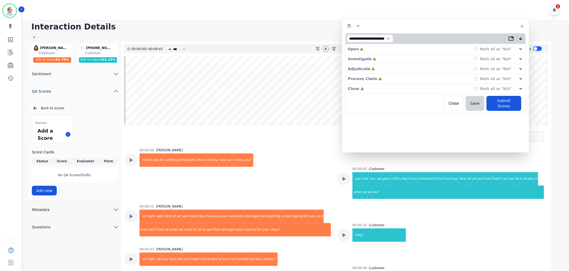
drag, startPoint x: 143, startPoint y: 32, endPoint x: 462, endPoint y: 29, distance: 318.8
click at [462, 29] on div at bounding box center [436, 26] width 181 height 8
click at [382, 88] on div "Close Incomplete Mark all as "N/A"" at bounding box center [436, 89] width 176 height 10
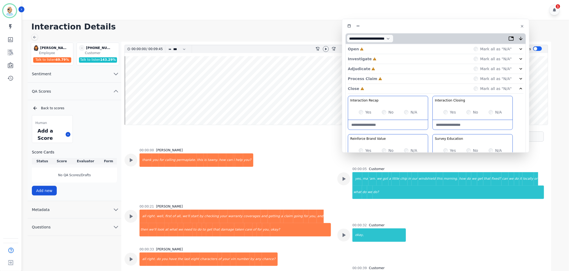
click at [381, 79] on div "Process Claim Incomplete Mark all as "N/A"" at bounding box center [436, 79] width 176 height 10
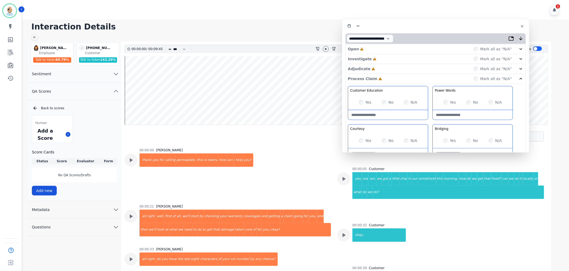
click at [381, 67] on div "Adjudicate Incomplete Mark all as "N/A"" at bounding box center [436, 69] width 176 height 10
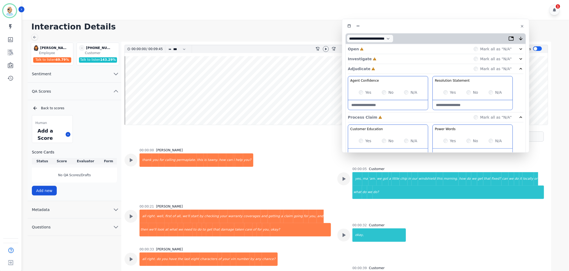
click at [381, 64] on div "Investigate Incomplete Mark all as "N/A"" at bounding box center [436, 69] width 176 height 10
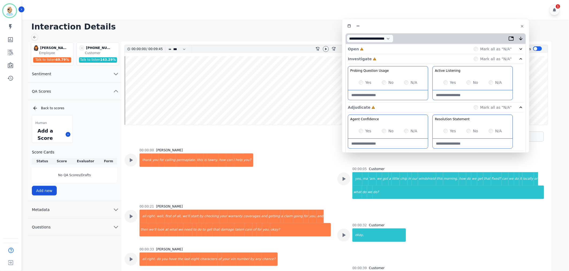
click at [379, 46] on div "Open Incomplete Mark all as "N/A"" at bounding box center [436, 49] width 176 height 10
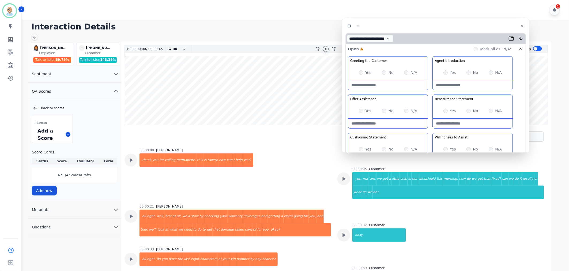
click at [326, 50] on icon at bounding box center [326, 49] width 4 height 4
click at [429, 91] on div "Greeting the Customer Welcome is where we quickly greet our customer as a known…" at bounding box center [436, 151] width 176 height 190
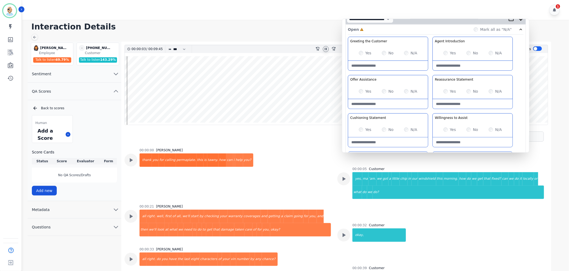
scroll to position [30, 0]
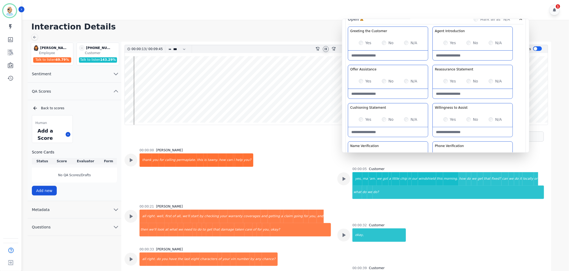
click at [427, 100] on div "Greeting the Customer Welcome is where we quickly greet our customer as a known…" at bounding box center [436, 122] width 176 height 190
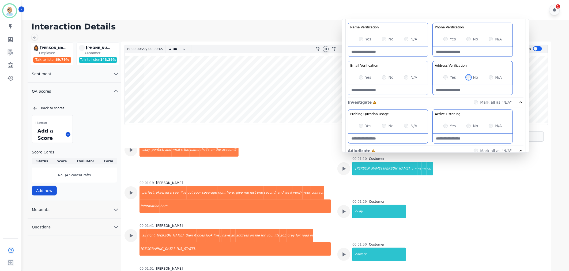
scroll to position [149, 0]
click at [451, 93] on Verification-note at bounding box center [473, 90] width 80 height 10
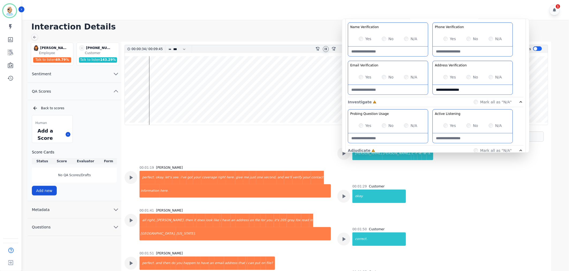
scroll to position [268, 0]
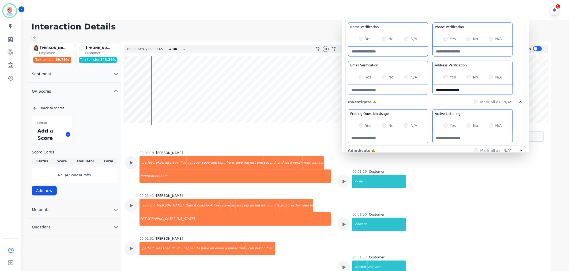
type Verification-note "**********"
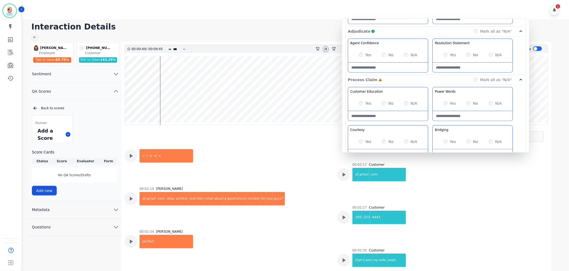
click at [184, 107] on wave at bounding box center [336, 90] width 423 height 69
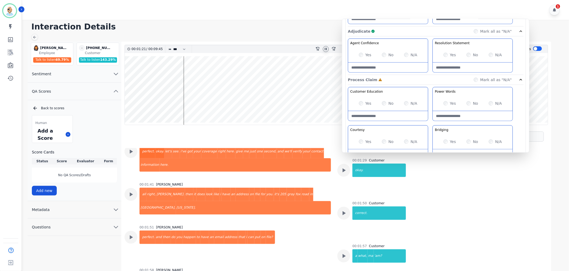
scroll to position [253, 0]
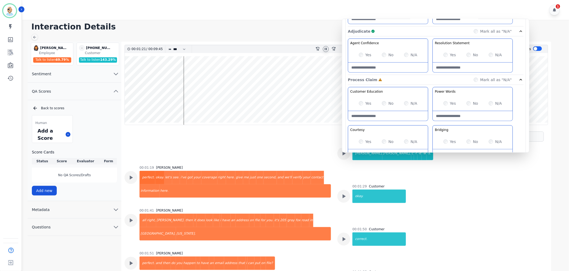
click at [187, 107] on wave at bounding box center [336, 90] width 423 height 69
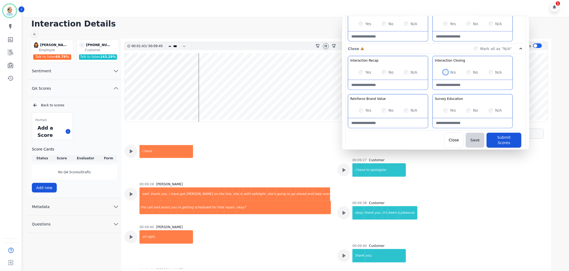
scroll to position [4, 0]
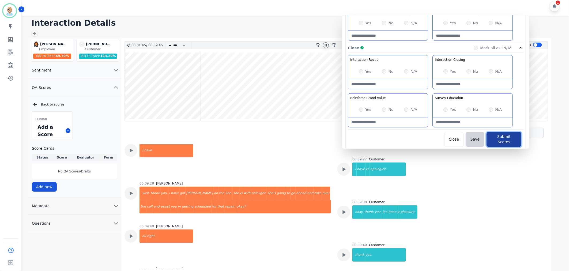
click at [492, 140] on button "Submit Scores" at bounding box center [504, 139] width 35 height 15
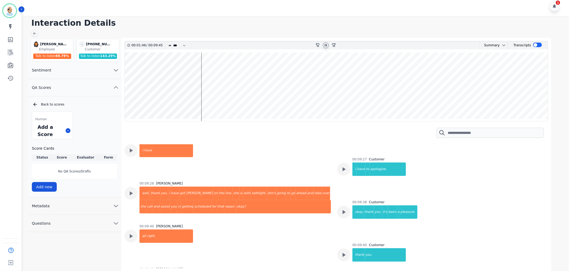
click at [210, 21] on h1 "Interaction Details" at bounding box center [297, 23] width 533 height 10
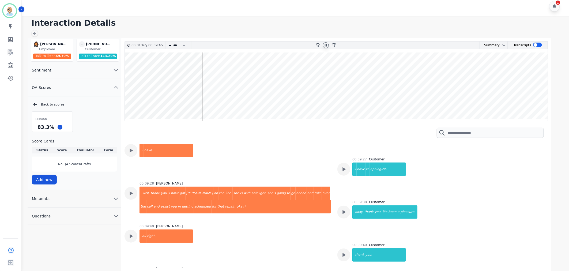
click at [325, 45] on icon at bounding box center [326, 45] width 2 height 2
drag, startPoint x: 52, startPoint y: 127, endPoint x: 36, endPoint y: 129, distance: 15.6
click at [36, 129] on div "83.3 %" at bounding box center [45, 126] width 19 height 9
copy div "83.3 %"
click at [82, 113] on div "Human 83.3 % Score Cards Status Score Evaluator Form Complete 83.3 % Clint Huds…" at bounding box center [74, 147] width 85 height 72
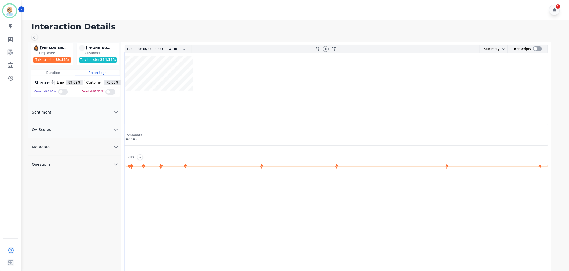
click at [70, 127] on button "QA Scores" at bounding box center [75, 129] width 94 height 17
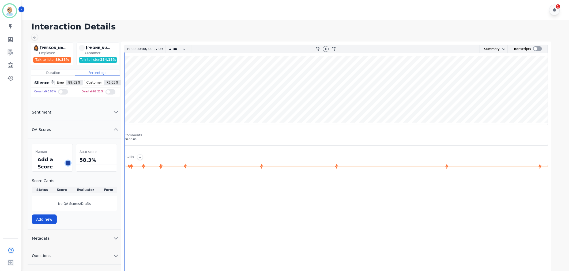
click at [69, 163] on icon at bounding box center [68, 163] width 3 height 3
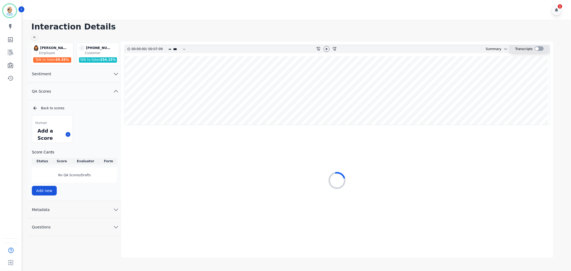
click at [537, 48] on div at bounding box center [539, 48] width 9 height 5
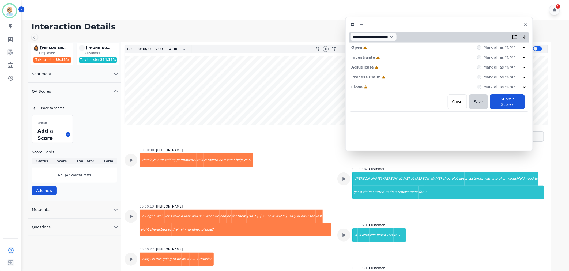
drag, startPoint x: 140, startPoint y: 30, endPoint x: 462, endPoint y: 25, distance: 322.3
click at [462, 25] on div at bounding box center [439, 25] width 181 height 8
click at [379, 86] on div "Close Incomplete Mark all as "N/A"" at bounding box center [439, 87] width 176 height 10
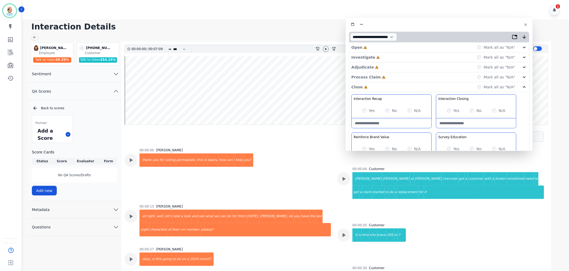
click at [381, 76] on div "Process Claim Incomplete Mark all as "N/A"" at bounding box center [439, 77] width 176 height 10
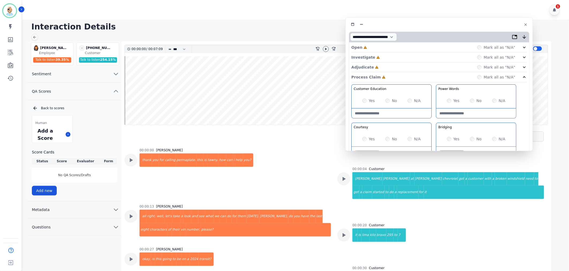
click at [381, 68] on div "Adjudicate Incomplete Mark all as "N/A"" at bounding box center [439, 67] width 176 height 10
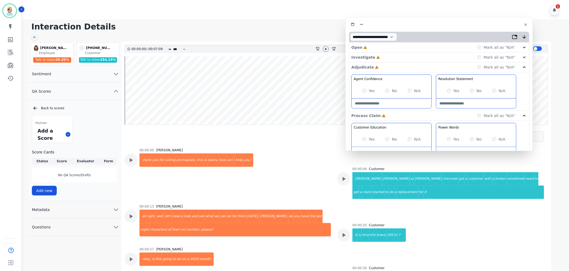
click at [381, 62] on div "Investigate Incomplete Mark all as "N/A"" at bounding box center [439, 67] width 176 height 10
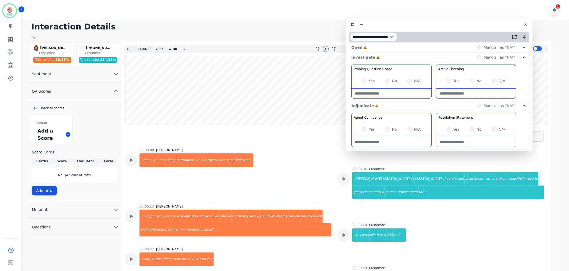
click at [380, 52] on div "Open Incomplete Mark all as "N/A"" at bounding box center [439, 48] width 176 height 10
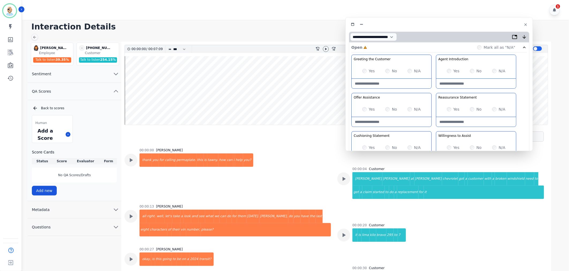
click at [380, 52] on div "Open Incomplete Mark all as "N/A"" at bounding box center [439, 48] width 176 height 10
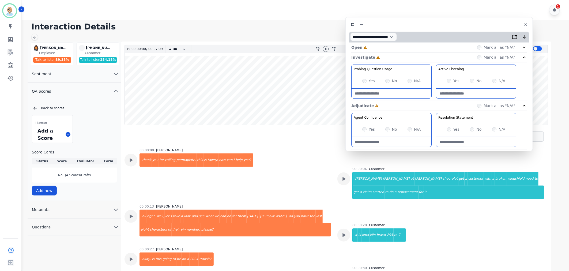
click at [380, 52] on div "Open Incomplete Mark all as "N/A"" at bounding box center [439, 48] width 176 height 10
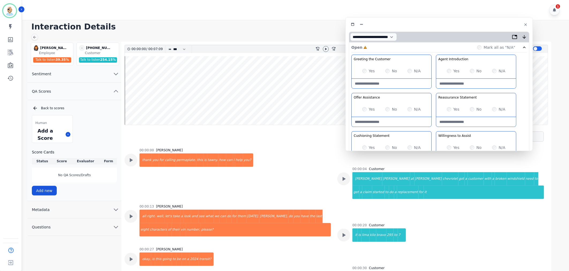
click at [368, 72] on div "Yes" at bounding box center [368, 70] width 13 height 5
click at [326, 50] on icon at bounding box center [326, 49] width 4 height 4
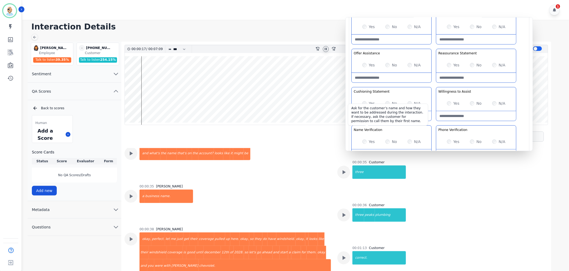
scroll to position [59, 0]
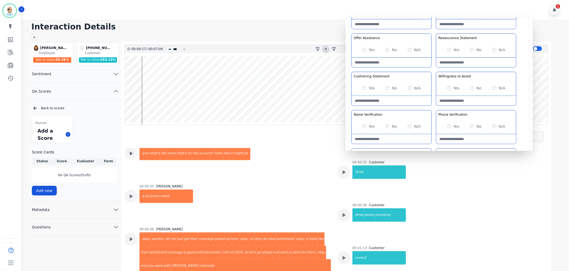
click at [387, 85] on div "No" at bounding box center [391, 87] width 12 height 5
click at [433, 106] on div "Greeting the Customer Welcome is where we quickly greet our customer as a known…" at bounding box center [439, 90] width 176 height 190
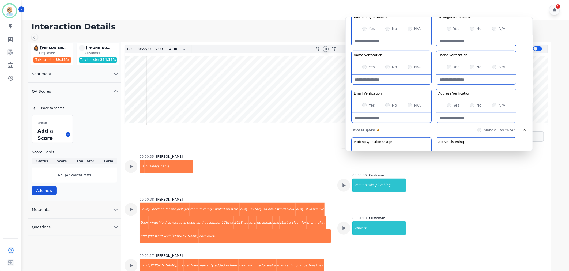
scroll to position [208, 0]
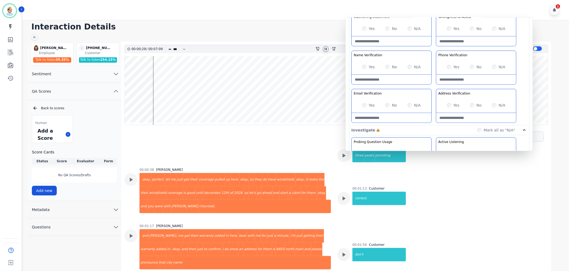
click at [459, 118] on Verification-note at bounding box center [476, 118] width 80 height 10
paste Verification-note "**********"
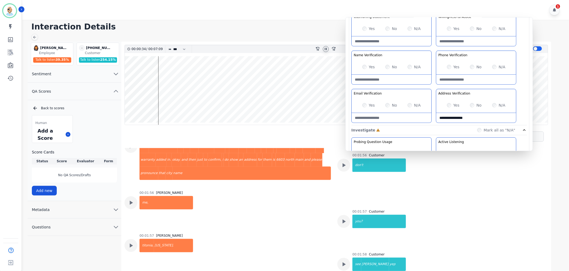
scroll to position [327, 0]
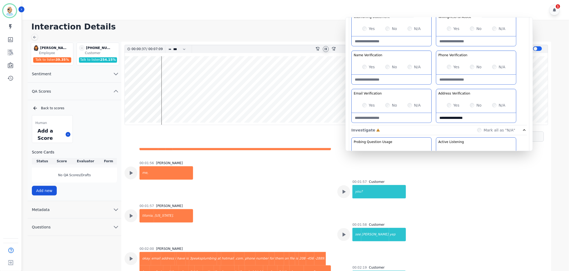
type Verification-note "**********"
click at [384, 118] on Verification-note at bounding box center [392, 118] width 80 height 10
paste Verification-note "**********"
type Verification-note "**********"
click at [457, 80] on Verification-note at bounding box center [476, 80] width 80 height 10
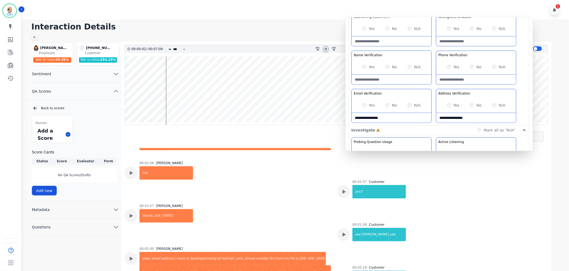
paste Verification-note "**********"
type Verification-note "**********"
click at [433, 89] on div "Greeting the Customer Welcome is where we quickly greet our customer as a known…" at bounding box center [439, 31] width 176 height 190
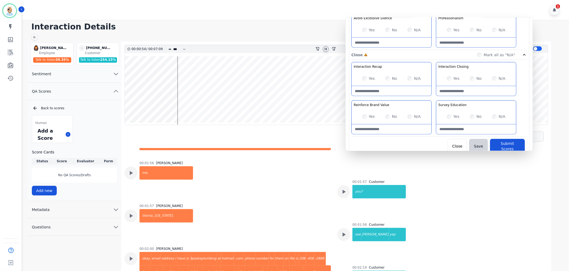
scroll to position [417, 0]
click at [430, 97] on div "Interaction Recap Effectively summarize the conversation and set expectations f…" at bounding box center [439, 99] width 176 height 75
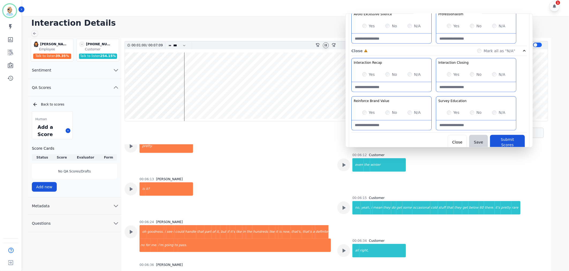
scroll to position [1234, 0]
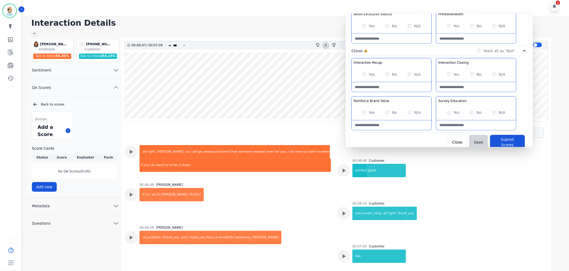
scroll to position [1383, 0]
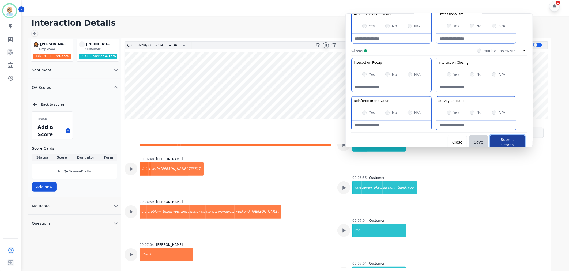
click at [502, 140] on button "Submit Scores" at bounding box center [507, 142] width 35 height 15
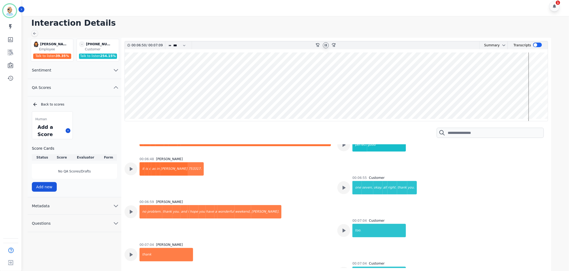
click at [240, 17] on div "Interaction Details Tawnee Eley Tawnee Eley Employee Talk to listen 39.35 % - +…" at bounding box center [295, 143] width 549 height 255
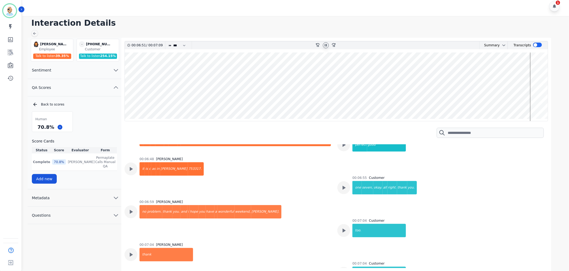
click at [97, 126] on div "Human 70.8 % Score Cards Status Score Evaluator Form Complete 70.8 % Clint Huds…" at bounding box center [74, 147] width 85 height 72
click at [326, 45] on icon at bounding box center [326, 45] width 2 height 2
drag, startPoint x: 53, startPoint y: 128, endPoint x: 36, endPoint y: 124, distance: 16.7
click at [36, 124] on div "70.8 %" at bounding box center [45, 126] width 19 height 9
copy div "70.8 %"
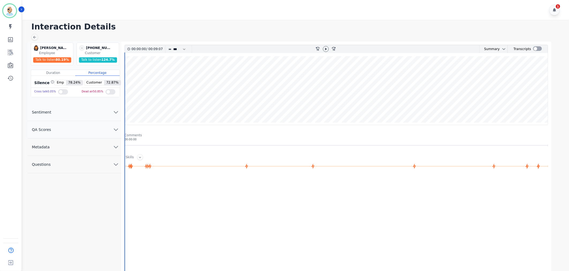
click at [231, 23] on h1 "Interaction Details" at bounding box center [297, 27] width 533 height 10
click at [234, 12] on div "1" at bounding box center [296, 10] width 549 height 20
click at [39, 132] on span "QA Scores" at bounding box center [42, 129] width 28 height 5
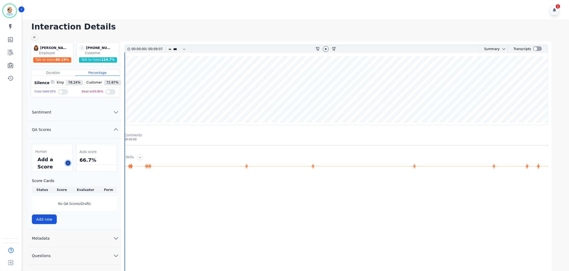
click at [70, 162] on button at bounding box center [68, 163] width 5 height 5
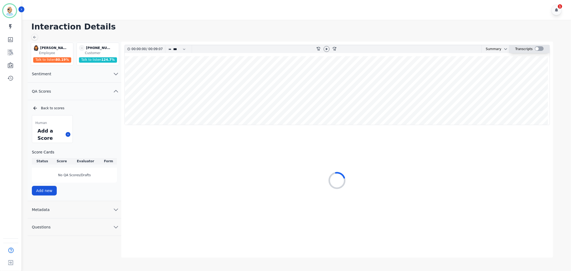
click at [536, 48] on div at bounding box center [539, 48] width 9 height 5
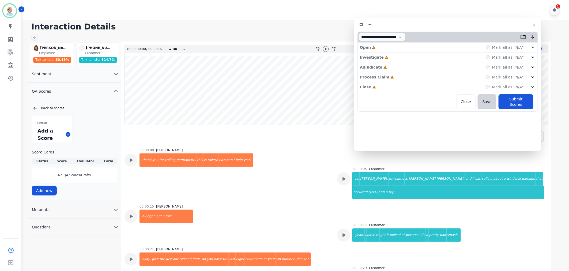
drag, startPoint x: 123, startPoint y: 33, endPoint x: 454, endPoint y: 27, distance: 330.9
click at [454, 27] on div at bounding box center [448, 25] width 181 height 8
click at [381, 89] on div "Close Incomplete Mark all as "N/A"" at bounding box center [448, 87] width 176 height 10
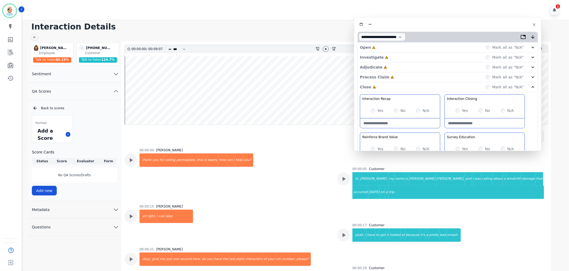
click at [384, 78] on div "Process Claim Incomplete" at bounding box center [377, 76] width 34 height 5
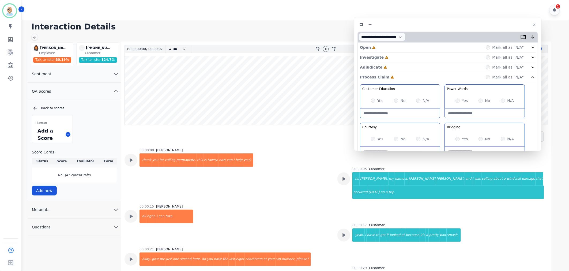
click at [384, 64] on div "Adjudicate Incomplete Mark all as "N/A"" at bounding box center [448, 67] width 176 height 10
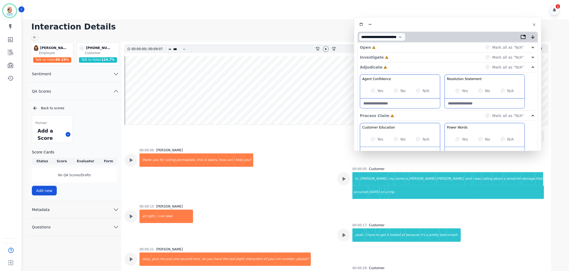
click at [386, 62] on div "Investigate Incomplete Mark all as "N/A"" at bounding box center [448, 67] width 176 height 10
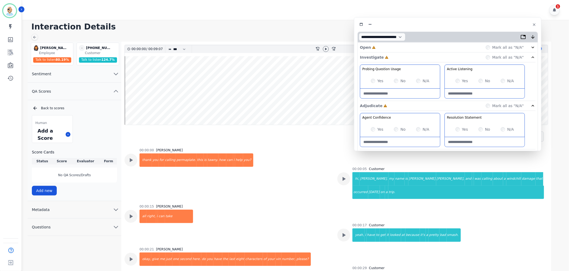
click at [384, 48] on div "Open Incomplete Mark all as "N/A"" at bounding box center [448, 48] width 176 height 10
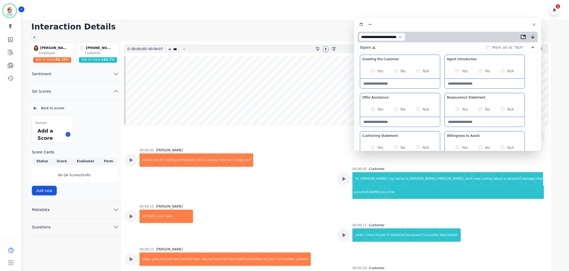
click at [327, 48] on icon at bounding box center [326, 49] width 4 height 4
click at [441, 90] on div "Greeting the Customer Welcome is where we quickly greet our customer as a known…" at bounding box center [448, 150] width 176 height 190
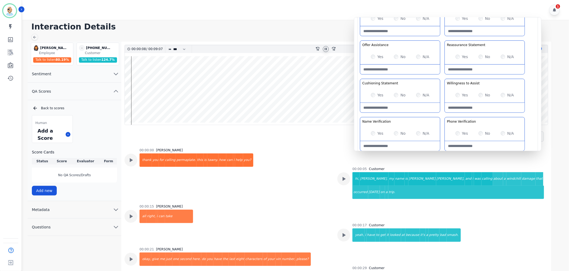
scroll to position [59, 0]
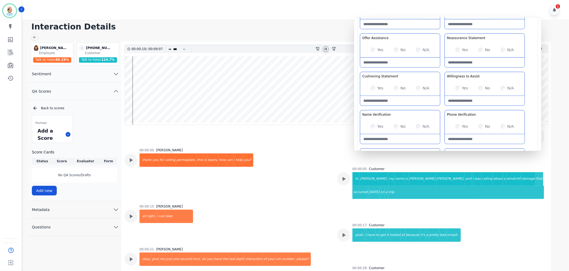
click at [443, 66] on div "Greeting the Customer Welcome is where we quickly greet our customer as a known…" at bounding box center [448, 90] width 176 height 190
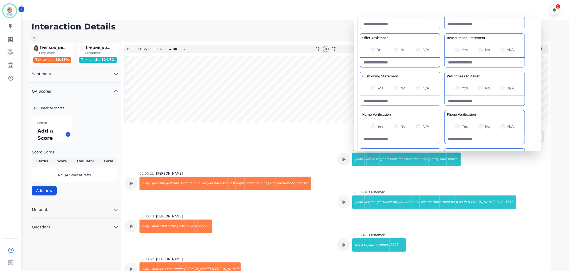
scroll to position [89, 0]
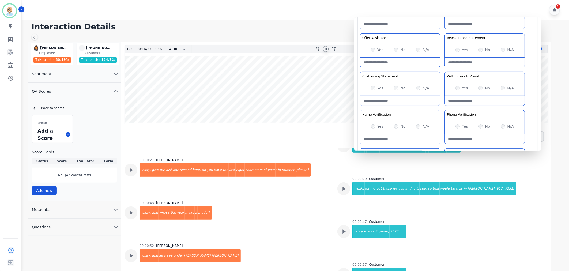
click at [442, 72] on div "Greeting the Customer Welcome is where we quickly greet our customer as a known…" at bounding box center [448, 90] width 176 height 190
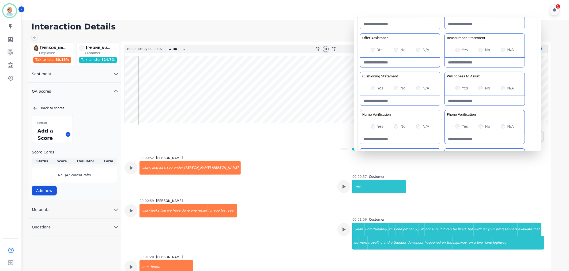
scroll to position [178, 0]
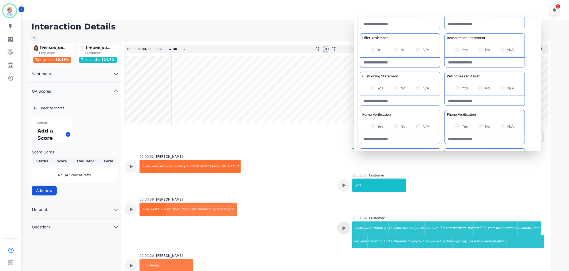
click at [340, 4] on icon at bounding box center [343, 0] width 7 height 7
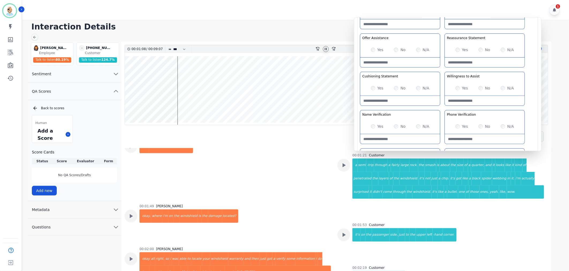
scroll to position [327, 0]
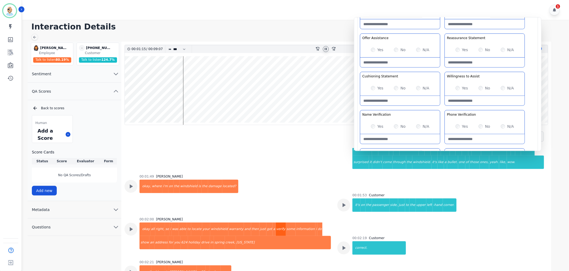
click at [276, 223] on div "verify" at bounding box center [281, 229] width 10 height 13
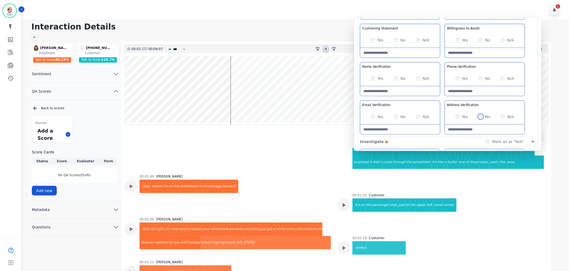
scroll to position [149, 0]
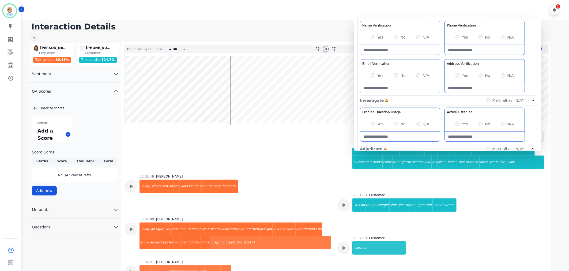
click at [458, 91] on Verification-note at bounding box center [485, 88] width 80 height 10
paste Verification-note "**********"
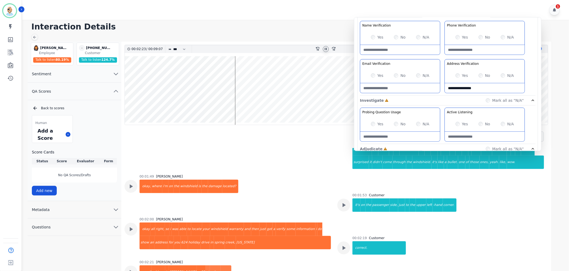
type Verification-note "**********"
click at [390, 85] on Verification-note at bounding box center [400, 88] width 80 height 10
paste Verification-note "**********"
type Verification-note "**********"
click at [466, 47] on Verification-note at bounding box center [485, 50] width 80 height 10
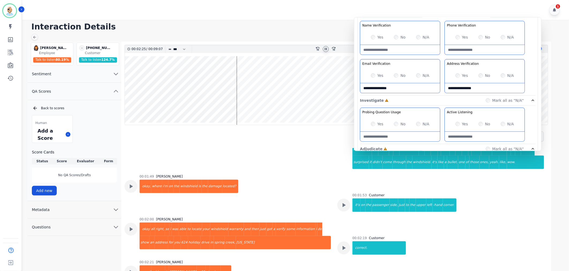
paste Verification-note "**********"
type Verification-note "**********"
click at [444, 60] on div "Greeting the Customer Welcome is where we quickly greet our customer as a known…" at bounding box center [448, 1] width 176 height 190
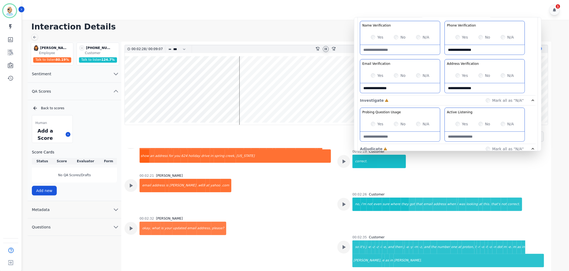
scroll to position [417, 0]
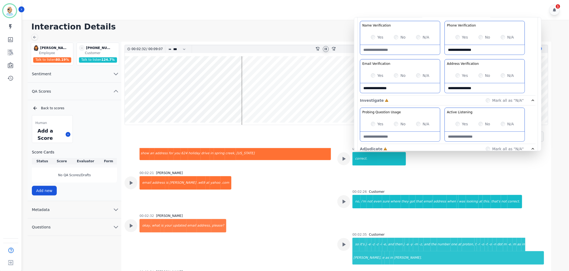
click at [393, 87] on Verification-note "**********" at bounding box center [400, 88] width 80 height 10
drag, startPoint x: 393, startPoint y: 88, endPoint x: 357, endPoint y: 90, distance: 35.7
click at [358, 90] on div "Open Complete Mark all as "N/A" Greeting the Customer Welcome is where we quick…" at bounding box center [448, 159] width 181 height 530
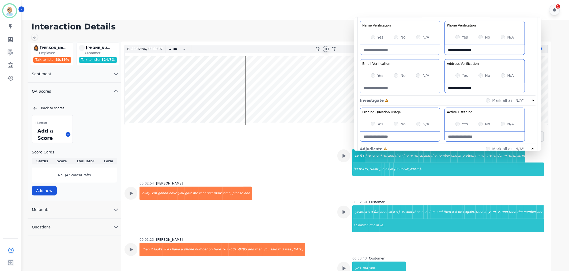
scroll to position [506, 0]
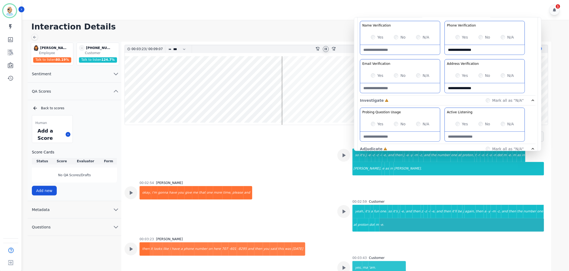
scroll to position [536, 0]
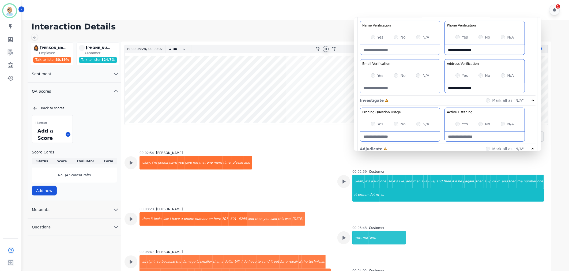
click at [443, 55] on div "Greeting the Customer Welcome is where we quickly greet our customer as a known…" at bounding box center [448, 1] width 176 height 190
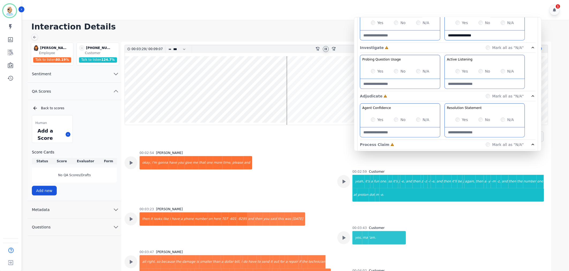
scroll to position [208, 0]
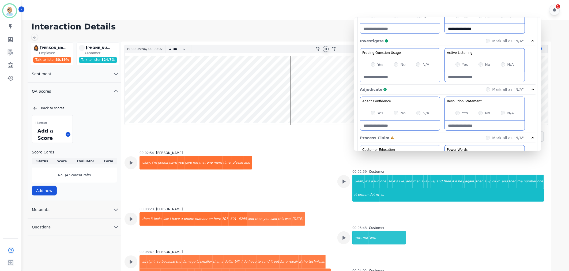
click at [441, 145] on div "Agent Confidence Gain your customers trust by being knowledgeable and confident…" at bounding box center [448, 201] width 176 height 113
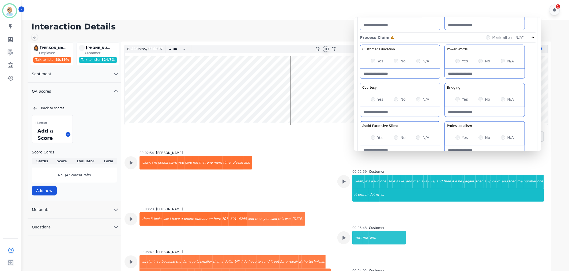
scroll to position [327, 0]
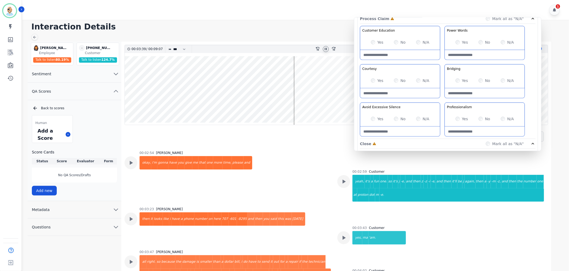
click at [373, 78] on div "Yes" at bounding box center [377, 80] width 13 height 5
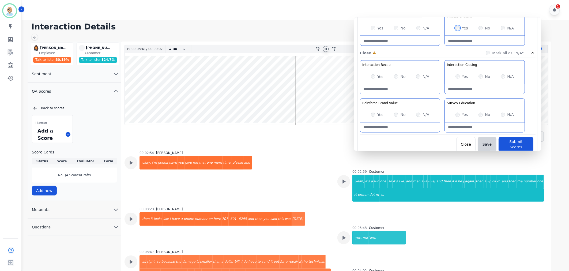
scroll to position [421, 0]
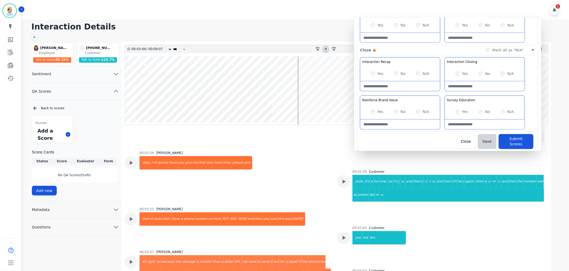
click at [441, 98] on div "Interaction Recap Effectively summarize the conversation and set expectations f…" at bounding box center [448, 94] width 176 height 75
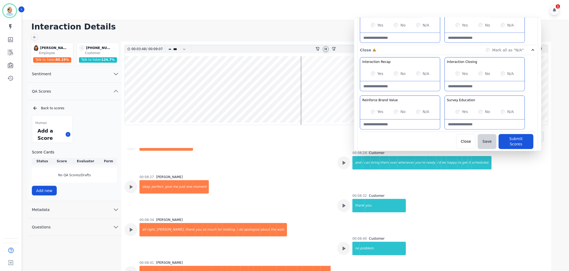
scroll to position [1680, 0]
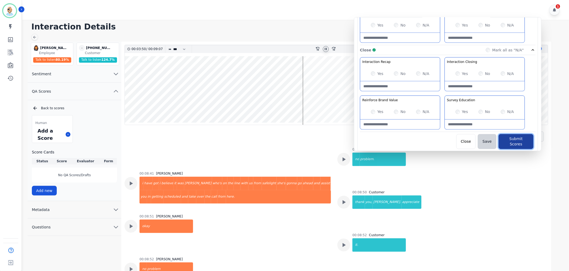
click at [510, 137] on button "Submit Scores" at bounding box center [516, 141] width 35 height 15
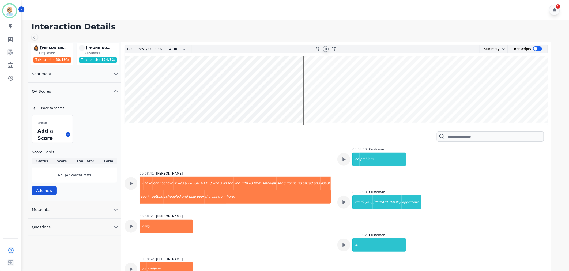
click at [231, 23] on h1 "Interaction Details" at bounding box center [297, 27] width 533 height 10
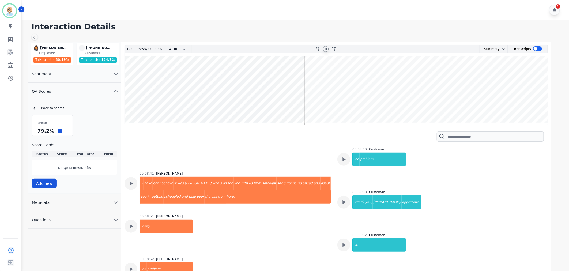
click at [325, 48] on icon at bounding box center [326, 49] width 2 height 2
drag, startPoint x: 52, startPoint y: 130, endPoint x: 39, endPoint y: 132, distance: 13.7
click at [39, 132] on div "79.2 %" at bounding box center [45, 130] width 19 height 9
copy div "79.2 %"
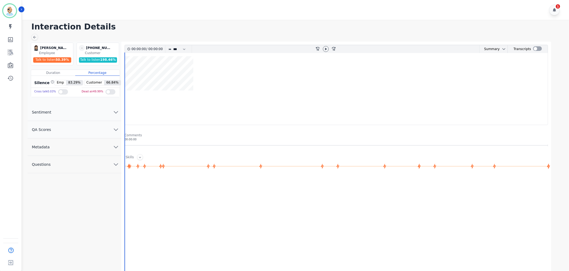
click at [87, 130] on button "QA Scores" at bounding box center [75, 129] width 94 height 17
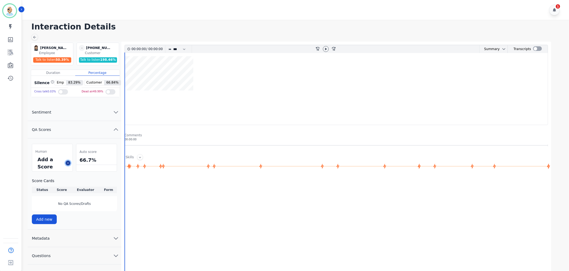
click at [69, 164] on icon at bounding box center [68, 163] width 3 height 3
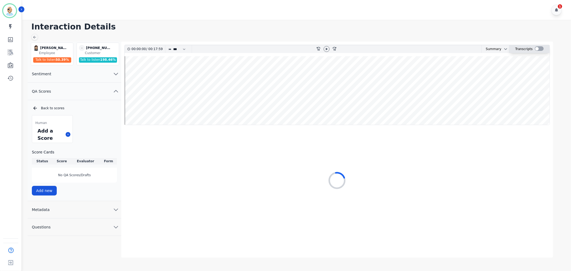
click at [536, 47] on div at bounding box center [539, 48] width 9 height 5
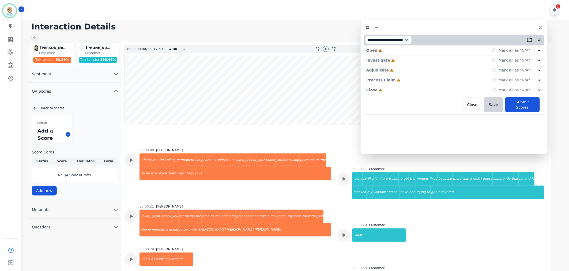
drag, startPoint x: 148, startPoint y: 28, endPoint x: 462, endPoint y: 23, distance: 314.8
click at [462, 24] on div at bounding box center [454, 28] width 181 height 8
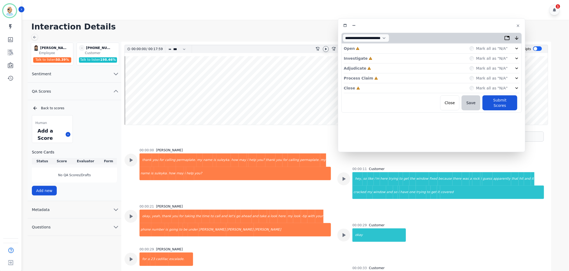
click at [324, 50] on icon at bounding box center [326, 49] width 4 height 4
click at [368, 86] on div "Close Incomplete Mark all as "N/A"" at bounding box center [432, 88] width 176 height 10
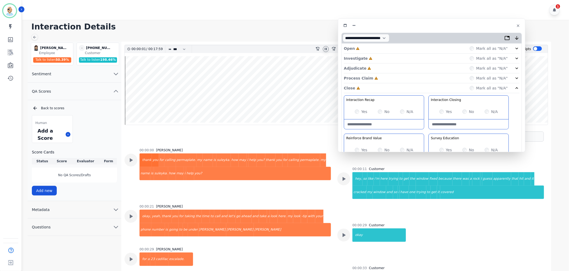
click at [376, 79] on div "Process Claim Incomplete Mark all as "N/A"" at bounding box center [432, 78] width 176 height 10
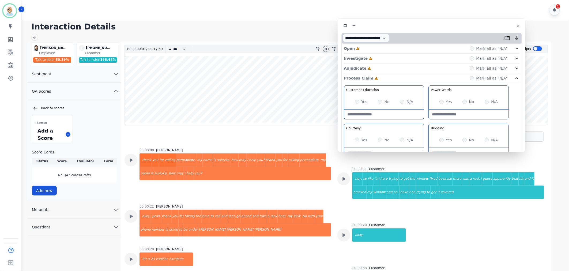
click at [377, 66] on div "Adjudicate Incomplete Mark all as "N/A"" at bounding box center [432, 68] width 176 height 10
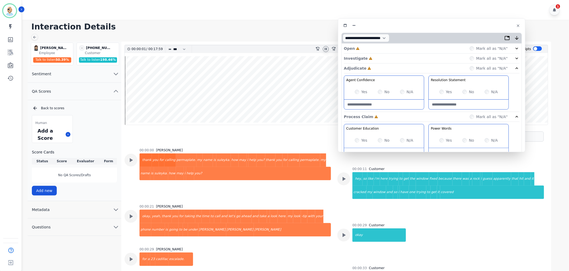
click at [377, 63] on div "Investigate Incomplete Mark all as "N/A"" at bounding box center [432, 68] width 176 height 10
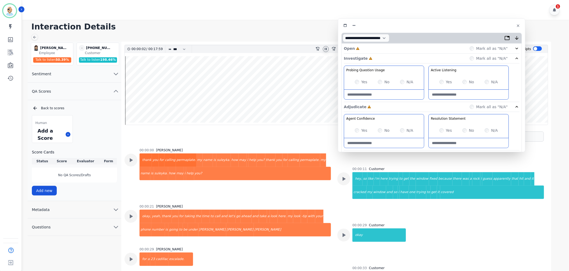
click at [377, 48] on div "Open Incomplete Mark all as "N/A"" at bounding box center [432, 49] width 176 height 10
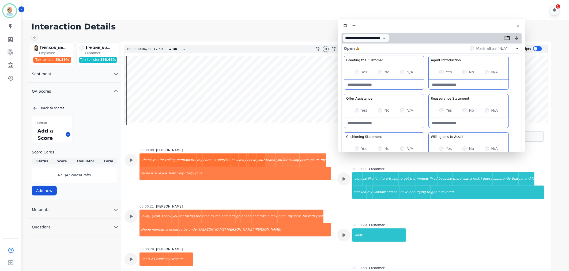
click at [426, 93] on div "Greeting the Customer Welcome is where we quickly greet our customer as a known…" at bounding box center [432, 151] width 176 height 190
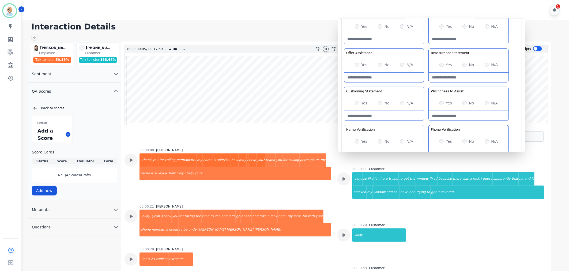
scroll to position [59, 0]
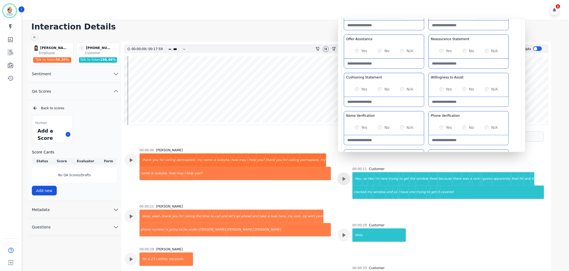
click at [344, 178] on icon at bounding box center [343, 178] width 7 height 7
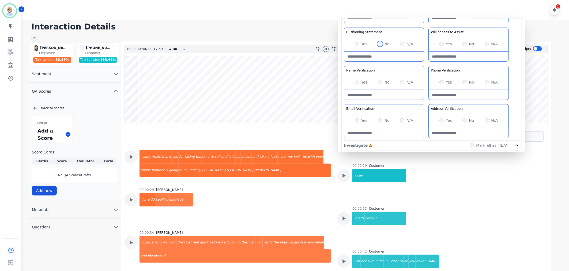
scroll to position [119, 0]
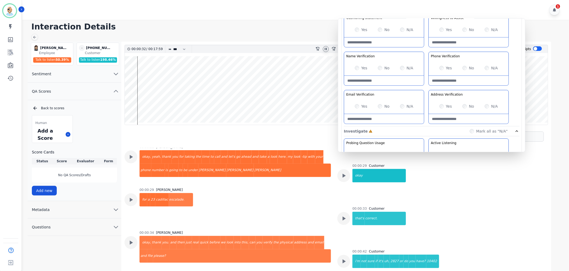
click at [376, 81] on Verification-note at bounding box center [384, 81] width 80 height 10
type Verification-note "**********"
click at [428, 87] on div "Greeting the Customer Welcome is where we quickly greet our customer as a known…" at bounding box center [432, 32] width 176 height 190
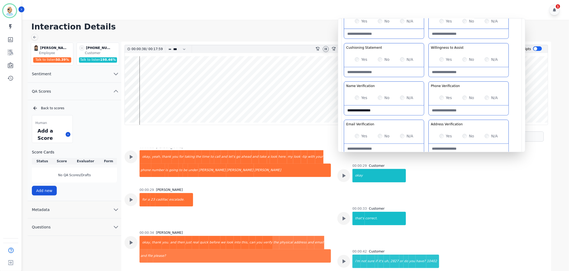
scroll to position [59, 0]
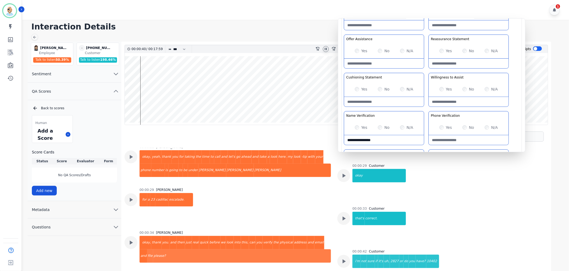
click at [428, 111] on div "Greeting the Customer Welcome is where we quickly greet our customer as a known…" at bounding box center [432, 91] width 176 height 190
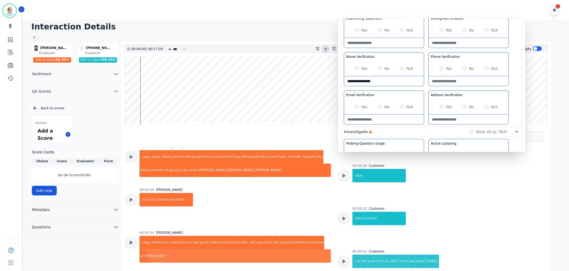
scroll to position [119, 0]
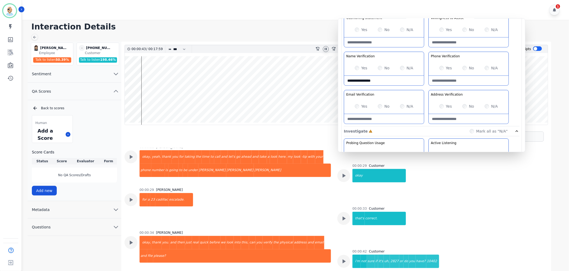
click at [428, 86] on div "Greeting the Customer Welcome is where we quickly greet our customer as a known…" at bounding box center [432, 32] width 176 height 190
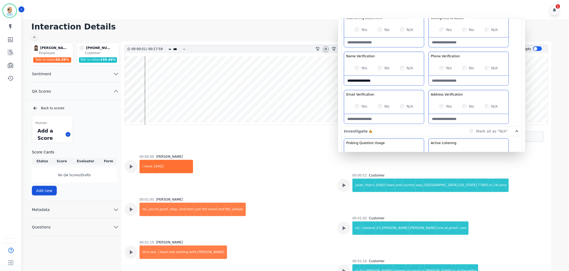
scroll to position [208, 0]
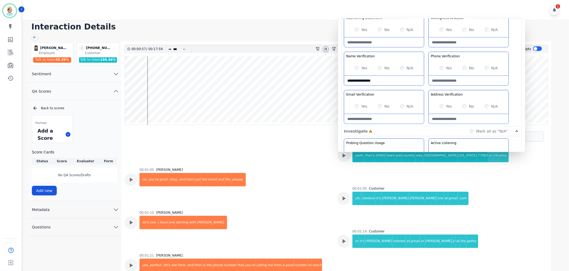
click at [426, 91] on div "Greeting the Customer Welcome is where we quickly greet our customer as a known…" at bounding box center [432, 32] width 176 height 190
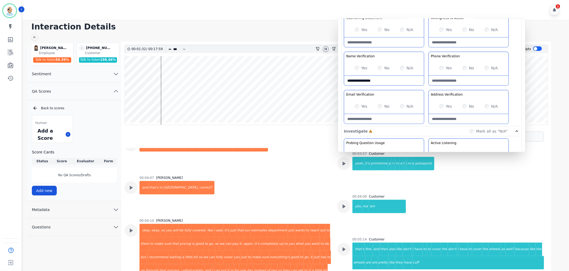
scroll to position [1042, 0]
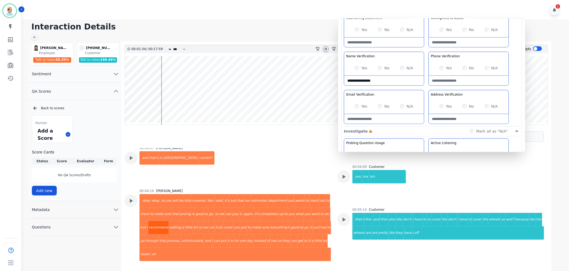
click at [169, 221] on div "recommend" at bounding box center [158, 227] width 20 height 13
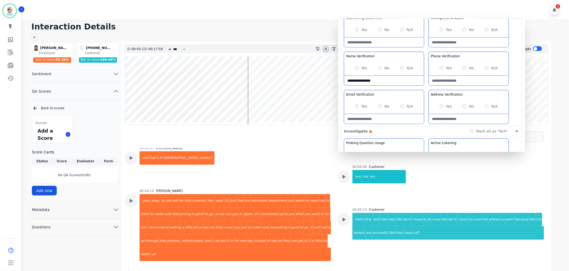
click at [344, 218] on div "00:05:14 Customer that's fine. and then also like don't i have to to cover the …" at bounding box center [441, 239] width 207 height 63
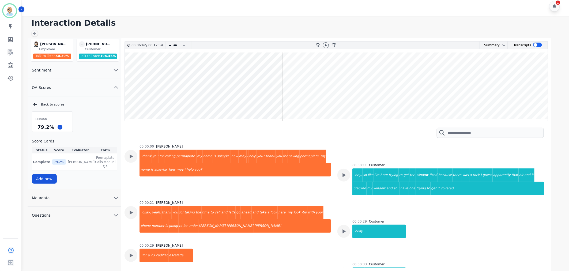
scroll to position [3713, 0]
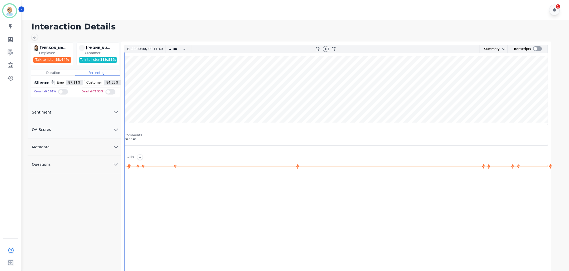
drag, startPoint x: 86, startPoint y: 125, endPoint x: 85, endPoint y: 128, distance: 3.0
click at [86, 125] on button "QA Scores" at bounding box center [75, 129] width 94 height 17
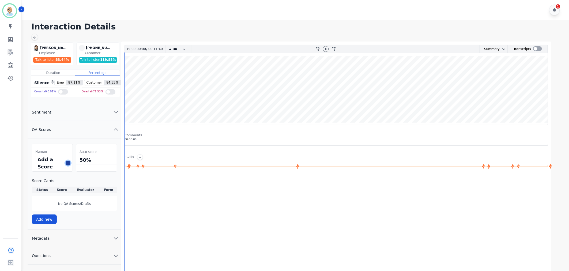
click at [69, 164] on icon at bounding box center [68, 163] width 3 height 3
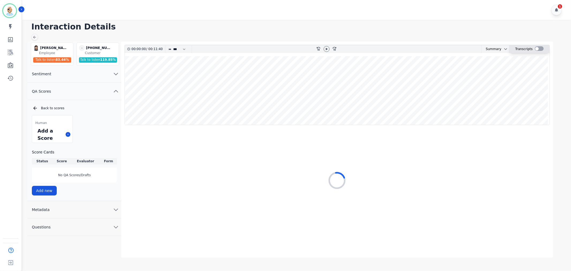
click at [538, 50] on div at bounding box center [539, 48] width 9 height 5
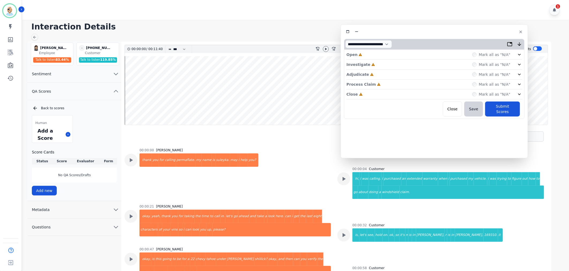
drag, startPoint x: 149, startPoint y: 30, endPoint x: 467, endPoint y: 32, distance: 317.4
click at [467, 32] on div at bounding box center [434, 32] width 181 height 8
click at [385, 95] on div "Close Incomplete Mark all as "N/A"" at bounding box center [435, 94] width 176 height 10
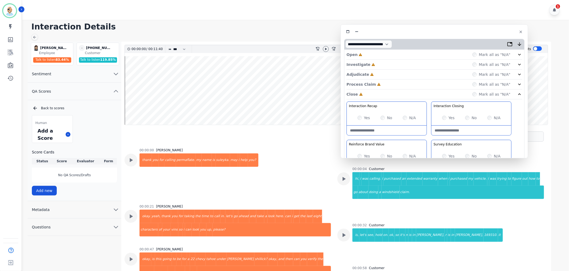
click at [382, 84] on div "Process Claim Incomplete Mark all as "N/A"" at bounding box center [435, 85] width 176 height 10
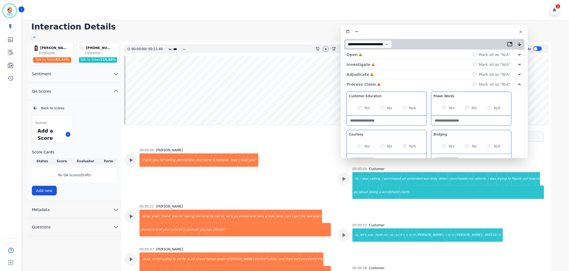
click at [379, 74] on div "Adjudicate Incomplete Mark all as "N/A"" at bounding box center [435, 75] width 176 height 10
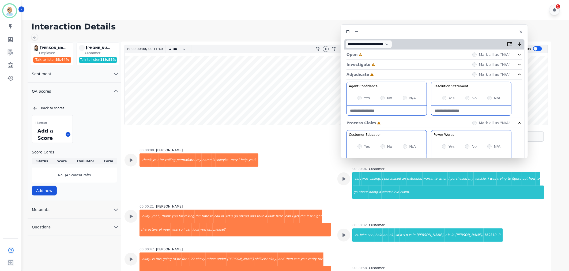
click at [379, 70] on div "Investigate Incomplete Mark all as "N/A"" at bounding box center [435, 75] width 176 height 10
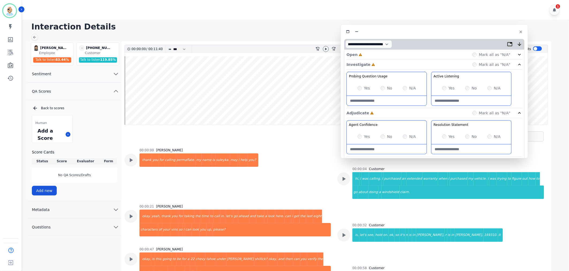
click at [376, 55] on div "Open Incomplete Mark all as "N/A"" at bounding box center [435, 55] width 176 height 10
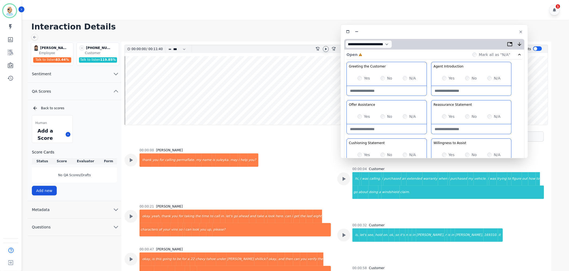
click at [325, 48] on icon at bounding box center [326, 49] width 4 height 4
click at [324, 47] on icon at bounding box center [326, 49] width 4 height 4
click at [326, 46] on div at bounding box center [326, 49] width 8 height 8
click at [325, 48] on icon at bounding box center [326, 49] width 4 height 4
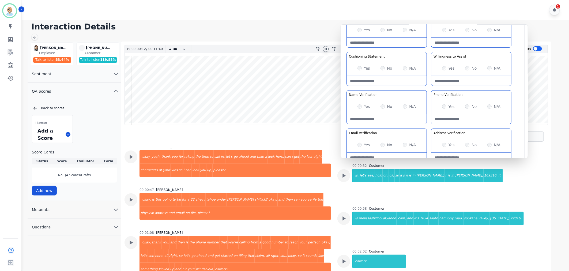
scroll to position [89, 0]
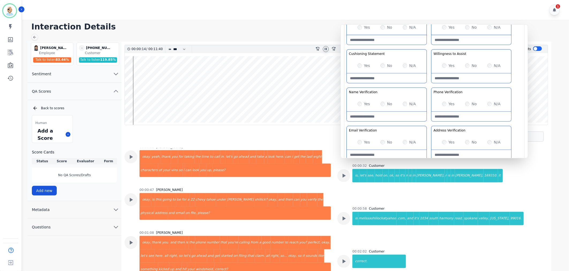
click at [371, 117] on Verification-note at bounding box center [387, 117] width 80 height 10
type Verification-note "**********"
click at [429, 124] on div "Greeting the Customer Welcome is where we quickly greet our customer as a known…" at bounding box center [435, 68] width 176 height 190
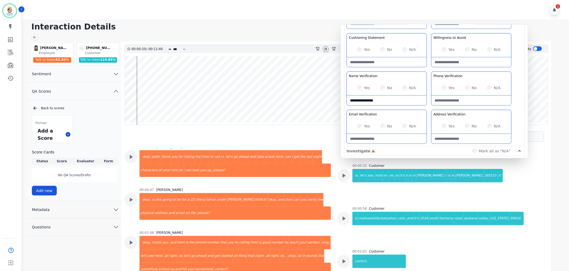
scroll to position [119, 0]
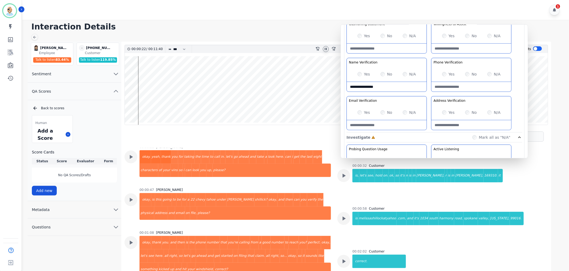
click at [429, 125] on div "Greeting the Customer Welcome is where we quickly greet our customer as a known…" at bounding box center [435, 38] width 176 height 190
click at [429, 93] on div "Greeting the Customer Welcome is where we quickly greet our customer as a known…" at bounding box center [435, 38] width 176 height 190
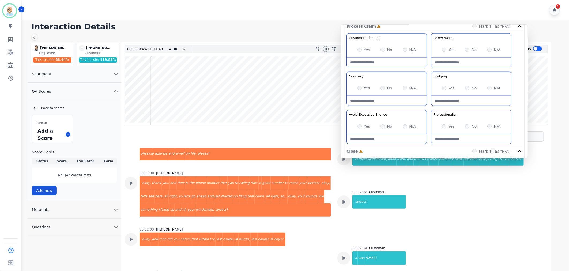
scroll to position [327, 0]
click at [442, 50] on div "Yes" at bounding box center [448, 49] width 13 height 5
click at [357, 49] on div "Yes No N/A" at bounding box center [387, 49] width 80 height 15
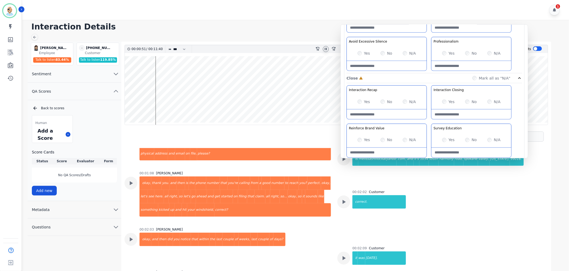
scroll to position [417, 0]
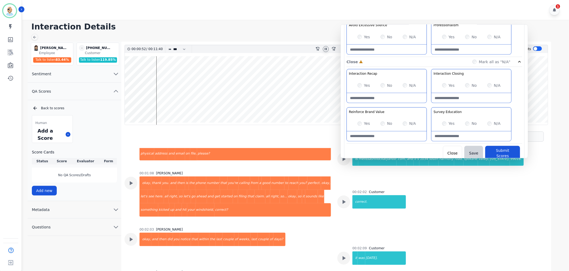
click at [360, 121] on div "Yes No N/A" at bounding box center [387, 123] width 80 height 15
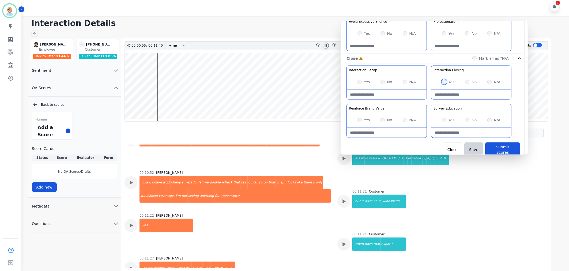
scroll to position [4, 0]
click at [325, 46] on icon at bounding box center [326, 45] width 4 height 4
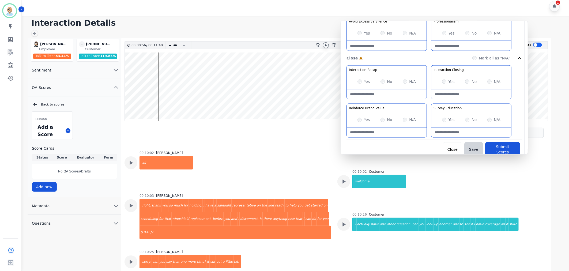
scroll to position [920, 0]
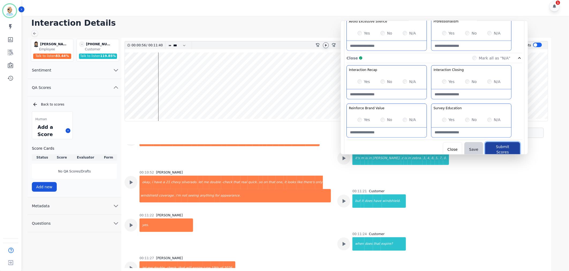
click at [493, 148] on button "Submit Scores" at bounding box center [502, 149] width 35 height 15
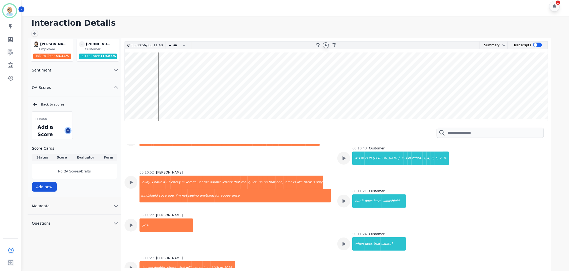
click at [69, 131] on icon at bounding box center [68, 130] width 3 height 3
click at [40, 103] on div "Back to scores" at bounding box center [74, 104] width 85 height 5
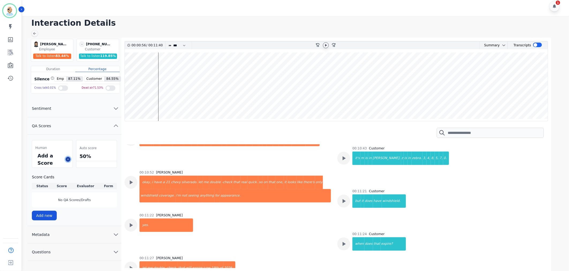
click at [68, 160] on icon at bounding box center [68, 159] width 3 height 3
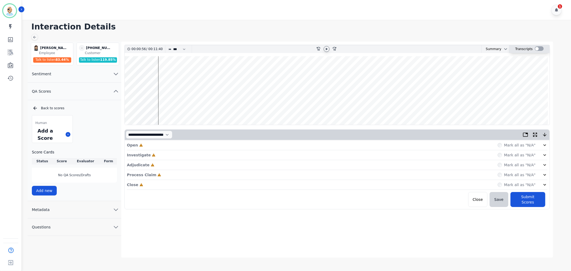
click at [535, 50] on div at bounding box center [539, 48] width 9 height 5
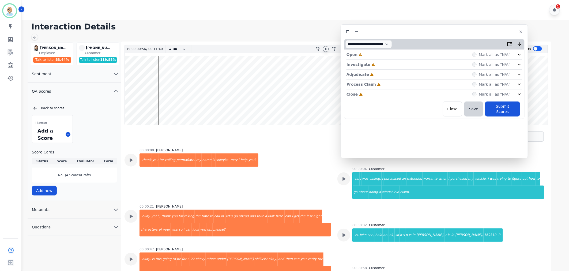
click at [374, 93] on div "Close Incomplete Mark all as "N/A"" at bounding box center [435, 94] width 176 height 10
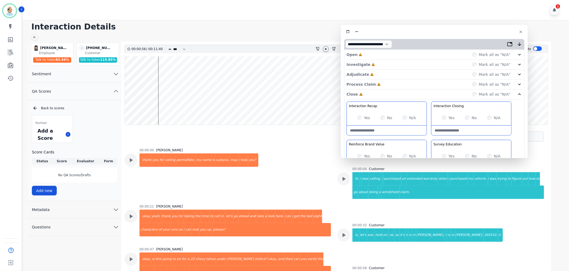
click at [378, 83] on div "Process Claim Incomplete Mark all as "N/A"" at bounding box center [435, 85] width 176 height 10
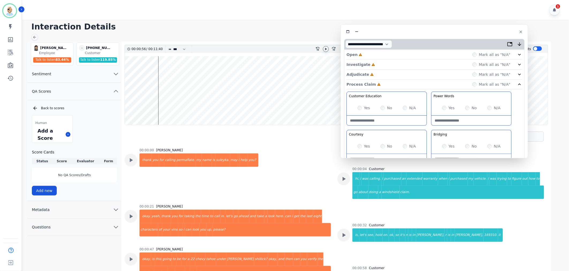
click at [379, 73] on div "Adjudicate Incomplete Mark all as "N/A"" at bounding box center [435, 75] width 176 height 10
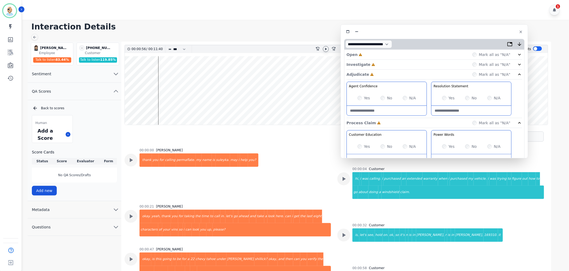
click at [379, 70] on div "Investigate Incomplete Mark all as "N/A"" at bounding box center [435, 75] width 176 height 10
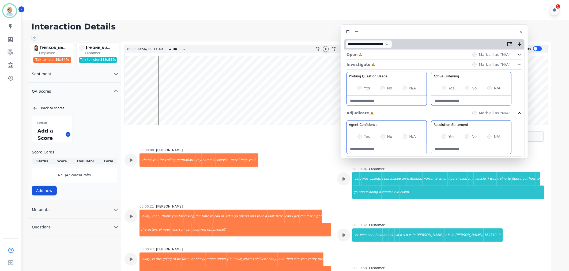
click at [379, 55] on div "Open Incomplete Mark all as "N/A"" at bounding box center [435, 55] width 176 height 10
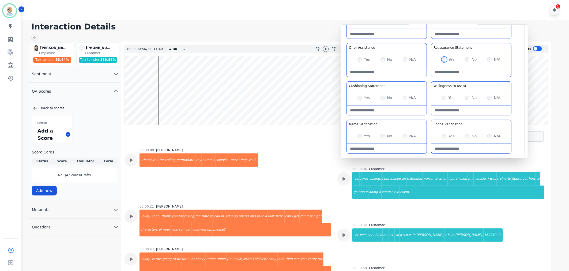
scroll to position [59, 0]
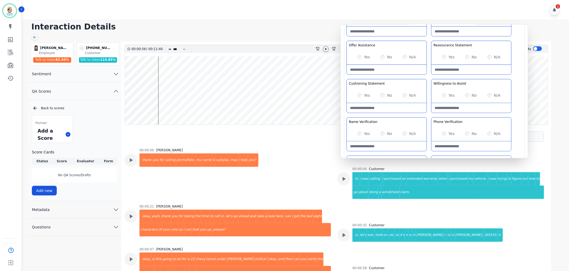
click at [374, 147] on Verification-note at bounding box center [387, 146] width 80 height 10
paste Verification-note "**********"
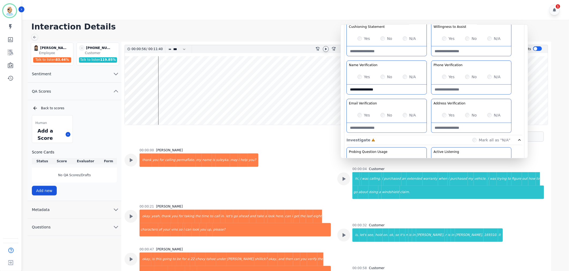
scroll to position [119, 0]
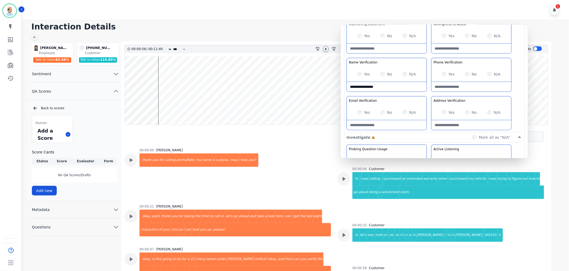
type Verification-note "**********"
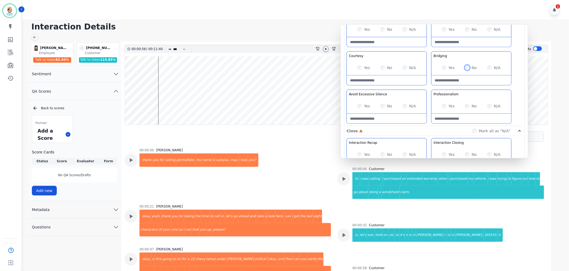
scroll to position [357, 0]
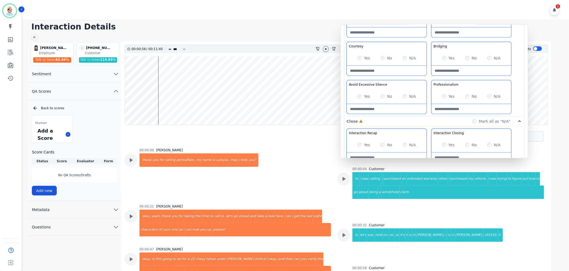
click at [442, 96] on div "Yes" at bounding box center [448, 96] width 13 height 5
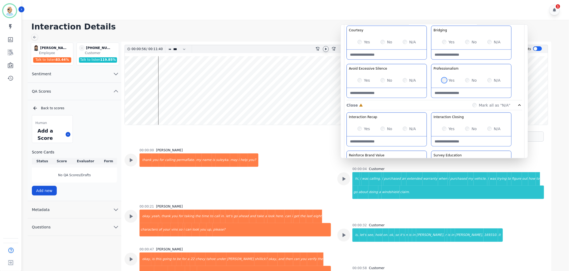
scroll to position [417, 0]
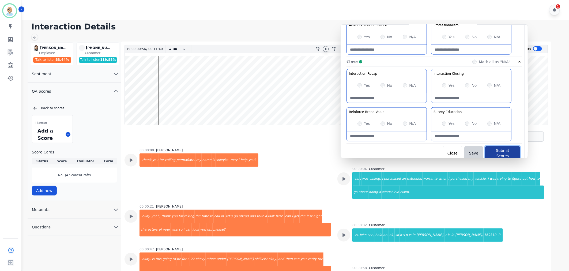
click at [498, 148] on button "Submit Scores" at bounding box center [502, 153] width 35 height 15
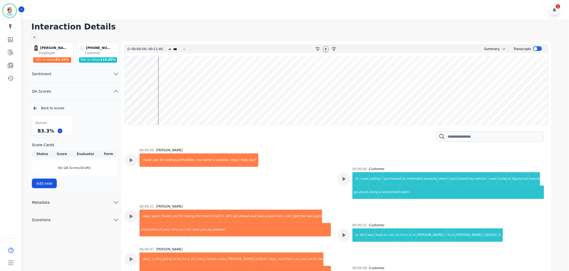
click at [99, 121] on div "Human 83.3 % Score Cards Status Score Evaluator Form No QA Scores/Drafts Add new" at bounding box center [74, 151] width 85 height 73
drag, startPoint x: 52, startPoint y: 131, endPoint x: 33, endPoint y: 131, distance: 18.2
click at [33, 131] on div "83.3 %" at bounding box center [52, 130] width 40 height 9
copy div "83.3 %"
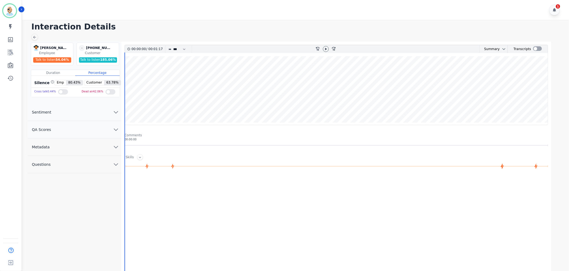
click at [86, 132] on button "QA Scores" at bounding box center [75, 129] width 94 height 17
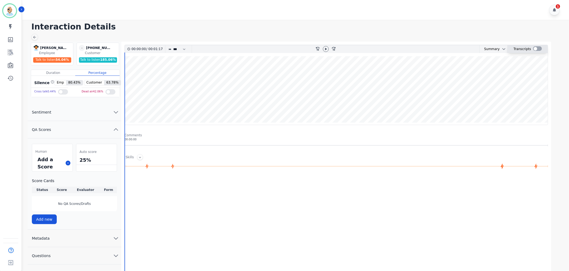
click at [539, 47] on div at bounding box center [537, 48] width 9 height 5
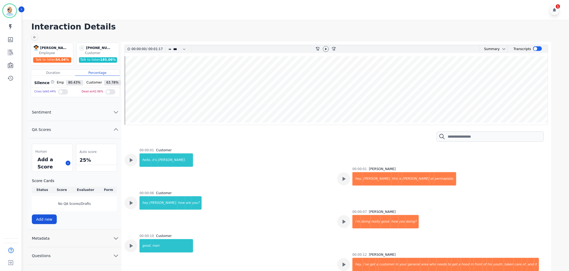
click at [299, 22] on h1 "Interaction Details" at bounding box center [297, 27] width 533 height 10
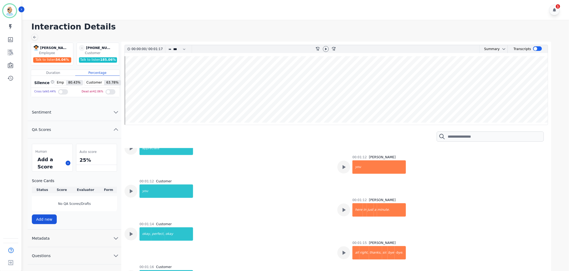
scroll to position [670, 0]
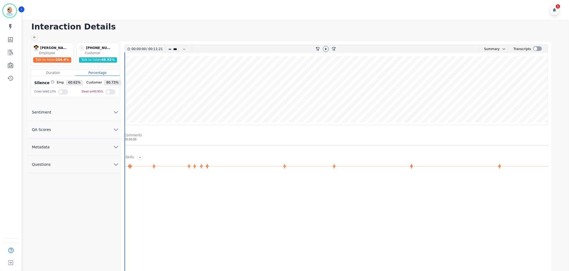
click at [91, 130] on button "QA Scores" at bounding box center [75, 129] width 94 height 17
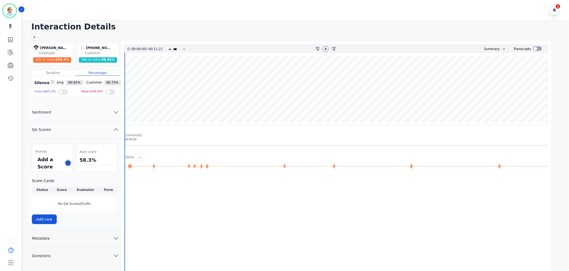
click at [70, 162] on button at bounding box center [68, 163] width 5 height 5
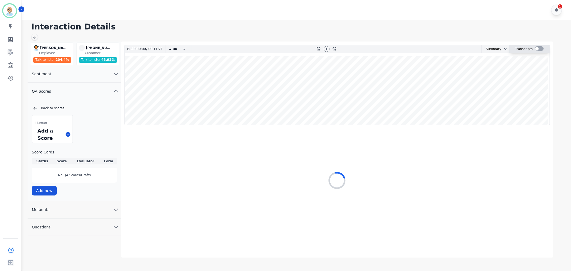
click at [538, 48] on div at bounding box center [539, 48] width 9 height 5
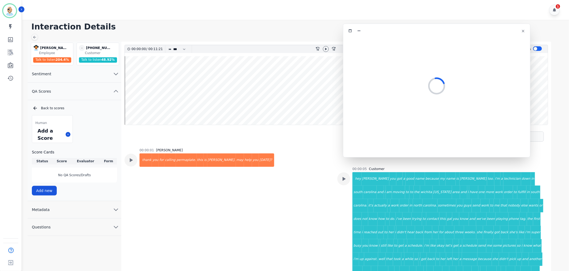
drag, startPoint x: 125, startPoint y: 31, endPoint x: 445, endPoint y: 32, distance: 319.8
click at [445, 32] on div at bounding box center [437, 31] width 181 height 8
click at [325, 49] on icon at bounding box center [326, 49] width 2 height 2
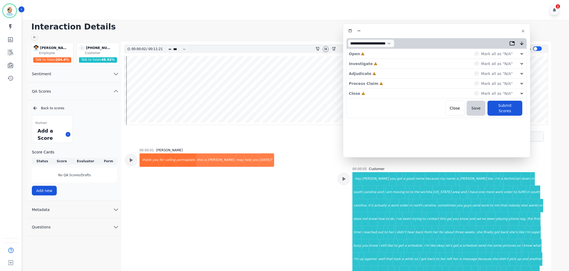
click at [368, 92] on div "Close Incomplete Mark all as "N/A"" at bounding box center [437, 94] width 176 height 10
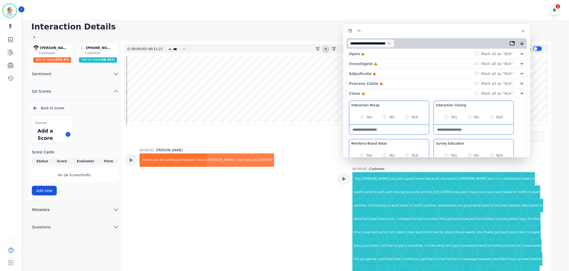
click at [388, 83] on div "Process Claim Incomplete Mark all as "N/A"" at bounding box center [437, 84] width 176 height 10
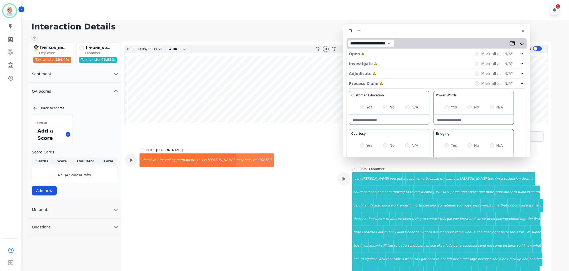
click at [388, 73] on div "Adjudicate Incomplete Mark all as "N/A"" at bounding box center [437, 74] width 176 height 10
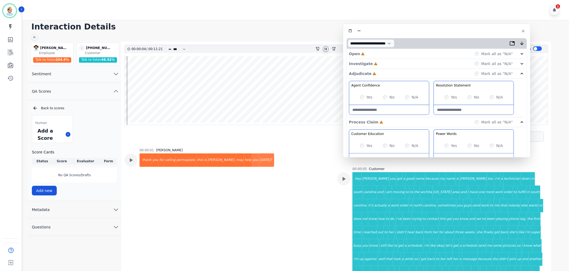
click at [389, 69] on div "Investigate Incomplete Mark all as "N/A"" at bounding box center [437, 74] width 176 height 10
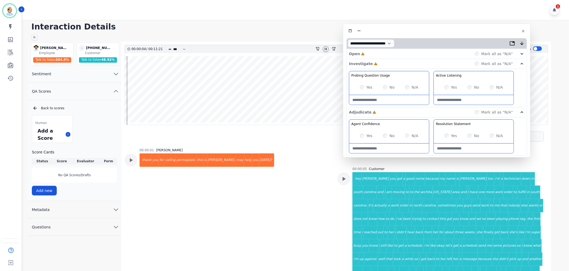
click at [388, 52] on div "Open Incomplete Mark all as "N/A"" at bounding box center [437, 54] width 176 height 10
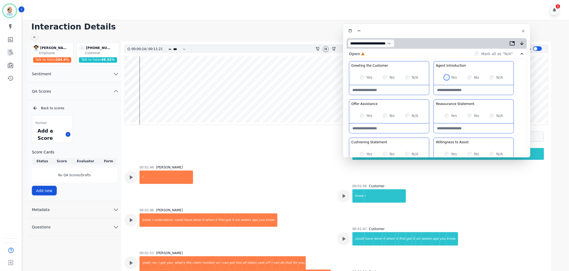
scroll to position [178, 0]
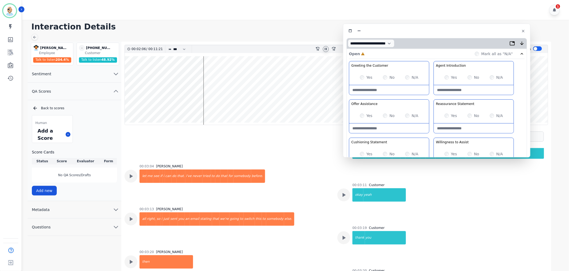
scroll to position [387, 0]
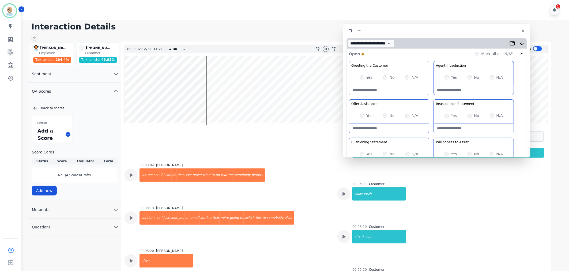
click at [325, 49] on icon at bounding box center [326, 49] width 2 height 2
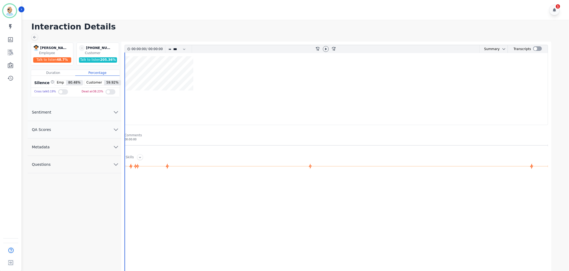
click at [102, 129] on button "QA Scores" at bounding box center [75, 129] width 94 height 17
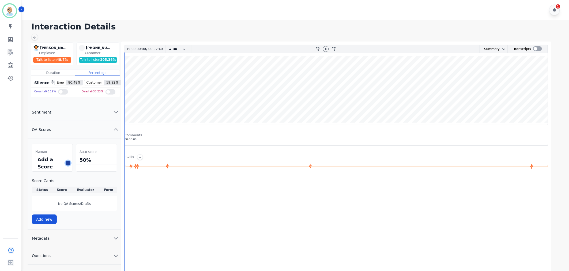
click at [69, 163] on icon at bounding box center [68, 163] width 3 height 3
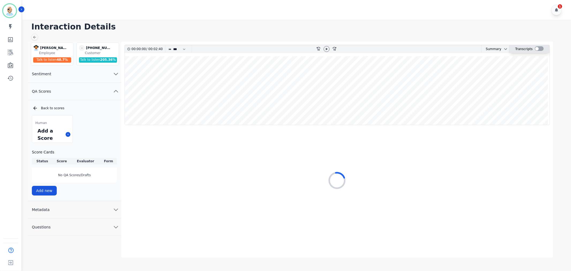
click at [536, 49] on div at bounding box center [539, 48] width 9 height 5
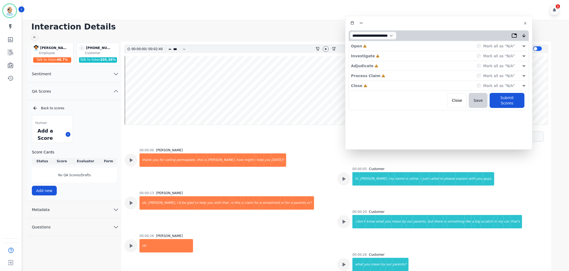
drag, startPoint x: 153, startPoint y: 31, endPoint x: 475, endPoint y: 24, distance: 322.6
click at [475, 24] on div at bounding box center [439, 23] width 181 height 8
click at [389, 86] on div "Close Incomplete Mark all as "N/A"" at bounding box center [440, 86] width 176 height 10
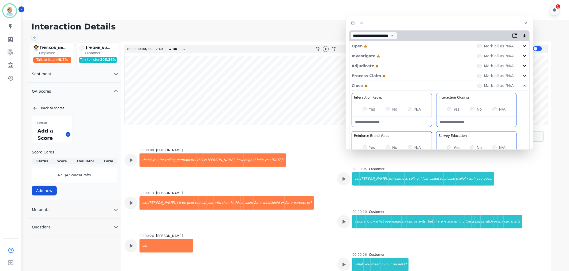
click at [389, 76] on div "Process Claim Incomplete Mark all as "N/A"" at bounding box center [440, 76] width 176 height 10
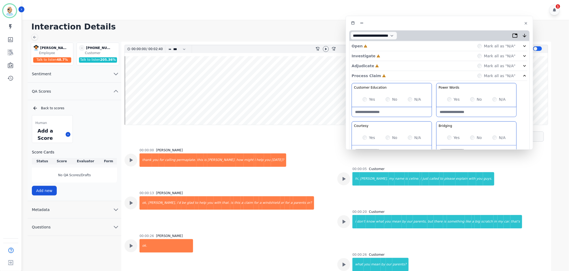
click at [387, 66] on div "Adjudicate Incomplete Mark all as "N/A"" at bounding box center [440, 66] width 176 height 10
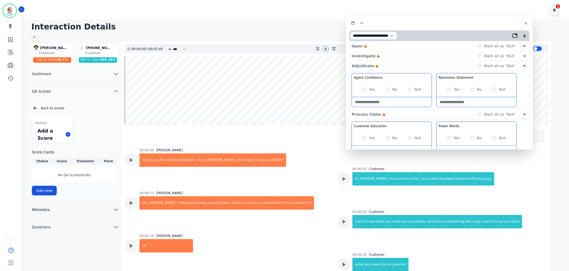
drag, startPoint x: 386, startPoint y: 57, endPoint x: 386, endPoint y: 52, distance: 4.8
click at [386, 61] on div "Investigate Incomplete Mark all as "N/A"" at bounding box center [440, 66] width 176 height 10
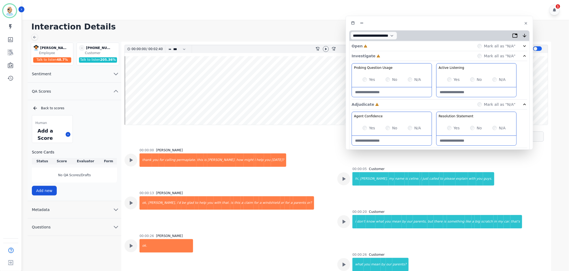
click at [385, 46] on div "Open Incomplete Mark all as "N/A"" at bounding box center [440, 46] width 176 height 10
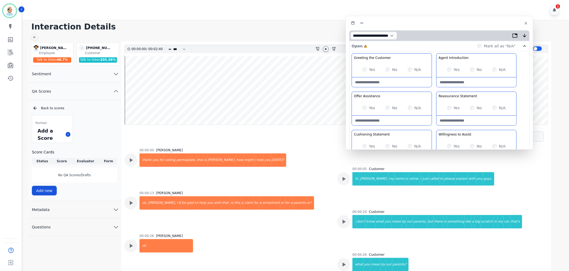
click at [326, 49] on icon at bounding box center [326, 49] width 2 height 2
click at [341, 178] on icon at bounding box center [343, 178] width 7 height 7
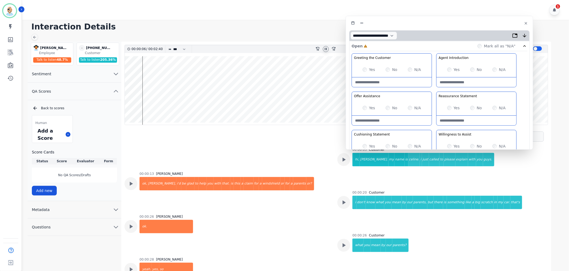
scroll to position [30, 0]
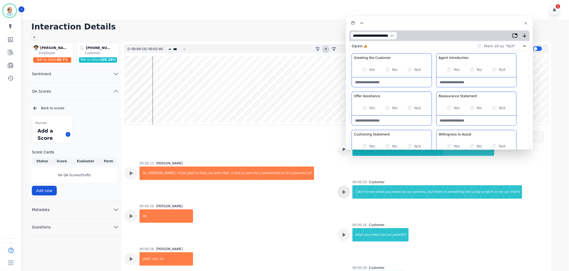
click at [339, 156] on div at bounding box center [344, 149] width 13 height 13
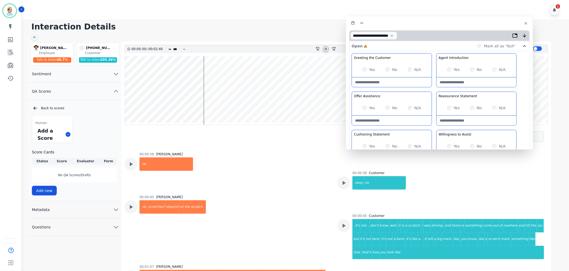
scroll to position [298, 0]
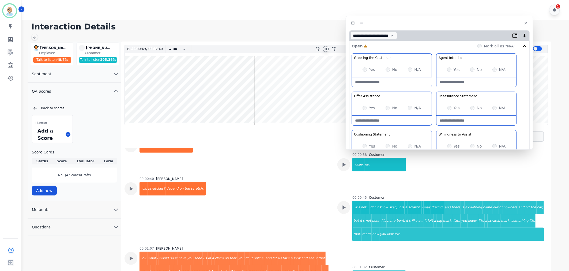
scroll to position [327, 0]
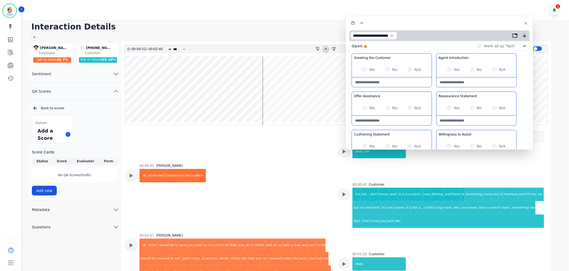
click at [324, 50] on icon at bounding box center [326, 49] width 4 height 4
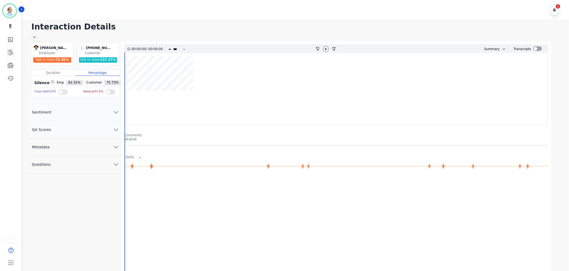
click at [82, 124] on button "QA Scores" at bounding box center [75, 129] width 94 height 17
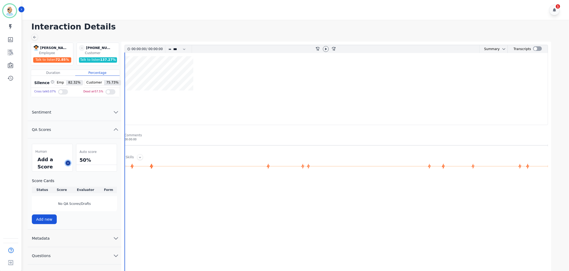
click at [67, 162] on icon at bounding box center [68, 163] width 3 height 3
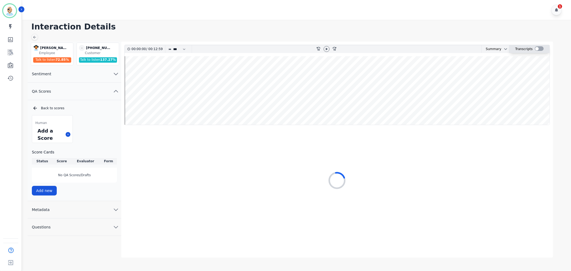
click at [537, 49] on div at bounding box center [539, 48] width 9 height 5
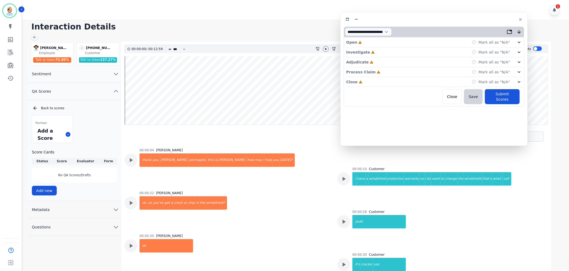
drag, startPoint x: 144, startPoint y: 28, endPoint x: 461, endPoint y: 17, distance: 317.3
click at [461, 17] on div at bounding box center [434, 20] width 181 height 8
click at [381, 83] on div "Close Incomplete Mark all as "N/A"" at bounding box center [434, 82] width 176 height 10
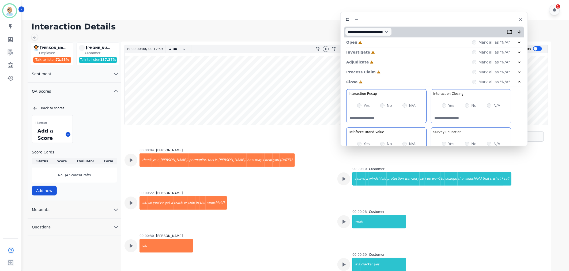
click at [383, 72] on div "Process Claim Incomplete Mark all as "N/A"" at bounding box center [434, 72] width 176 height 10
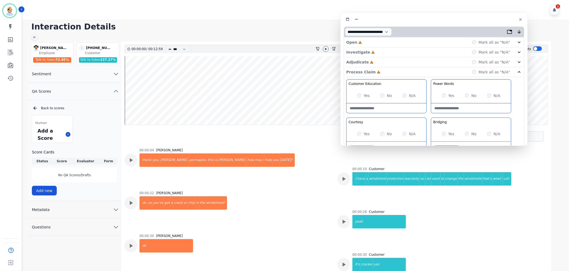
click at [381, 59] on div "Adjudicate Incomplete Mark all as "N/A"" at bounding box center [434, 62] width 176 height 10
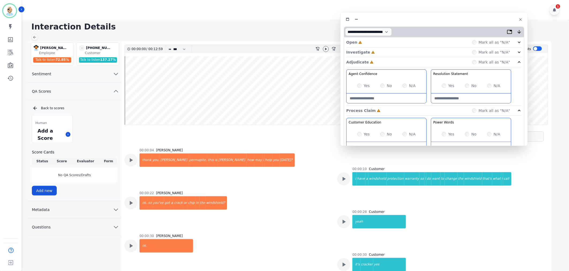
click at [381, 57] on div "Investigate Incomplete Mark all as "N/A"" at bounding box center [434, 62] width 176 height 10
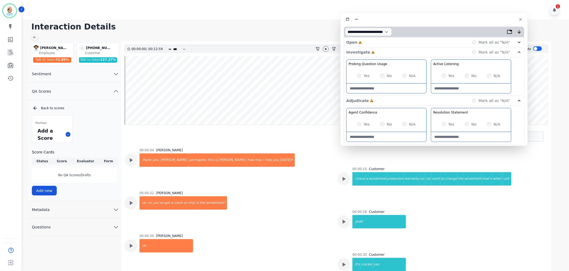
click at [380, 41] on div "Open Incomplete Mark all as "N/A"" at bounding box center [434, 43] width 176 height 10
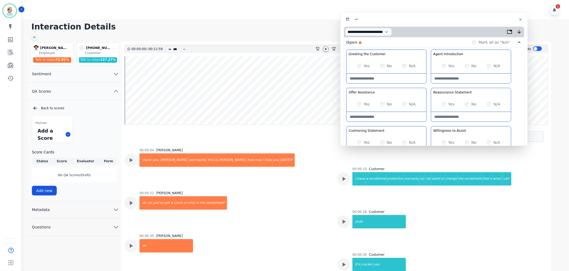
click at [327, 50] on icon at bounding box center [326, 49] width 4 height 4
click at [431, 125] on div "Greeting the Customer Welcome is where we quickly greet our customer as a known…" at bounding box center [434, 145] width 176 height 190
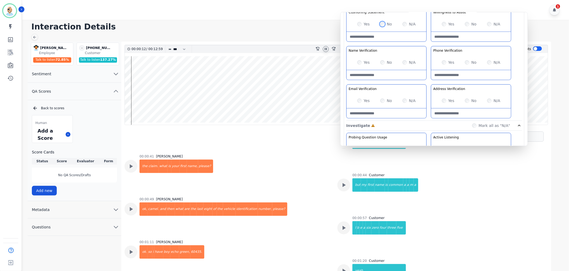
scroll to position [119, 0]
click at [430, 43] on div "Greeting the Customer Welcome is where we quickly greet our customer as a known…" at bounding box center [434, 26] width 176 height 190
drag, startPoint x: 430, startPoint y: 43, endPoint x: 427, endPoint y: 42, distance: 3.3
click at [427, 42] on div "Greeting the Customer Welcome is where we quickly greet our customer as a known…" at bounding box center [434, 26] width 176 height 190
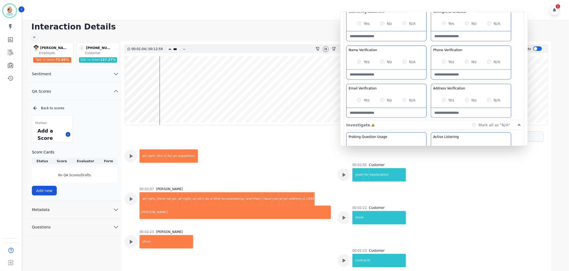
scroll to position [655, 0]
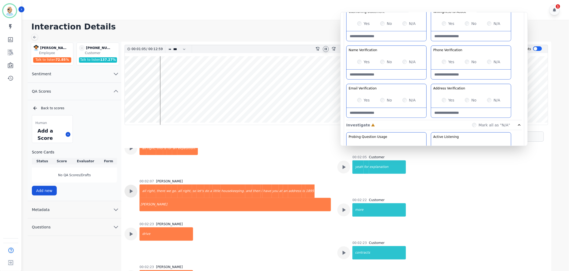
click at [458, 114] on Verification-note at bounding box center [471, 113] width 80 height 10
paste Verification-note "**********"
type Verification-note "**********"
click at [429, 85] on div "Greeting the Customer Welcome is where we quickly greet our customer as a known…" at bounding box center [434, 26] width 176 height 190
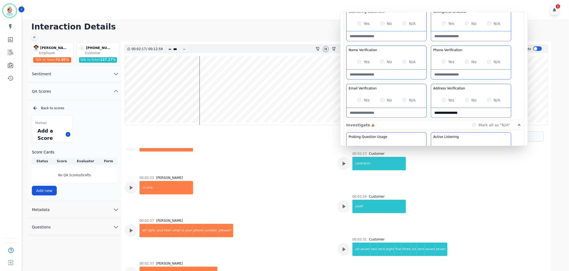
scroll to position [774, 0]
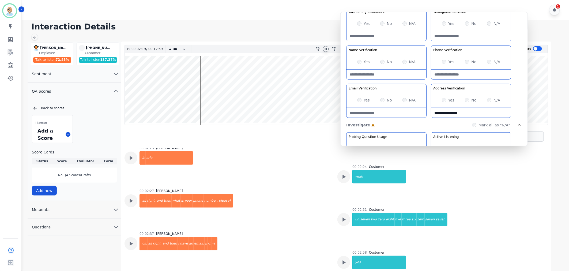
click at [429, 78] on div "Greeting the Customer Welcome is where we quickly greet our customer as a known…" at bounding box center [434, 26] width 176 height 190
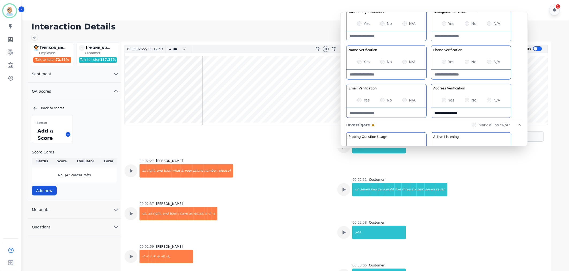
click at [382, 97] on div "Yes No N/A" at bounding box center [387, 100] width 80 height 15
click at [383, 98] on div "No" at bounding box center [386, 100] width 12 height 5
click at [375, 112] on Verification-note at bounding box center [387, 113] width 80 height 10
paste Verification-note "**********"
type Verification-note "**********"
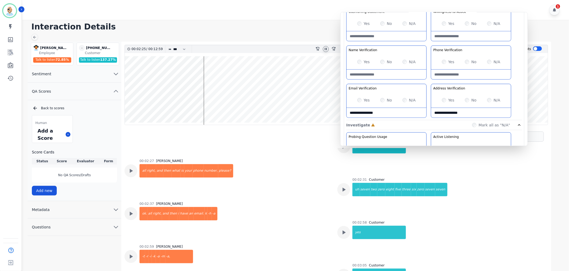
click at [428, 81] on div "Greeting the Customer Welcome is where we quickly greet our customer as a known…" at bounding box center [434, 26] width 176 height 190
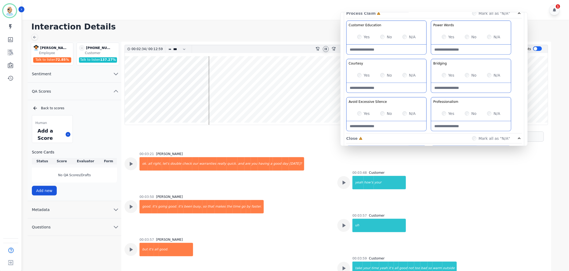
scroll to position [327, 0]
click at [428, 55] on div "Customer Education Educate your customer on how to get the information that the…" at bounding box center [434, 77] width 176 height 113
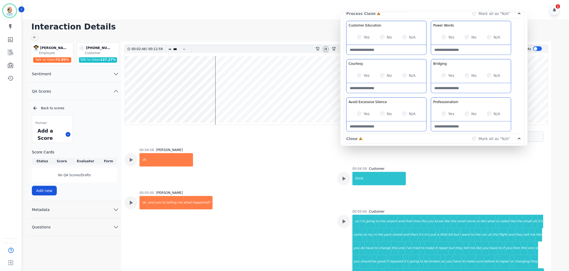
scroll to position [1399, 0]
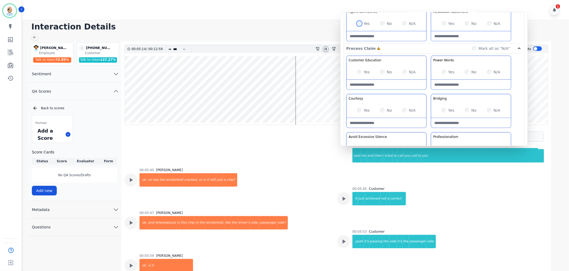
scroll to position [298, 0]
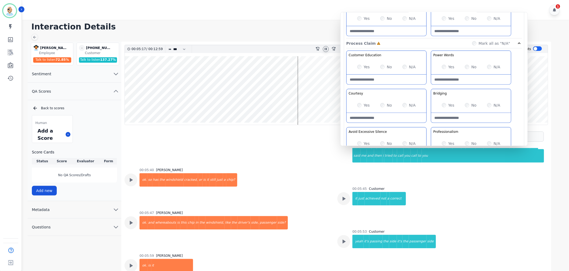
click at [428, 125] on div "Customer Education Educate your customer on how to get the information that the…" at bounding box center [434, 107] width 176 height 113
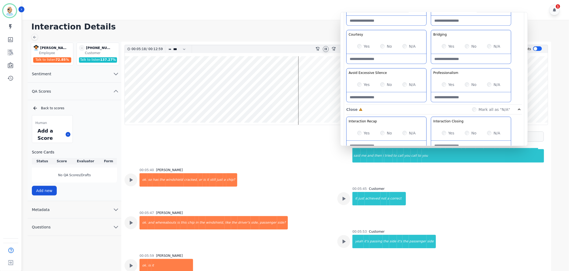
scroll to position [357, 0]
click at [426, 67] on div "Customer Education Educate your customer on how to get the information that the…" at bounding box center [434, 47] width 176 height 113
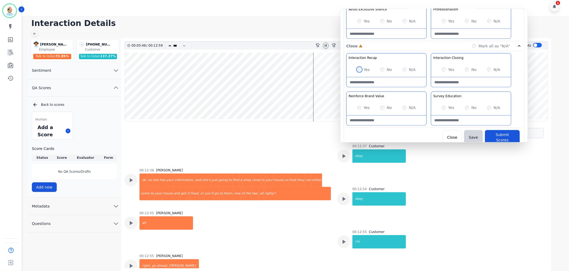
scroll to position [4, 0]
click at [486, 108] on div "Yes No N/A" at bounding box center [471, 107] width 80 height 15
click at [499, 136] on button "Submit Scores" at bounding box center [502, 137] width 35 height 15
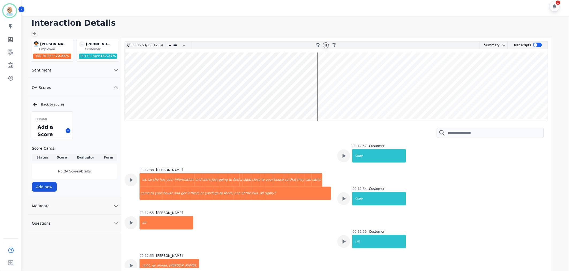
click at [284, 23] on h1 "Interaction Details" at bounding box center [297, 23] width 533 height 10
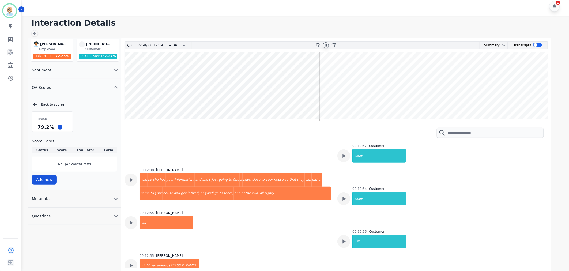
click at [327, 45] on icon at bounding box center [326, 45] width 4 height 4
click at [98, 122] on div "Human 79.2 % Score Cards Status Score Evaluator Form No QA Scores/Drafts Add new" at bounding box center [74, 147] width 85 height 73
drag, startPoint x: 51, startPoint y: 126, endPoint x: 37, endPoint y: 128, distance: 14.0
click at [37, 128] on div "79.2 %" at bounding box center [45, 126] width 19 height 9
copy div "79.2 %"
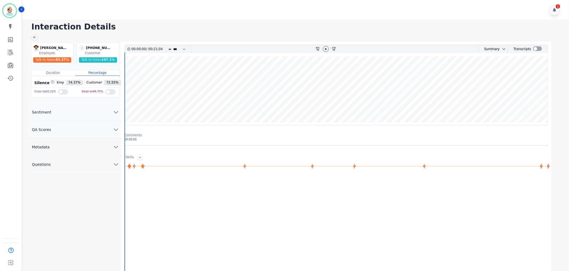
click at [89, 132] on button "QA Scores" at bounding box center [75, 129] width 94 height 17
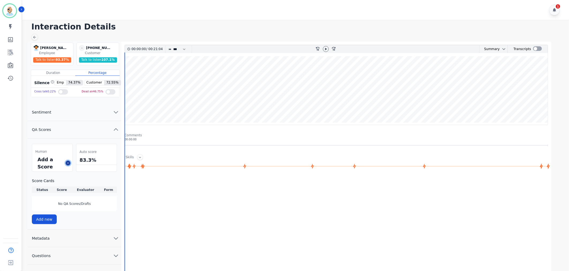
click at [67, 162] on icon at bounding box center [68, 163] width 3 height 3
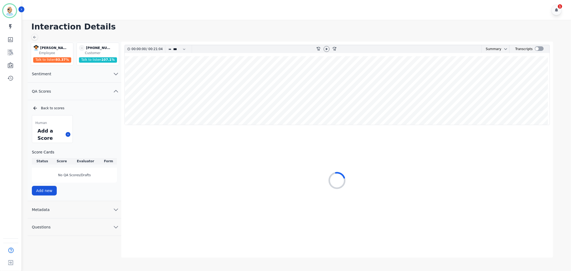
click at [258, 33] on div "Interaction Details [PERSON_NAME] [PERSON_NAME] Employee Talk to listen 93.37 %…" at bounding box center [296, 128] width 551 height 216
click at [542, 50] on div at bounding box center [539, 48] width 9 height 5
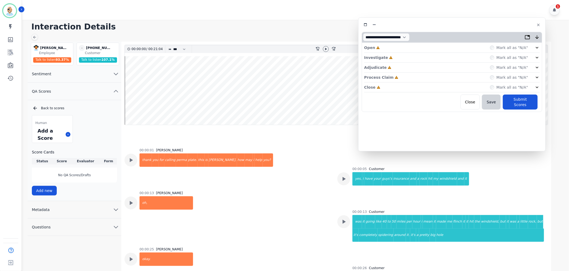
drag, startPoint x: 151, startPoint y: 24, endPoint x: 486, endPoint y: 19, distance: 335.2
click at [486, 19] on div "**********" at bounding box center [452, 84] width 188 height 134
click at [44, 108] on div "Back to scores" at bounding box center [74, 108] width 85 height 5
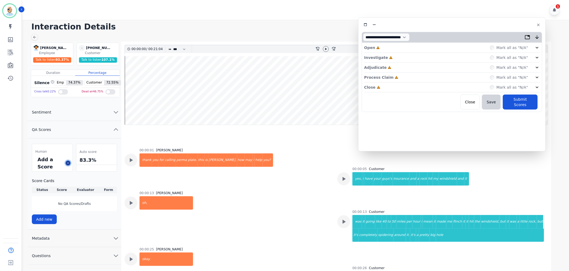
click at [68, 164] on icon at bounding box center [68, 163] width 3 height 3
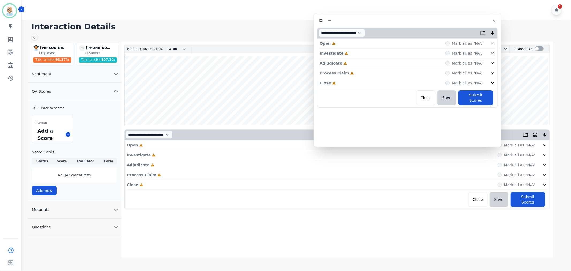
drag, startPoint x: 484, startPoint y: 27, endPoint x: 410, endPoint y: 20, distance: 74.5
click at [404, 20] on div at bounding box center [407, 21] width 181 height 8
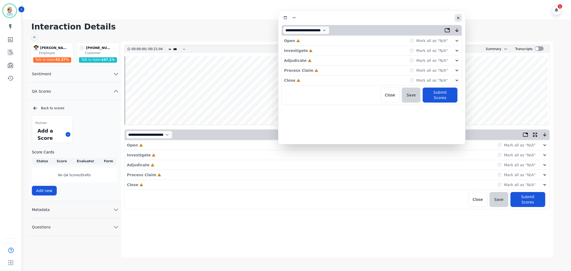
click at [457, 19] on icon "button" at bounding box center [458, 18] width 4 height 4
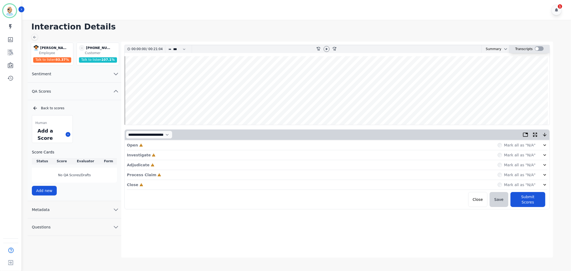
click at [540, 48] on div at bounding box center [539, 48] width 9 height 5
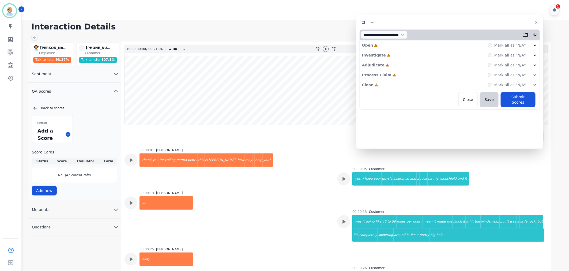
drag, startPoint x: 365, startPoint y: 18, endPoint x: 414, endPoint y: 23, distance: 48.8
click at [414, 23] on div at bounding box center [450, 22] width 181 height 8
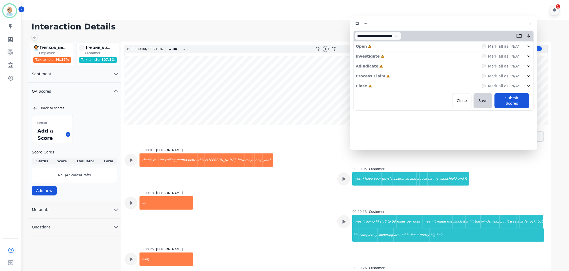
drag, startPoint x: 371, startPoint y: 84, endPoint x: 377, endPoint y: 74, distance: 11.8
click at [372, 84] on div "Close Incomplete Mark all as "N/A"" at bounding box center [444, 86] width 176 height 10
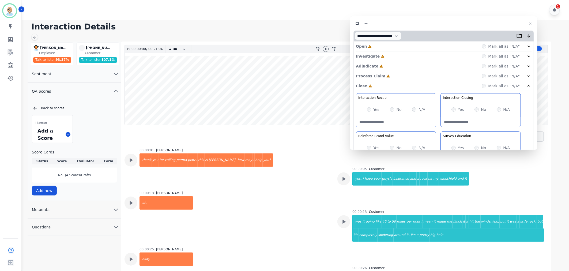
click at [378, 73] on p "Process Claim" at bounding box center [370, 75] width 29 height 5
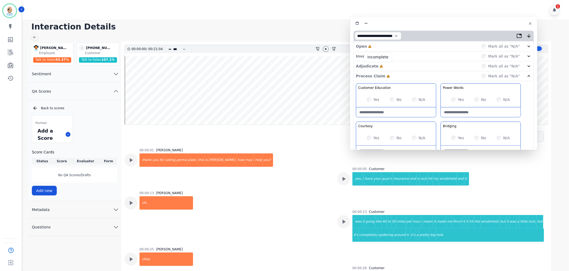
click at [380, 68] on icon at bounding box center [381, 66] width 3 height 3
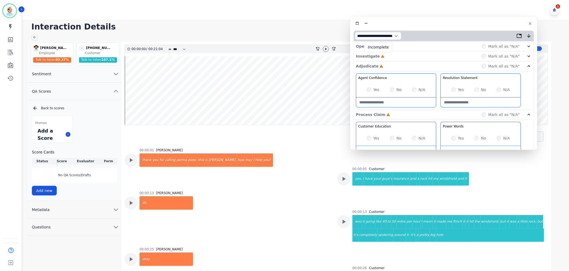
click at [381, 57] on icon at bounding box center [382, 56] width 3 height 3
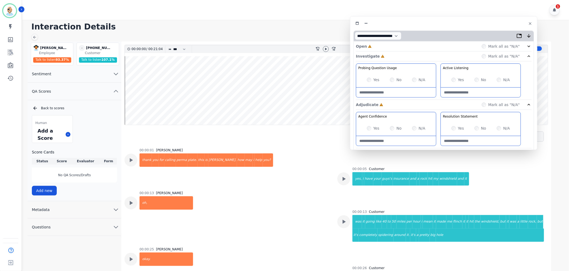
click at [386, 44] on div "Open Incomplete Mark all as "N/A"" at bounding box center [444, 47] width 176 height 10
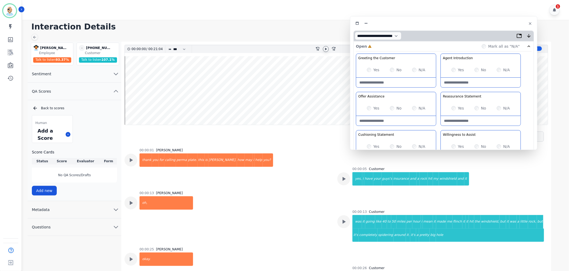
click at [324, 50] on icon at bounding box center [326, 49] width 4 height 4
click at [321, 27] on h1 "Interaction Details" at bounding box center [297, 27] width 533 height 10
click at [436, 88] on div "Greeting the Customer Welcome is where we quickly greet our customer as a known…" at bounding box center [444, 149] width 176 height 190
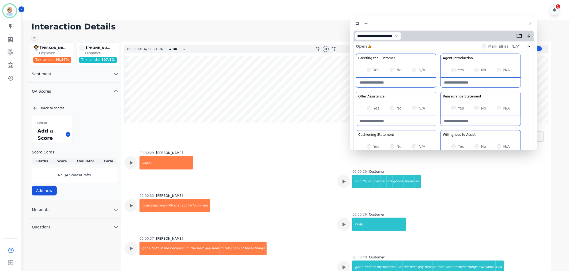
scroll to position [30, 0]
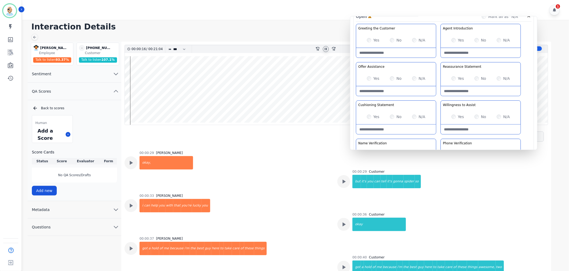
click at [438, 98] on div "Greeting the Customer Welcome is where we quickly greet our customer as a known…" at bounding box center [444, 119] width 176 height 190
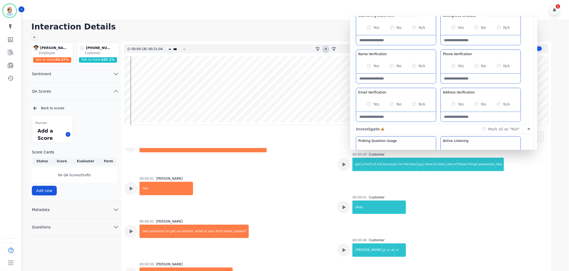
scroll to position [387, 0]
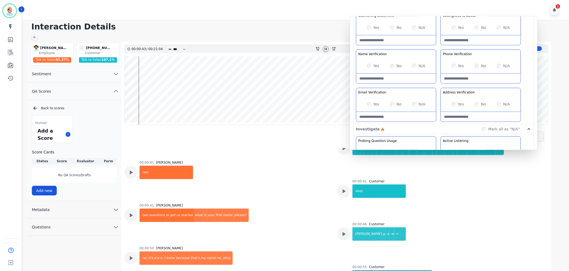
click at [370, 68] on div "Yes" at bounding box center [373, 65] width 13 height 5
click at [441, 87] on div "Greeting the Customer Welcome is where we quickly greet our customer as a known…" at bounding box center [444, 30] width 176 height 190
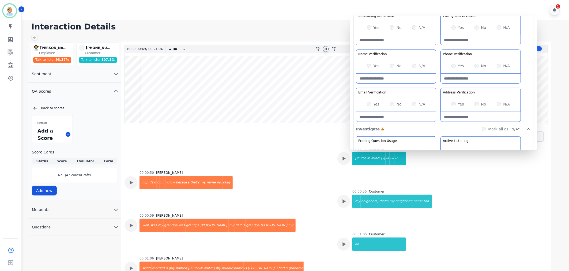
scroll to position [476, 0]
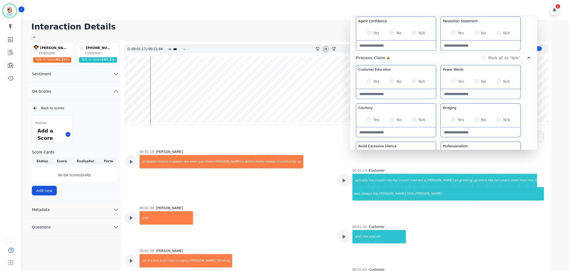
scroll to position [298, 0]
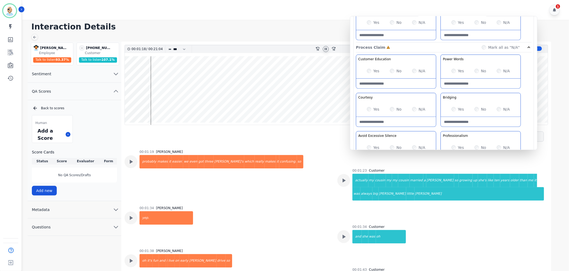
click at [440, 94] on div "Customer Education Educate your customer on how to get the information that the…" at bounding box center [444, 111] width 176 height 113
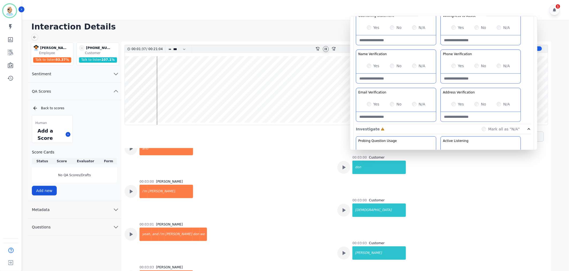
scroll to position [1696, 0]
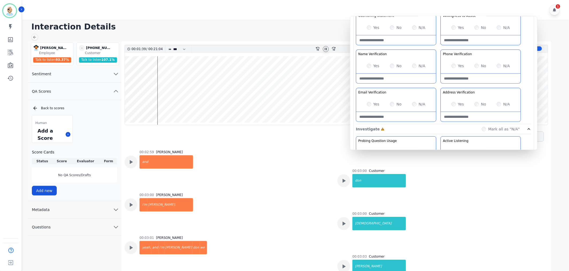
click at [324, 47] on icon at bounding box center [326, 49] width 4 height 4
click at [320, 36] on div "Interaction Details Chris Anderson Chris Anderson Employee Talk to listen 93.37…" at bounding box center [295, 147] width 549 height 255
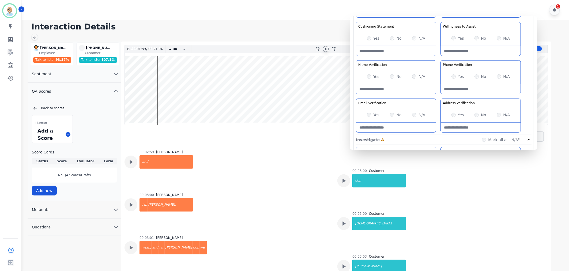
scroll to position [119, 0]
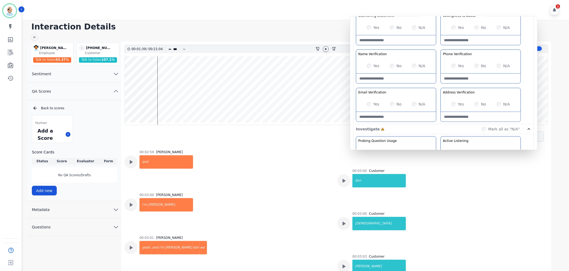
click at [438, 85] on div "Greeting the Customer Welcome is where we quickly greet our customer as a known…" at bounding box center [444, 30] width 176 height 190
click at [326, 46] on div at bounding box center [326, 49] width 6 height 6
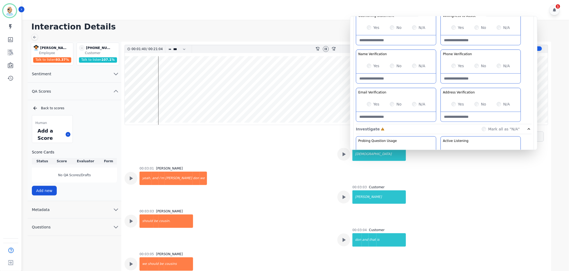
scroll to position [1845, 0]
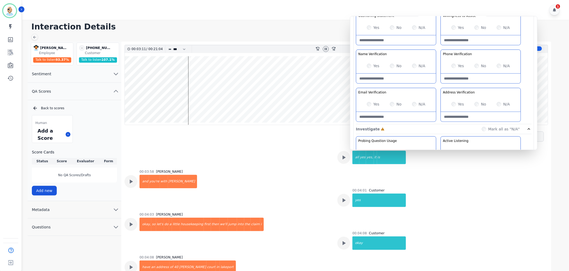
scroll to position [2292, 0]
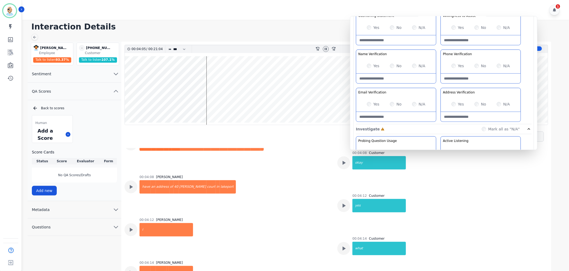
scroll to position [2381, 0]
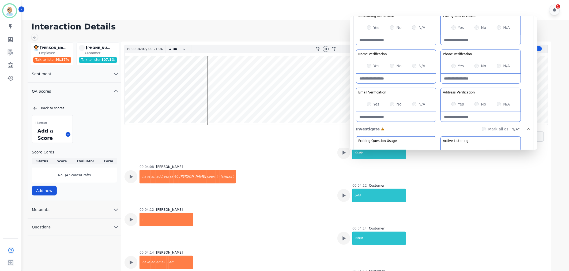
click at [465, 115] on Verification-note at bounding box center [481, 117] width 80 height 10
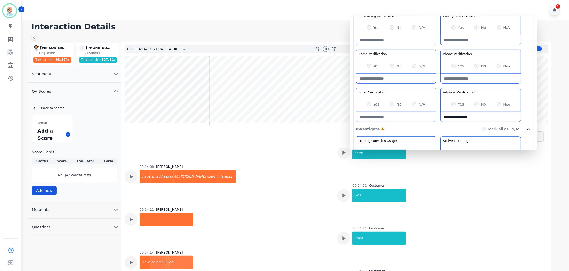
type Verification-note "**********"
click at [437, 84] on div "Greeting the Customer Welcome is where we quickly greet our customer as a known…" at bounding box center [444, 30] width 176 height 190
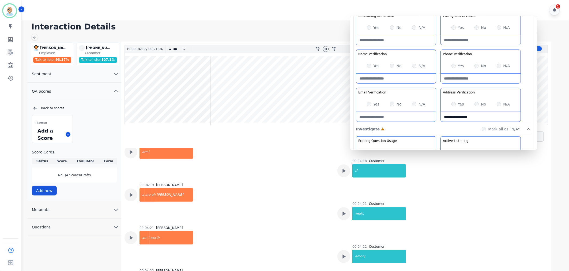
scroll to position [2560, 0]
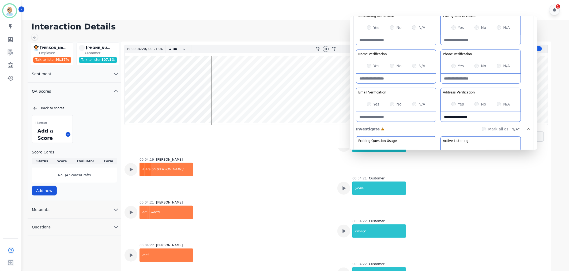
click at [380, 117] on Verification-note at bounding box center [396, 117] width 80 height 10
paste Verification-note "**********"
type Verification-note "**********"
click at [438, 85] on div "Greeting the Customer Welcome is where we quickly greet our customer as a known…" at bounding box center [444, 30] width 176 height 190
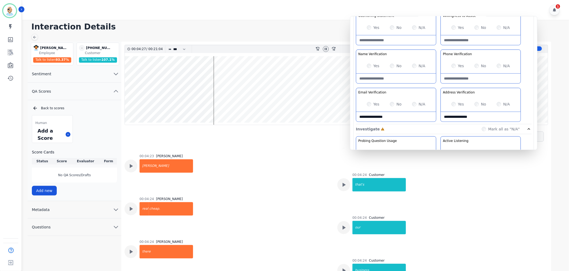
scroll to position [2768, 0]
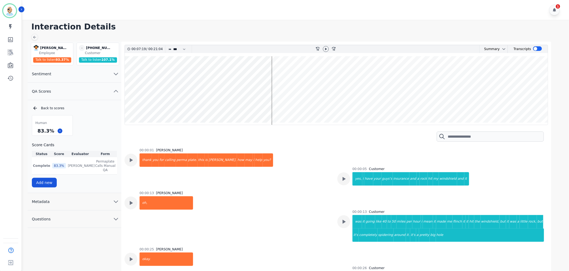
scroll to position [10626, 0]
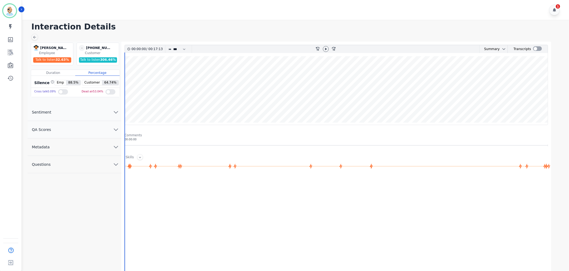
click at [61, 129] on button "QA Scores" at bounding box center [75, 129] width 94 height 17
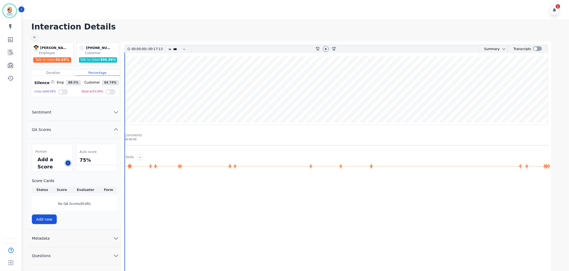
click at [66, 164] on button at bounding box center [68, 163] width 5 height 5
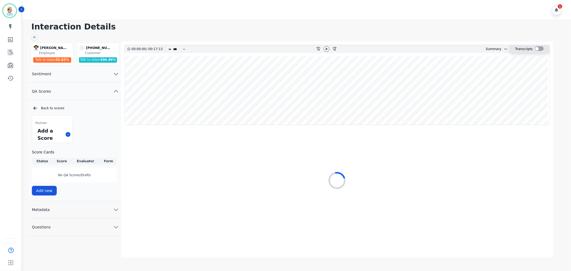
click at [539, 50] on div at bounding box center [539, 48] width 9 height 5
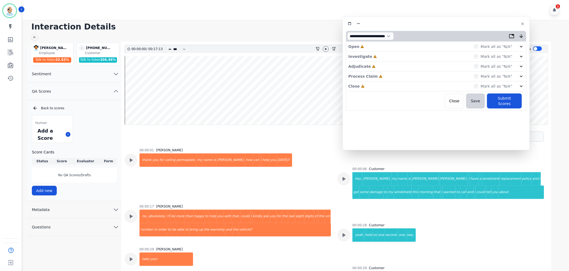
drag, startPoint x: 146, startPoint y: 30, endPoint x: 465, endPoint y: 24, distance: 319.4
click at [465, 24] on div at bounding box center [436, 24] width 181 height 8
click at [406, 87] on div "Close Incomplete Mark all as "N/A"" at bounding box center [437, 86] width 176 height 10
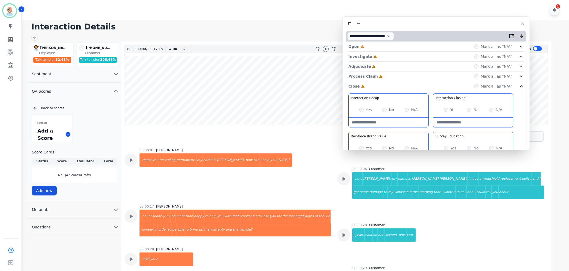
click at [402, 73] on div "Process Claim Incomplete Mark all as "N/A"" at bounding box center [437, 77] width 176 height 10
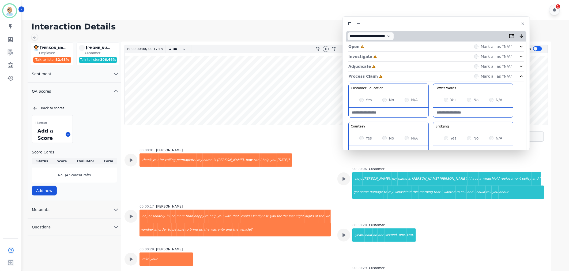
click at [402, 64] on div "Adjudicate Incomplete Mark all as "N/A"" at bounding box center [437, 67] width 176 height 10
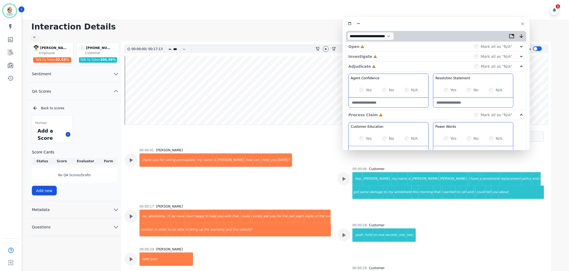
click at [403, 62] on div "Investigate Incomplete Mark all as "N/A"" at bounding box center [437, 67] width 176 height 10
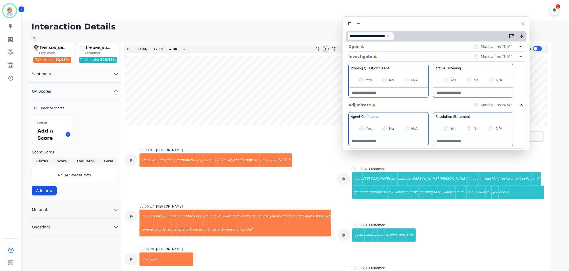
click at [401, 48] on div "Open Incomplete Mark all as "N/A"" at bounding box center [437, 47] width 176 height 10
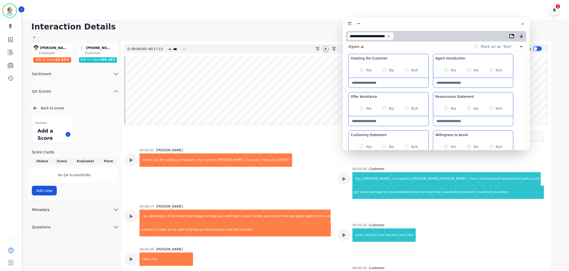
click at [328, 50] on div at bounding box center [326, 49] width 6 height 6
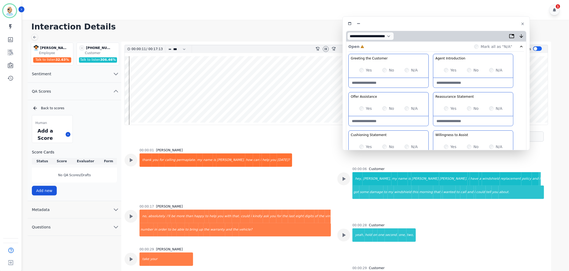
click at [446, 144] on div "Yes" at bounding box center [450, 146] width 13 height 5
click at [428, 127] on div "Greeting the Customer Welcome is where we quickly greet our customer as a known…" at bounding box center [437, 149] width 176 height 190
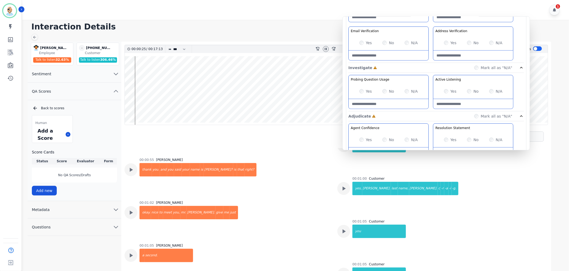
scroll to position [178, 0]
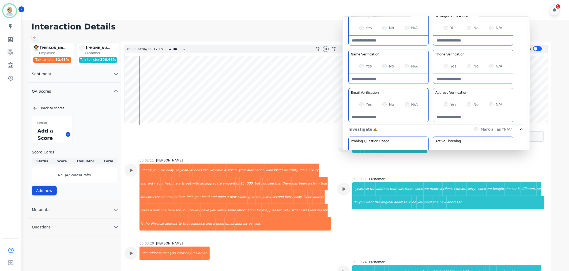
scroll to position [588, 0]
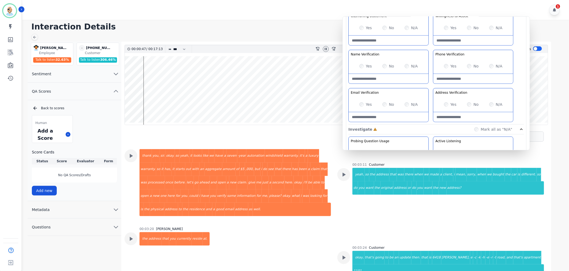
click at [432, 85] on div "Greeting the Customer Welcome is where we quickly greet our customer as a known…" at bounding box center [437, 30] width 176 height 190
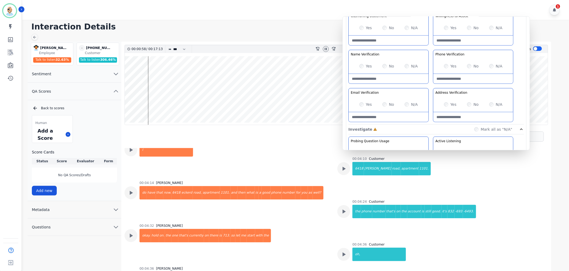
scroll to position [1005, 0]
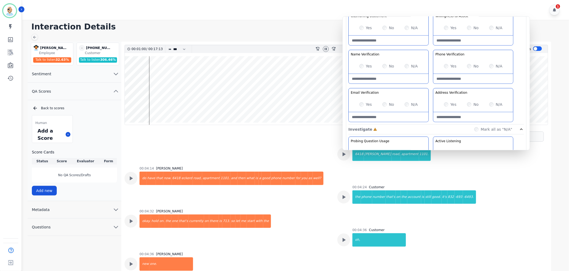
click at [430, 46] on div "Greeting the Customer Welcome is where we quickly greet our customer as a known…" at bounding box center [437, 30] width 176 height 190
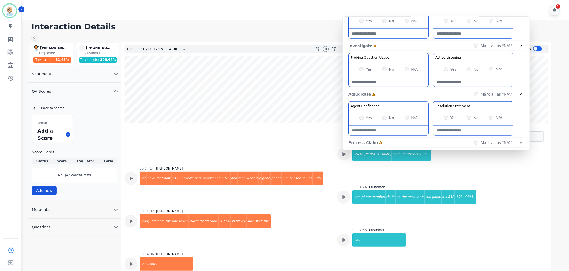
scroll to position [208, 0]
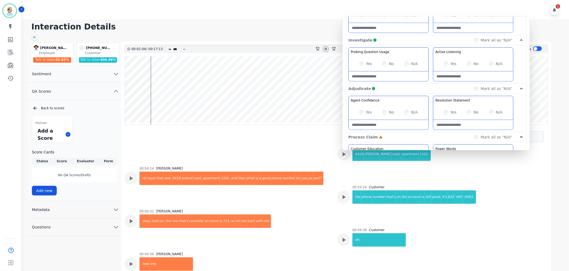
click at [429, 144] on div "Agent Confidence Gain your customers trust by being knowledgeable and confident…" at bounding box center [437, 200] width 176 height 113
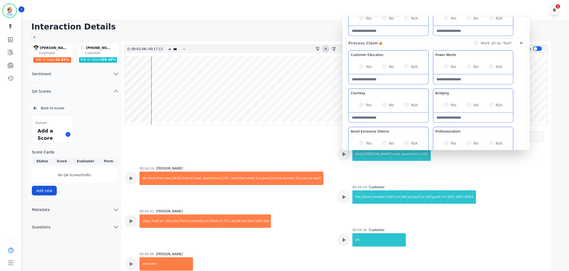
scroll to position [327, 0]
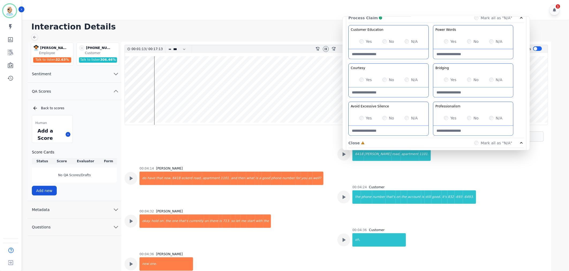
click at [429, 100] on div "Customer Education Educate your customer on how to get the information that the…" at bounding box center [437, 81] width 176 height 113
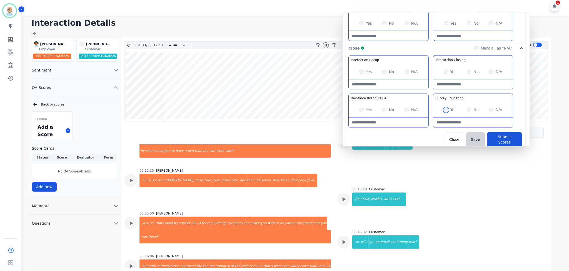
scroll to position [421, 0]
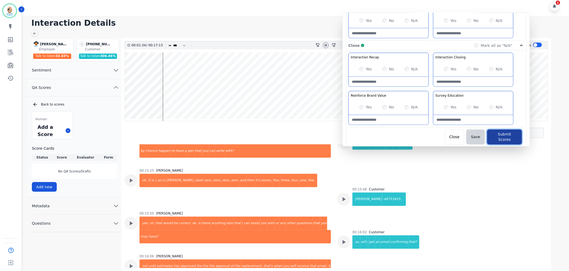
click at [495, 133] on button "Submit Scores" at bounding box center [504, 137] width 35 height 15
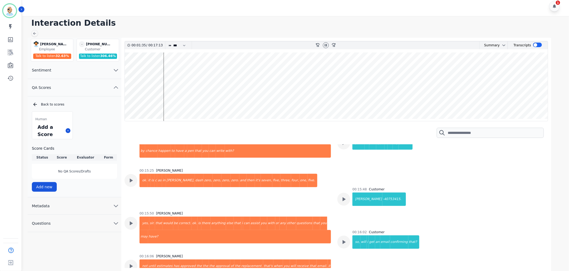
click at [279, 19] on h1 "Interaction Details" at bounding box center [297, 23] width 533 height 10
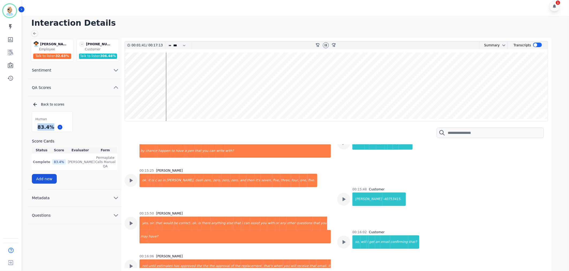
drag, startPoint x: 51, startPoint y: 128, endPoint x: 37, endPoint y: 130, distance: 14.9
click at [37, 130] on div "83.4 %" at bounding box center [45, 126] width 19 height 9
copy div "83.4 %"
click at [326, 44] on icon at bounding box center [326, 45] width 2 height 2
click at [203, 7] on div "1" at bounding box center [296, 6] width 549 height 20
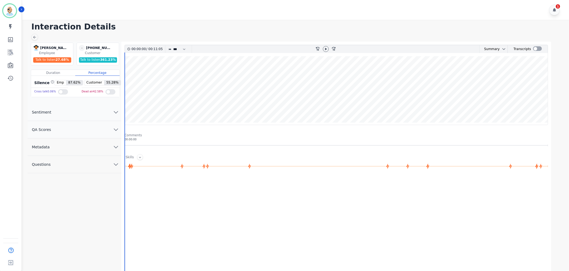
click at [88, 129] on button "QA Scores" at bounding box center [75, 129] width 94 height 17
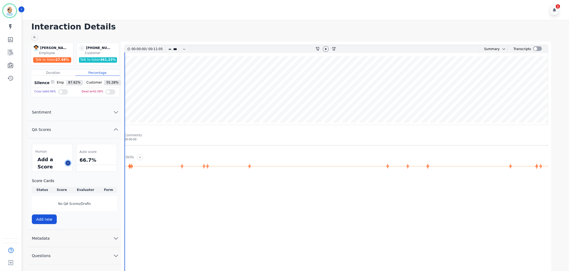
click at [67, 164] on icon at bounding box center [68, 163] width 3 height 3
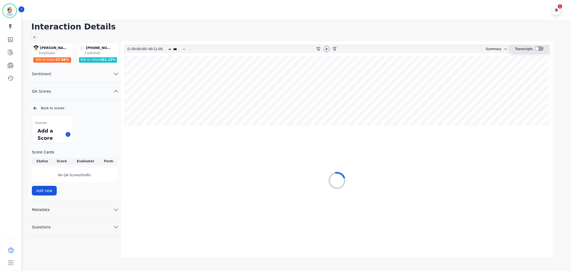
click at [535, 47] on div at bounding box center [539, 48] width 9 height 5
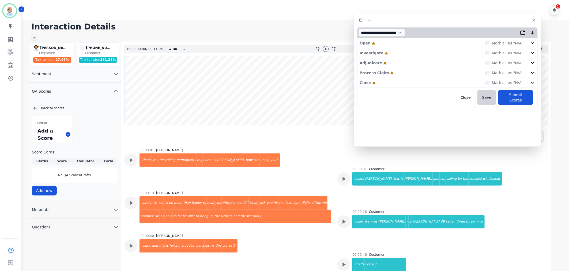
drag, startPoint x: 148, startPoint y: 29, endPoint x: 464, endPoint y: 23, distance: 316.2
click at [464, 23] on div at bounding box center [447, 20] width 181 height 8
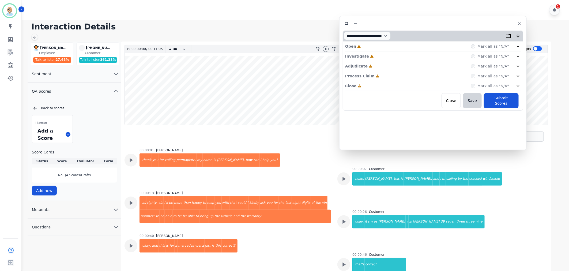
click at [402, 85] on div "Close Incomplete Mark all as "N/A"" at bounding box center [433, 86] width 176 height 10
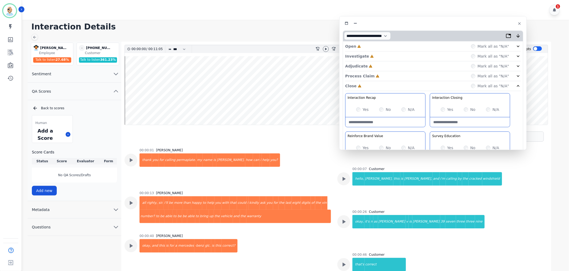
click at [397, 76] on div "Process Claim Incomplete Mark all as "N/A"" at bounding box center [433, 76] width 176 height 10
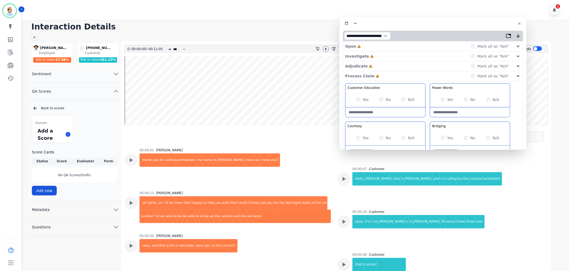
click at [396, 63] on div "Adjudicate Incomplete Mark all as "N/A"" at bounding box center [433, 66] width 176 height 10
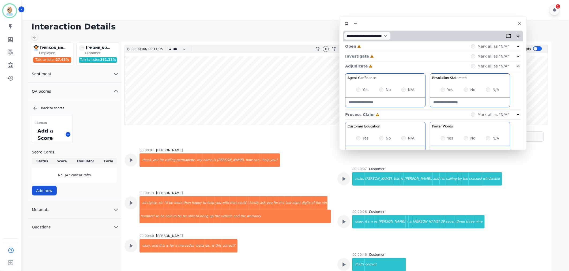
click at [396, 61] on div "Investigate Incomplete Mark all as "N/A"" at bounding box center [433, 66] width 176 height 10
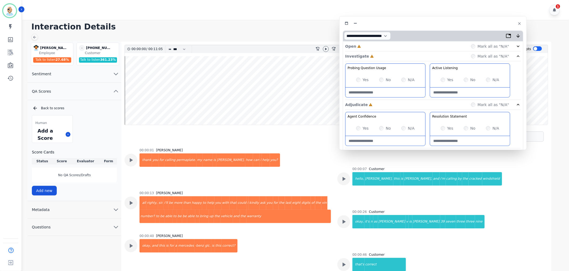
click at [399, 48] on div "Open Incomplete Mark all as "N/A"" at bounding box center [433, 47] width 176 height 10
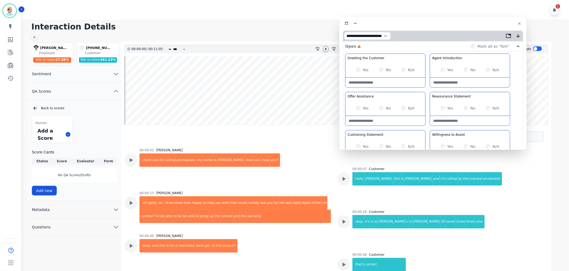
click at [326, 49] on icon at bounding box center [326, 49] width 2 height 2
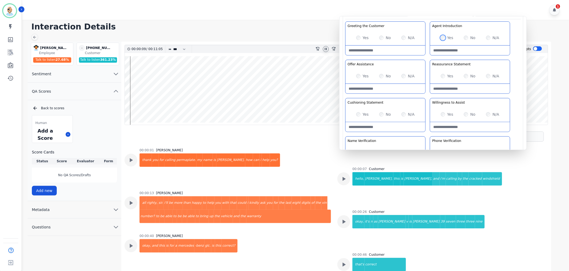
scroll to position [59, 0]
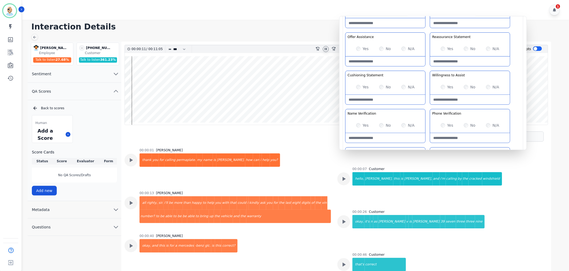
click at [328, 49] on icon at bounding box center [326, 49] width 4 height 4
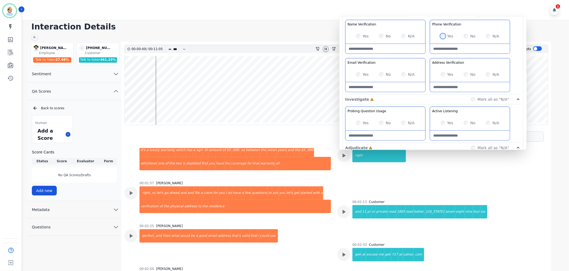
scroll to position [238, 0]
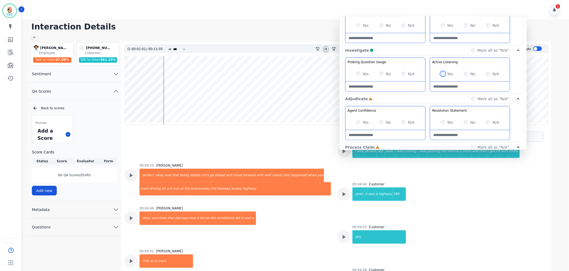
scroll to position [208, 0]
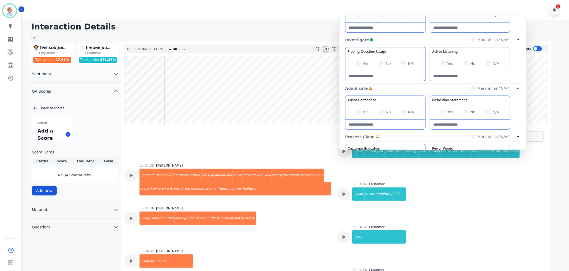
click at [359, 114] on div "Yes" at bounding box center [362, 111] width 13 height 5
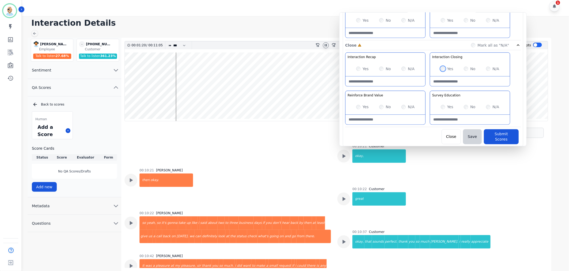
scroll to position [2168, 0]
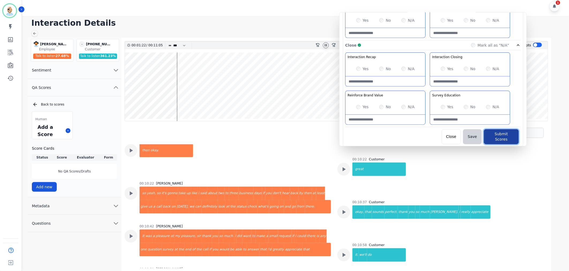
click at [499, 134] on button "Submit Scores" at bounding box center [501, 136] width 35 height 15
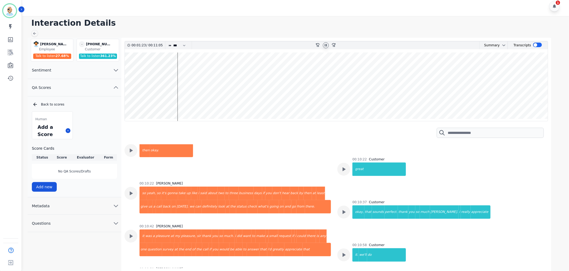
click at [235, 22] on h1 "Interaction Details" at bounding box center [297, 23] width 533 height 10
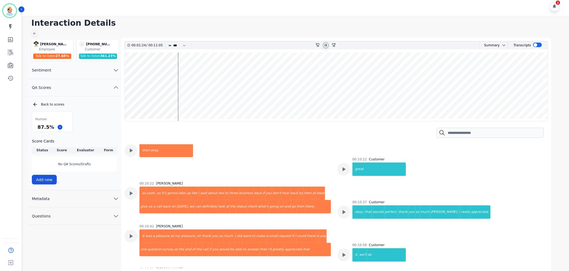
click at [101, 128] on div "Human 87.5 % Score Cards Status Score Evaluator Form No QA Scores/Drafts Add new" at bounding box center [74, 147] width 85 height 73
drag, startPoint x: 53, startPoint y: 128, endPoint x: 38, endPoint y: 129, distance: 15.0
click at [38, 129] on div "87.5 %" at bounding box center [45, 126] width 19 height 9
copy div "87.5 %"
click at [327, 47] on icon at bounding box center [326, 45] width 4 height 4
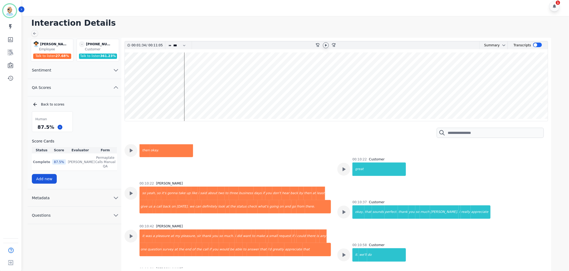
click at [239, 4] on div "1" at bounding box center [296, 6] width 549 height 20
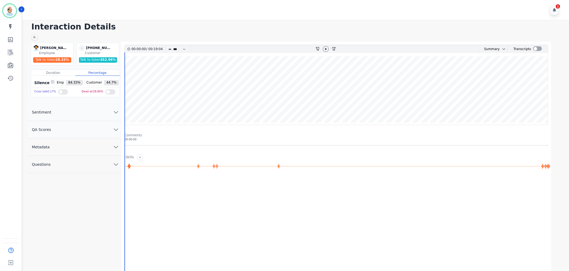
click at [73, 141] on button "Metadata" at bounding box center [75, 146] width 94 height 17
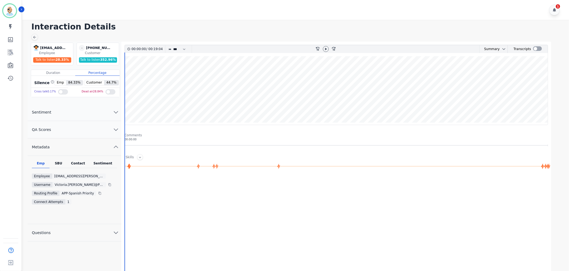
click at [73, 130] on button "QA Scores" at bounding box center [75, 129] width 94 height 17
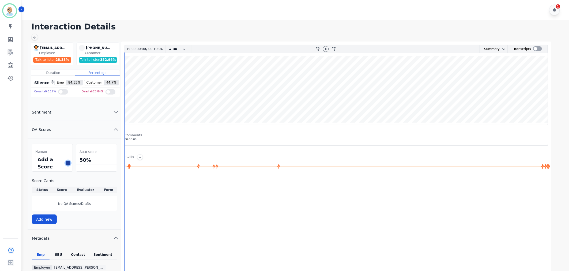
click at [67, 163] on icon at bounding box center [68, 163] width 3 height 3
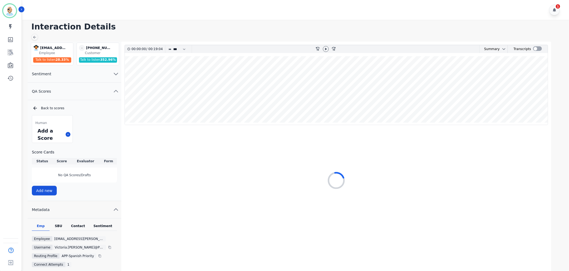
click at [91, 211] on button "Metadata" at bounding box center [75, 209] width 94 height 17
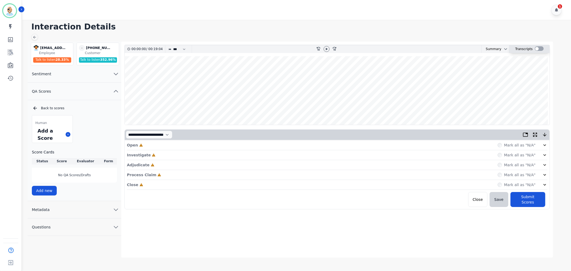
click at [537, 51] on div at bounding box center [539, 48] width 9 height 5
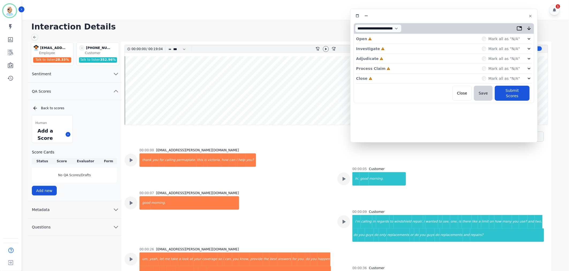
drag, startPoint x: 140, startPoint y: 30, endPoint x: 460, endPoint y: 17, distance: 319.9
click at [460, 17] on div at bounding box center [444, 16] width 181 height 8
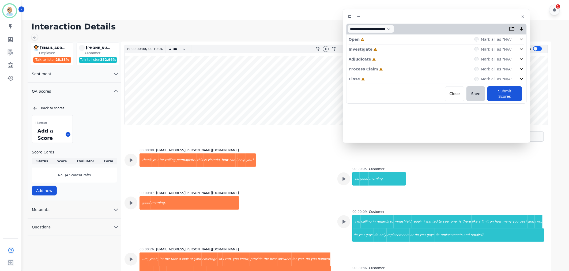
click at [383, 80] on div "Close Incomplete Mark all as "N/A"" at bounding box center [437, 79] width 176 height 10
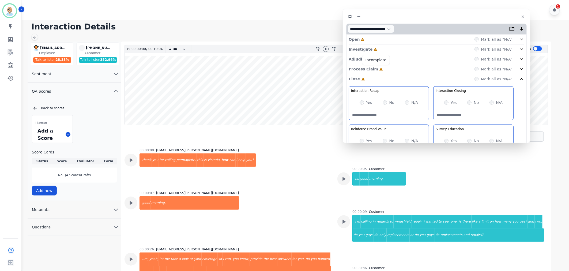
click at [379, 68] on icon at bounding box center [381, 69] width 4 height 4
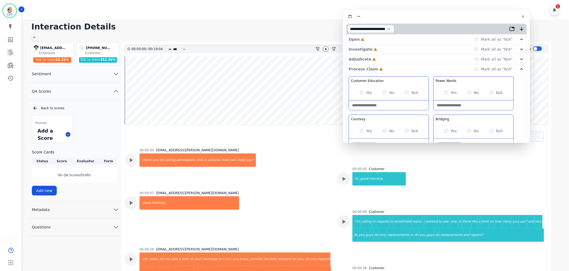
click at [381, 58] on div "Adjudicate Incomplete Mark all as "N/A"" at bounding box center [437, 59] width 176 height 10
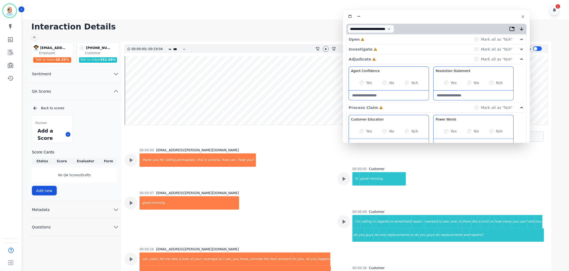
click at [385, 54] on div "Investigate Incomplete Mark all as "N/A"" at bounding box center [437, 59] width 176 height 10
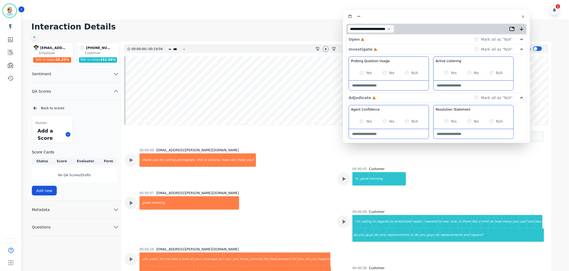
click at [385, 38] on div "Open Incomplete Mark all as "N/A"" at bounding box center [437, 40] width 176 height 10
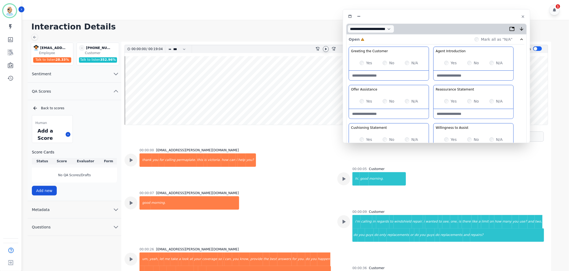
click at [326, 48] on icon at bounding box center [326, 49] width 2 height 2
click at [301, 27] on h1 "Interaction Details" at bounding box center [297, 27] width 533 height 10
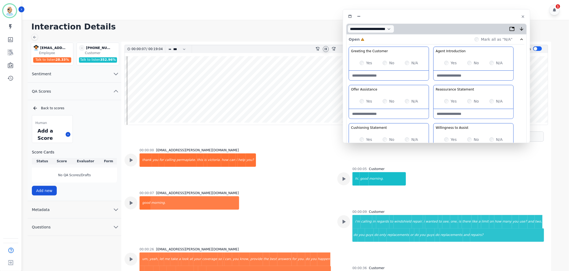
scroll to position [23, 0]
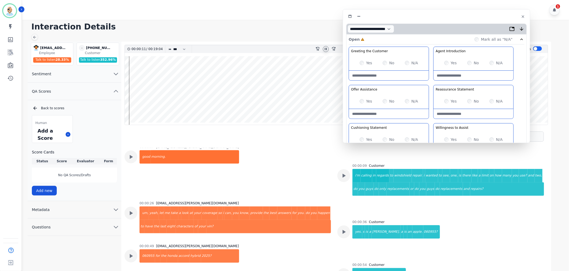
click at [430, 83] on div "Greeting the Customer Welcome is where we quickly greet our customer as a known…" at bounding box center [437, 142] width 176 height 190
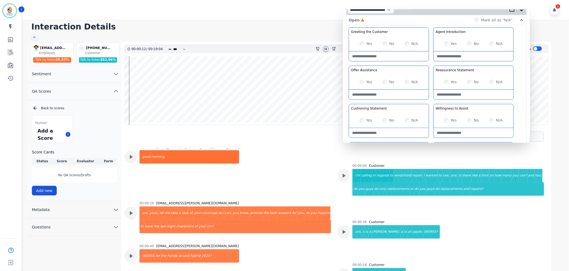
scroll to position [30, 0]
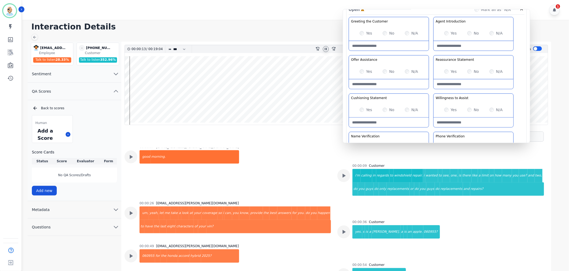
click at [326, 49] on icon at bounding box center [326, 49] width 2 height 2
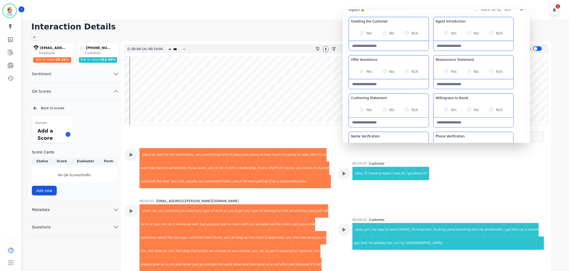
scroll to position [552, 0]
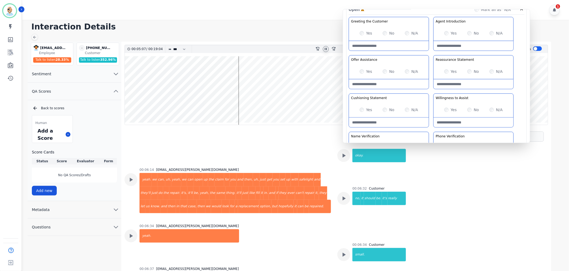
scroll to position [1266, 0]
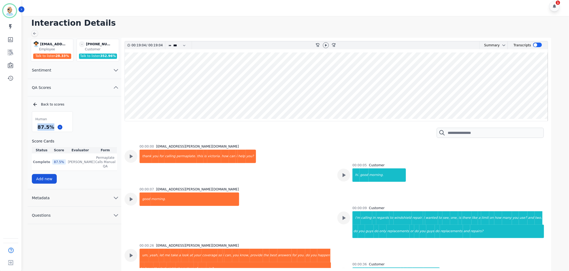
scroll to position [5572, 0]
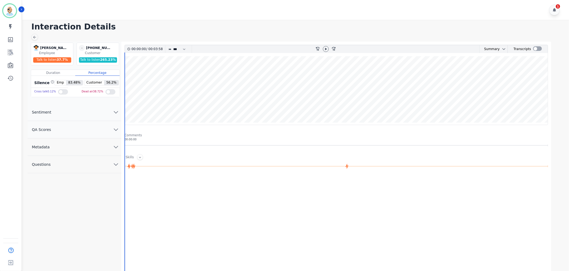
click at [82, 136] on button "QA Scores" at bounding box center [75, 129] width 94 height 17
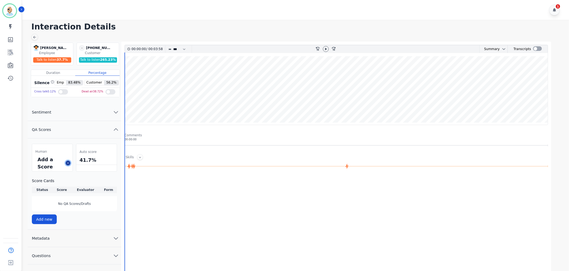
click at [68, 162] on button at bounding box center [68, 163] width 5 height 5
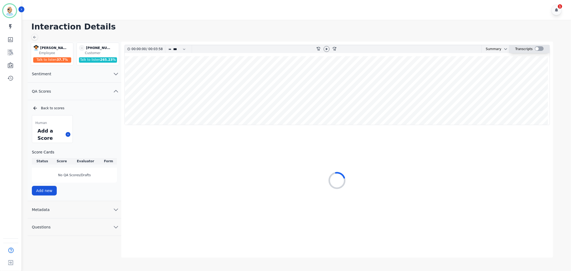
click at [537, 49] on div at bounding box center [539, 48] width 9 height 5
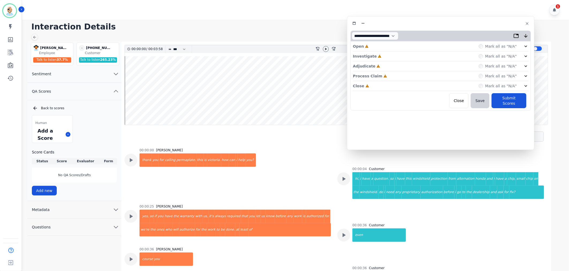
drag, startPoint x: 100, startPoint y: 31, endPoint x: 421, endPoint y: 24, distance: 321.8
click at [421, 24] on div at bounding box center [441, 24] width 181 height 8
click at [372, 87] on div "Close Incomplete Mark all as "N/A"" at bounding box center [439, 86] width 176 height 10
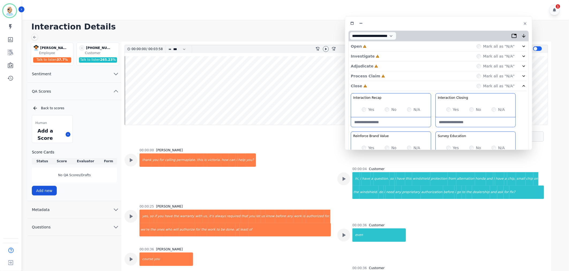
click at [385, 76] on div "Process Claim Incomplete Mark all as "N/A"" at bounding box center [439, 76] width 176 height 10
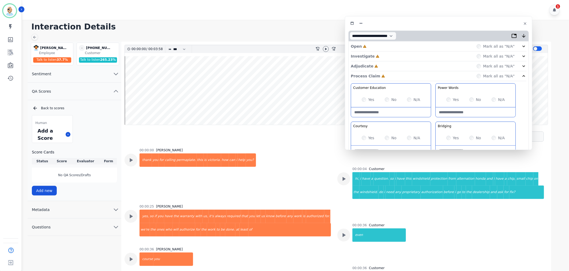
click at [384, 67] on div "Adjudicate Incomplete Mark all as "N/A"" at bounding box center [439, 66] width 176 height 10
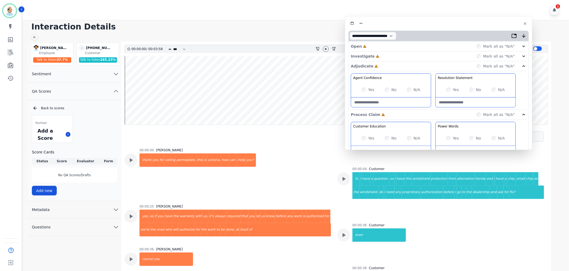
click at [382, 61] on div "Investigate Incomplete Mark all as "N/A"" at bounding box center [439, 66] width 176 height 10
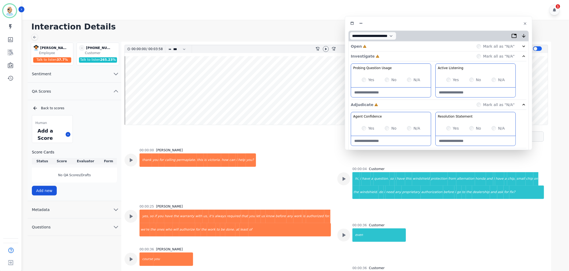
click at [381, 46] on div "Open Incomplete Mark all as "N/A"" at bounding box center [439, 47] width 176 height 10
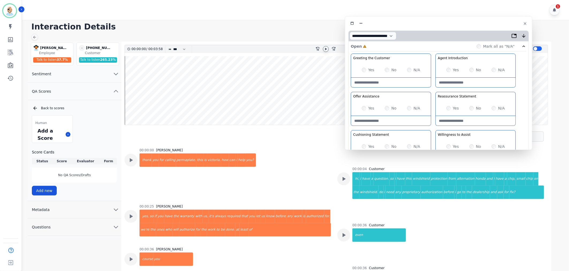
click at [326, 51] on icon at bounding box center [326, 49] width 4 height 4
click at [434, 91] on div "Greeting the Customer Welcome is where we quickly greet our customer as a known…" at bounding box center [439, 149] width 176 height 190
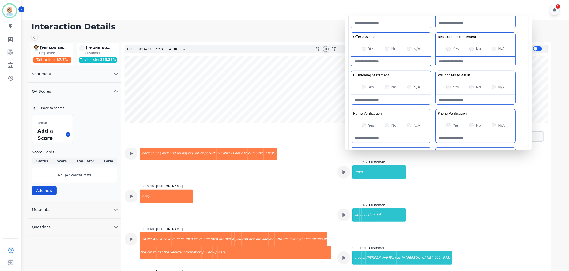
scroll to position [178, 0]
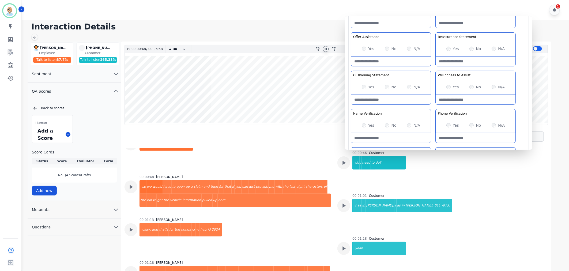
scroll to position [238, 0]
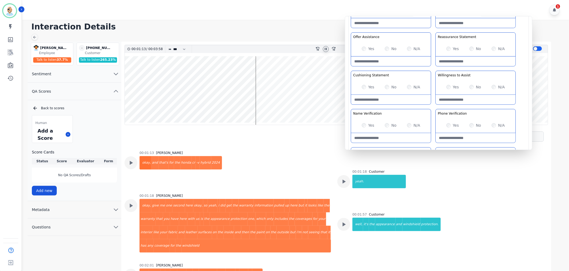
scroll to position [298, 0]
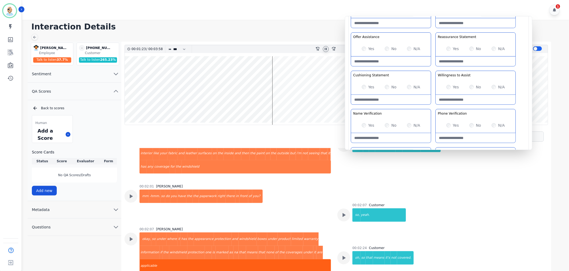
scroll to position [357, 0]
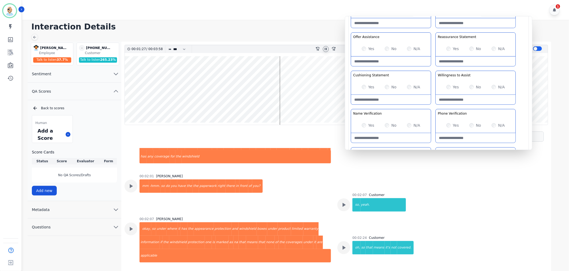
click at [327, 47] on icon at bounding box center [326, 49] width 4 height 4
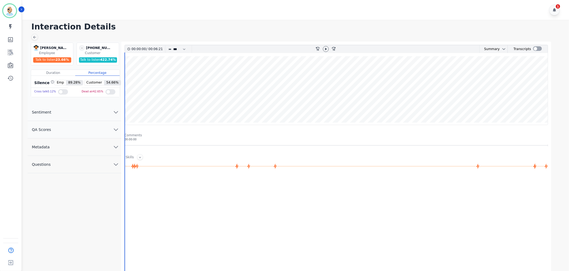
click at [66, 129] on button "QA Scores" at bounding box center [75, 129] width 94 height 17
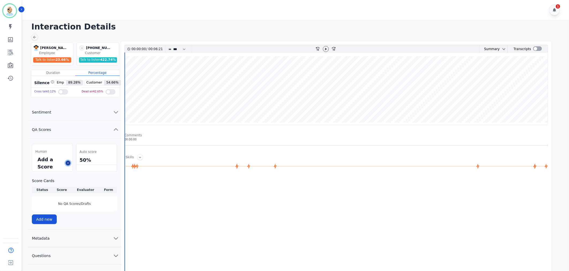
click at [70, 162] on button at bounding box center [68, 163] width 5 height 5
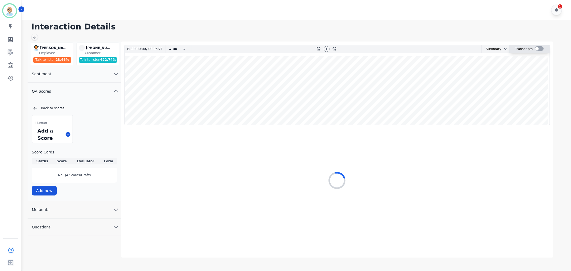
click at [538, 49] on div at bounding box center [539, 48] width 9 height 5
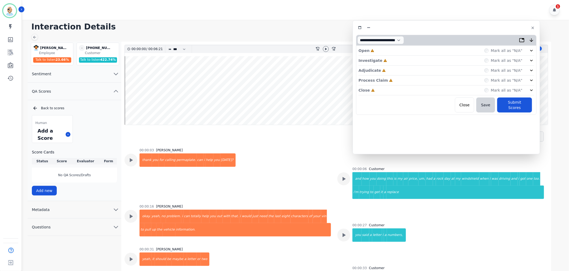
drag, startPoint x: 113, startPoint y: 29, endPoint x: 440, endPoint y: 23, distance: 326.9
click at [440, 24] on div at bounding box center [446, 28] width 181 height 8
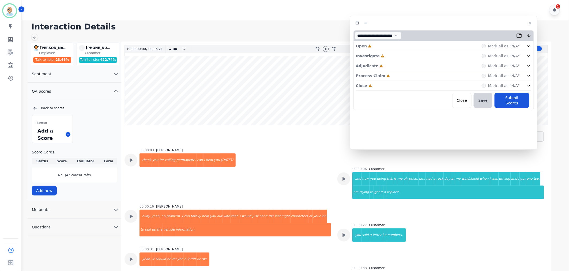
click at [379, 83] on div "Close Incomplete Mark all as "N/A"" at bounding box center [444, 86] width 176 height 10
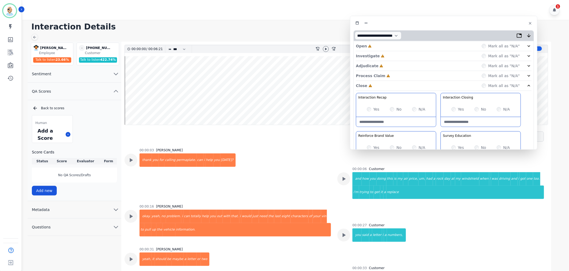
click at [391, 77] on div "Process Claim Incomplete Mark all as "N/A"" at bounding box center [444, 76] width 176 height 10
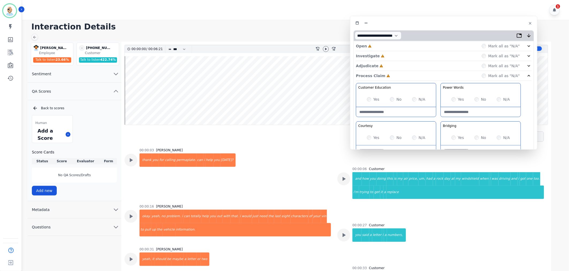
click at [395, 65] on div "Adjudicate Incomplete Mark all as "N/A"" at bounding box center [444, 66] width 176 height 10
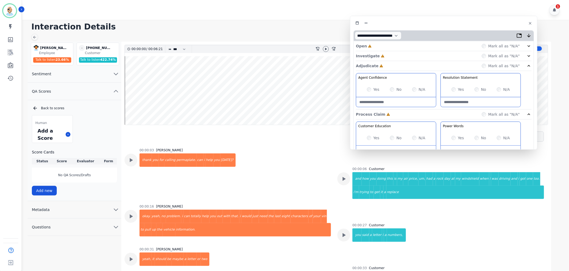
click at [394, 61] on div "Investigate Incomplete Mark all as "N/A"" at bounding box center [444, 66] width 176 height 10
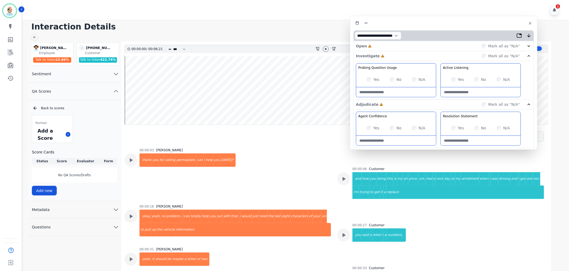
drag, startPoint x: 393, startPoint y: 46, endPoint x: 388, endPoint y: 46, distance: 4.8
click at [393, 46] on div "Open Incomplete Mark all as "N/A"" at bounding box center [444, 46] width 176 height 10
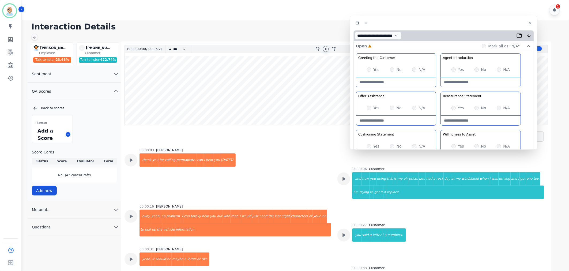
click at [326, 48] on icon at bounding box center [326, 49] width 4 height 4
click at [439, 89] on div "Greeting the Customer Welcome is where we quickly greet our customer as a known…" at bounding box center [444, 148] width 176 height 190
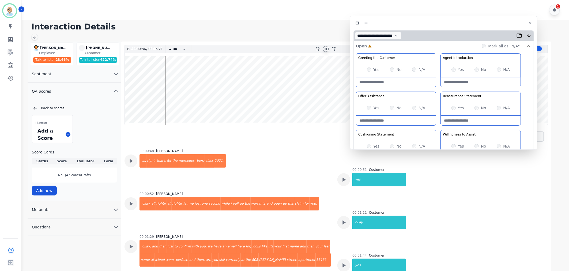
scroll to position [195, 0]
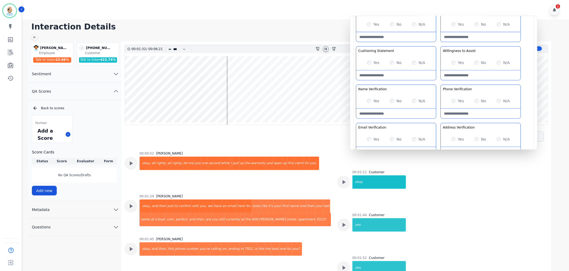
scroll to position [89, 0]
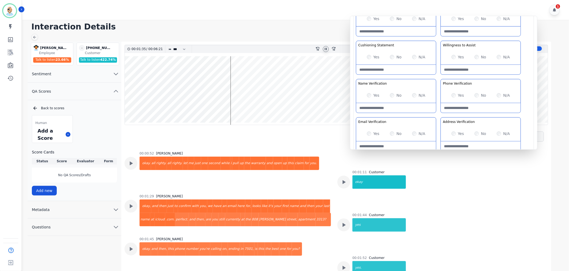
click at [439, 113] on div "Greeting the Customer Welcome is where we quickly greet our customer as a known…" at bounding box center [444, 59] width 176 height 190
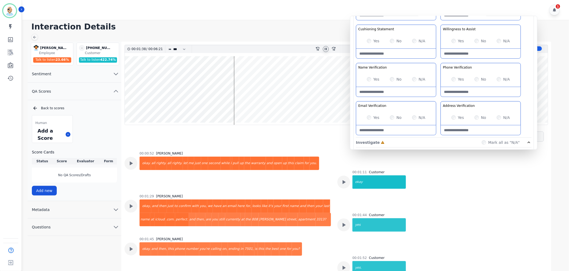
scroll to position [119, 0]
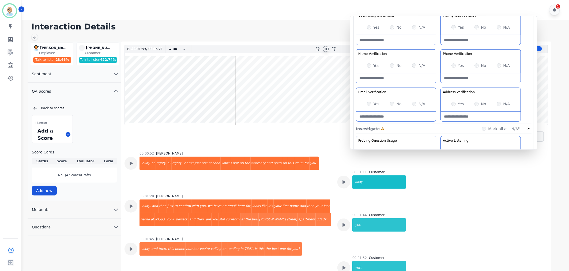
click at [470, 116] on Verification-note at bounding box center [481, 117] width 80 height 10
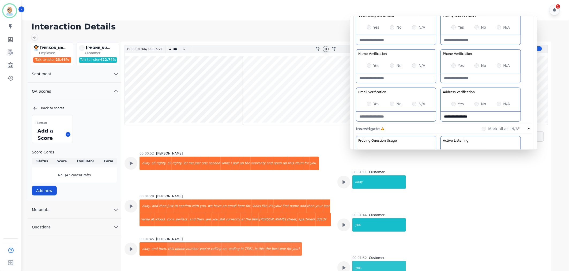
type Verification-note "**********"
click at [438, 87] on div "Greeting the Customer Welcome is where we quickly greet our customer as a known…" at bounding box center [444, 29] width 176 height 190
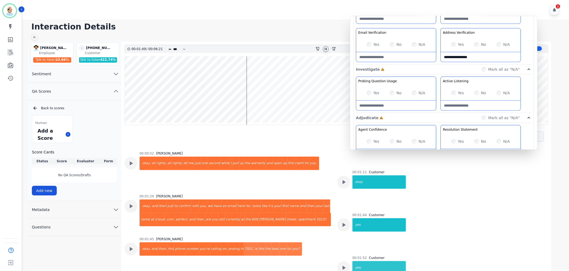
scroll to position [208, 0]
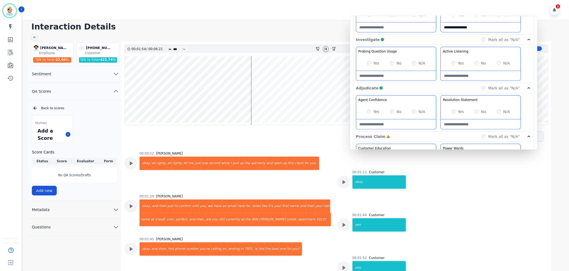
click at [439, 144] on div "Agent Confidence Gain your customers trust by being knowledgeable and confident…" at bounding box center [444, 200] width 176 height 113
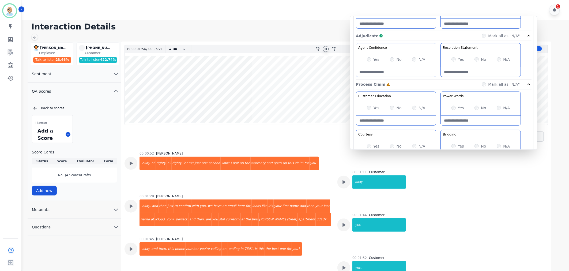
scroll to position [298, 0]
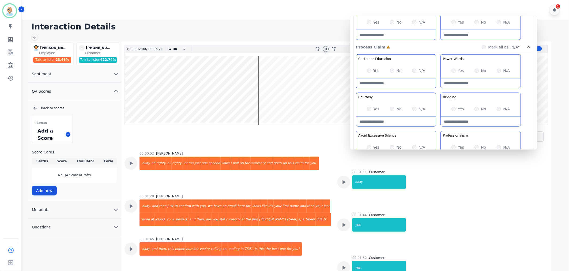
click at [438, 128] on div "Customer Education Educate your customer on how to get the information that the…" at bounding box center [444, 110] width 176 height 113
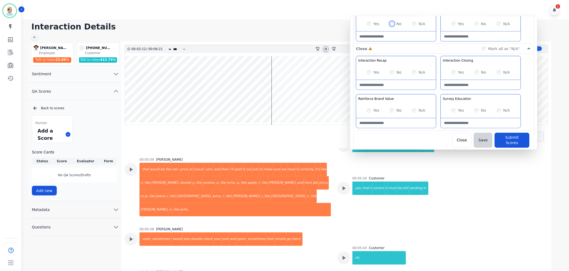
scroll to position [1007, 0]
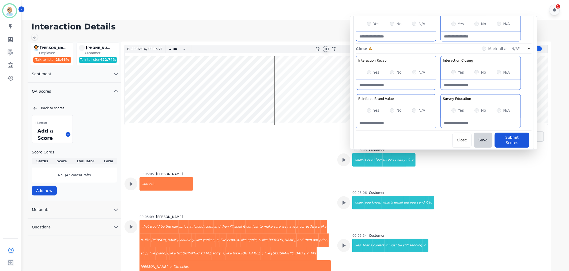
click at [122, 199] on div "00:02:14 / 00:06:21 * * * **** * *** * **** rewind-10 fast-forward-10 Summary A…" at bounding box center [336, 169] width 430 height 255
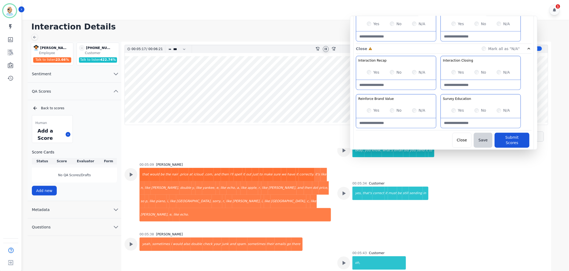
scroll to position [1067, 0]
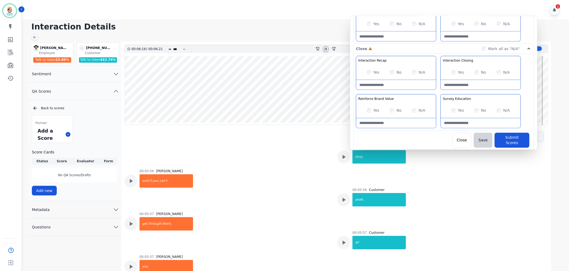
scroll to position [1603, 0]
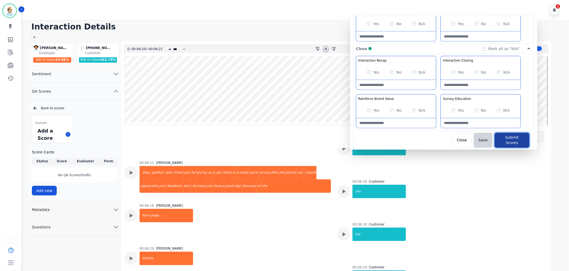
click at [504, 135] on button "Submit Scores" at bounding box center [512, 140] width 35 height 15
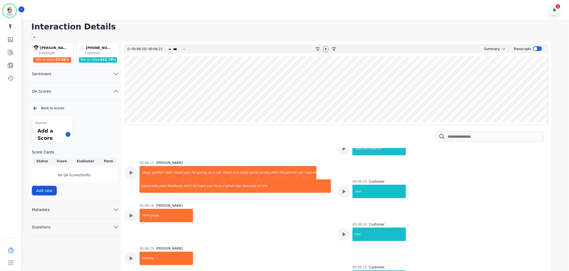
click at [47, 106] on div "Back to scores" at bounding box center [74, 108] width 85 height 5
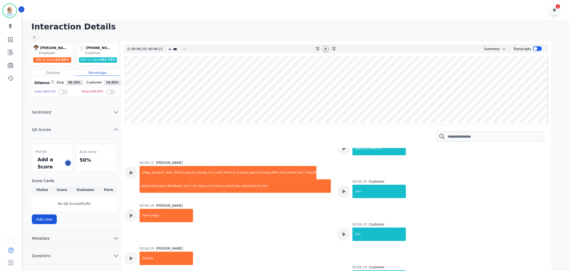
click at [66, 165] on button at bounding box center [68, 163] width 5 height 5
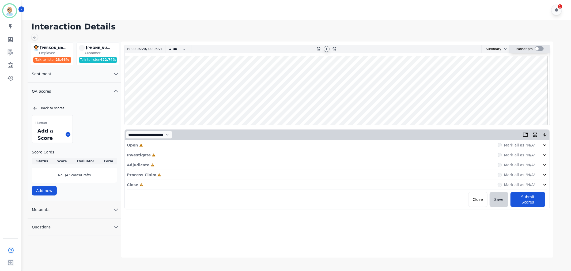
click at [537, 47] on div at bounding box center [539, 48] width 9 height 5
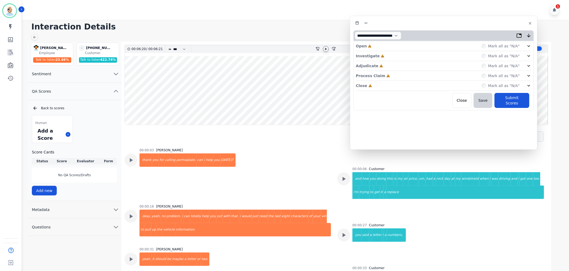
click at [385, 83] on div "Close Incomplete Mark all as "N/A"" at bounding box center [444, 86] width 176 height 10
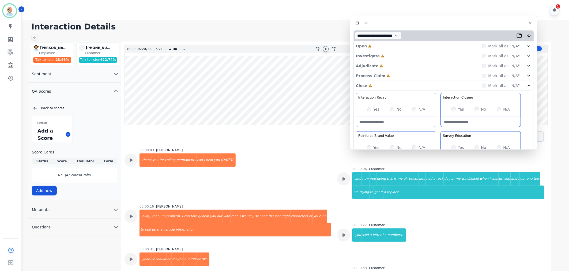
click at [386, 75] on div "Process Claim Incomplete Mark all as "N/A"" at bounding box center [444, 76] width 176 height 10
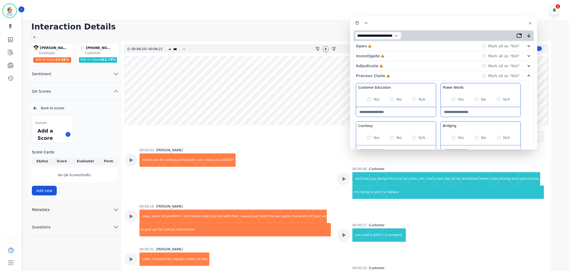
click at [387, 65] on div "Adjudicate Incomplete Mark all as "N/A"" at bounding box center [444, 66] width 176 height 10
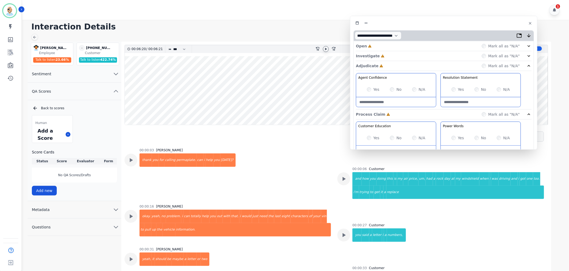
click at [387, 61] on div "Investigate Incomplete Mark all as "N/A"" at bounding box center [444, 66] width 176 height 10
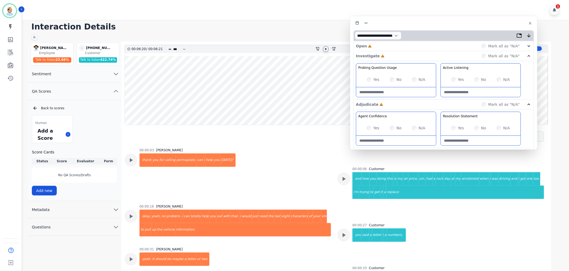
click at [385, 43] on div "Open Incomplete Mark all as "N/A"" at bounding box center [444, 46] width 176 height 10
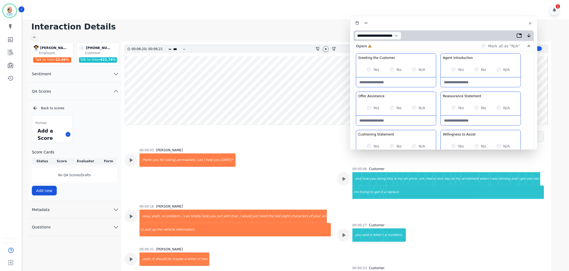
click at [477, 67] on div "No" at bounding box center [481, 69] width 12 height 5
click at [439, 89] on div "Greeting the Customer Welcome is where we quickly greet our customer as a known…" at bounding box center [444, 148] width 176 height 190
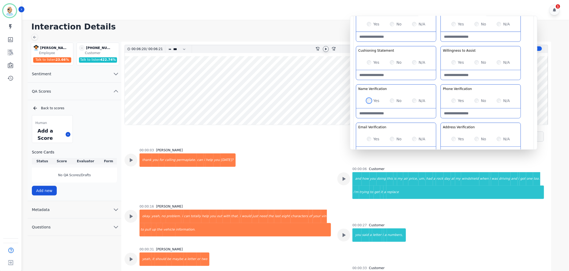
scroll to position [119, 0]
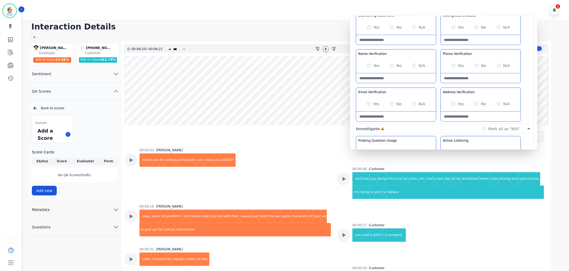
click at [467, 115] on Verification-note at bounding box center [481, 117] width 80 height 10
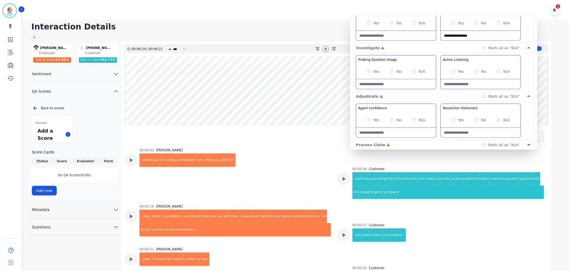
scroll to position [208, 0]
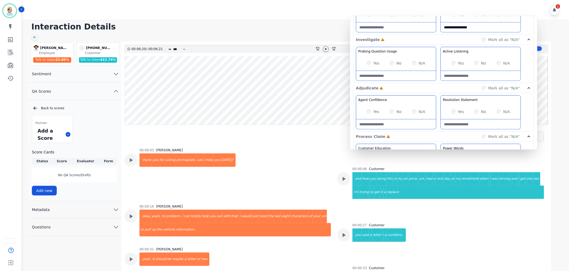
type Verification-note "**********"
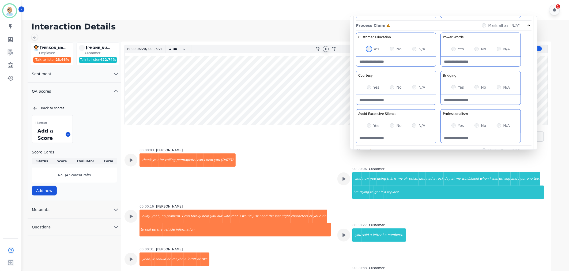
scroll to position [327, 0]
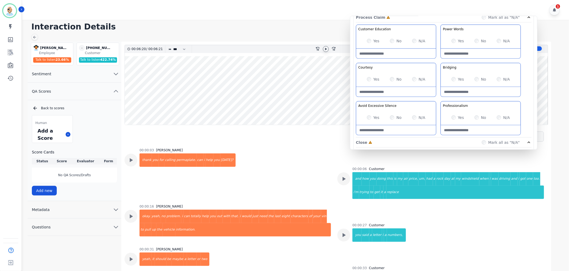
click at [393, 119] on div "No" at bounding box center [396, 117] width 12 height 5
click at [390, 117] on div "No" at bounding box center [396, 117] width 12 height 5
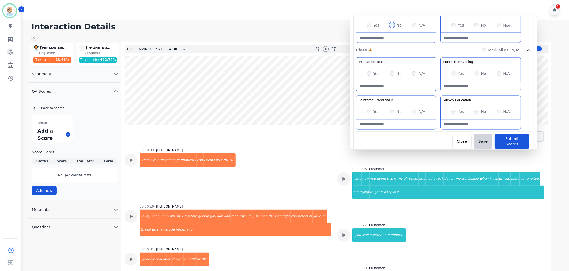
scroll to position [421, 0]
click at [517, 137] on button "Submit Scores" at bounding box center [512, 140] width 35 height 15
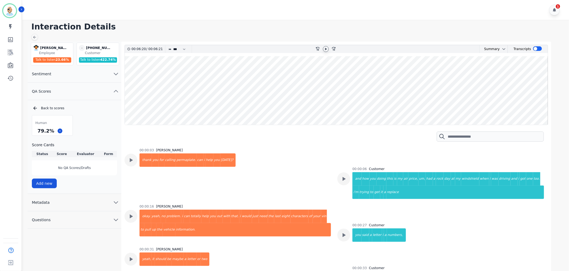
click at [94, 129] on div "Human 79.2 % Score Cards Status Score Evaluator Form No QA Scores/Drafts Add new" at bounding box center [74, 151] width 85 height 73
drag, startPoint x: 52, startPoint y: 132, endPoint x: 36, endPoint y: 133, distance: 15.5
click at [36, 133] on div "79.2 %" at bounding box center [45, 130] width 19 height 9
copy div "79.2 %"
